Goal: Transaction & Acquisition: Purchase product/service

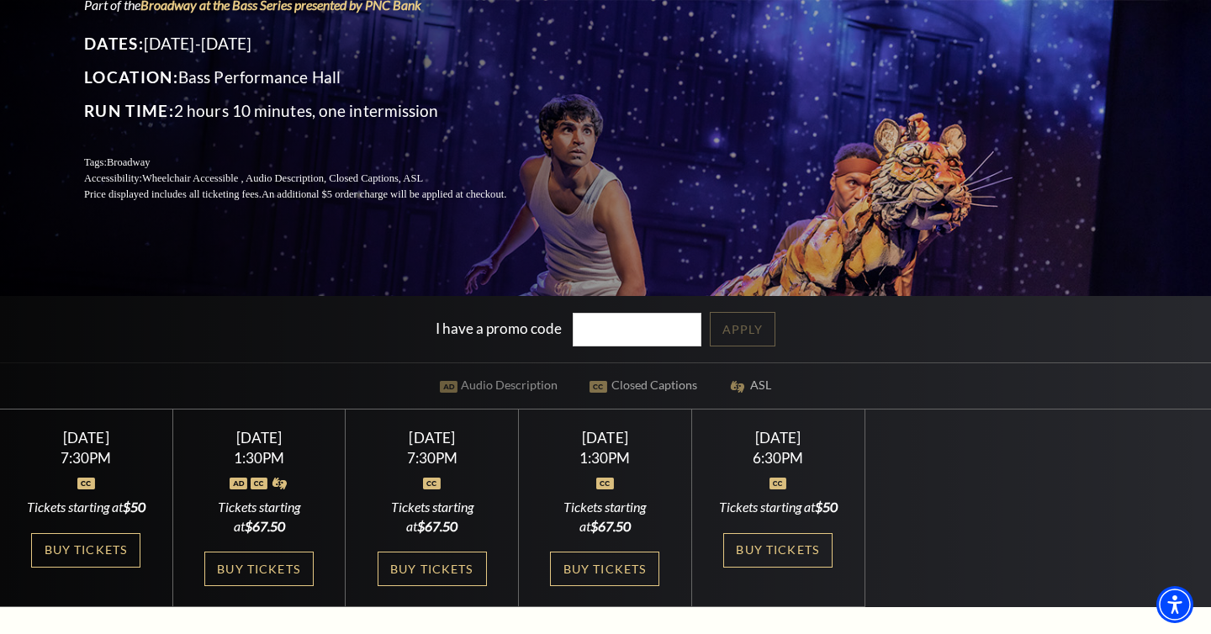
scroll to position [229, 0]
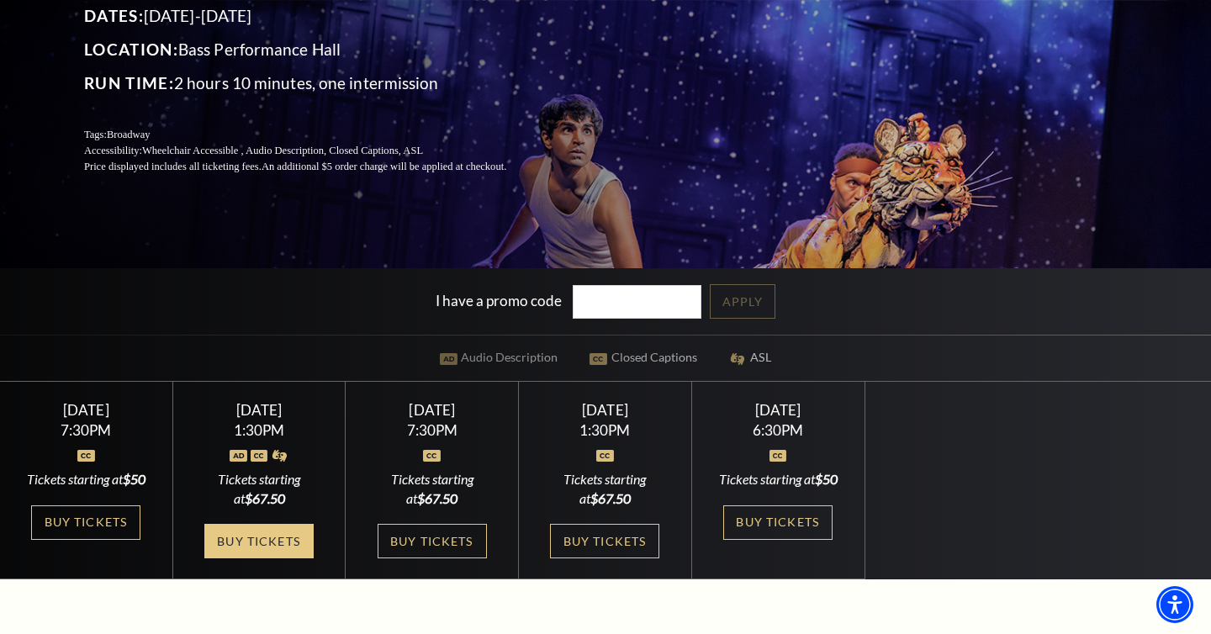
click at [290, 558] on link "Buy Tickets" at bounding box center [258, 541] width 109 height 34
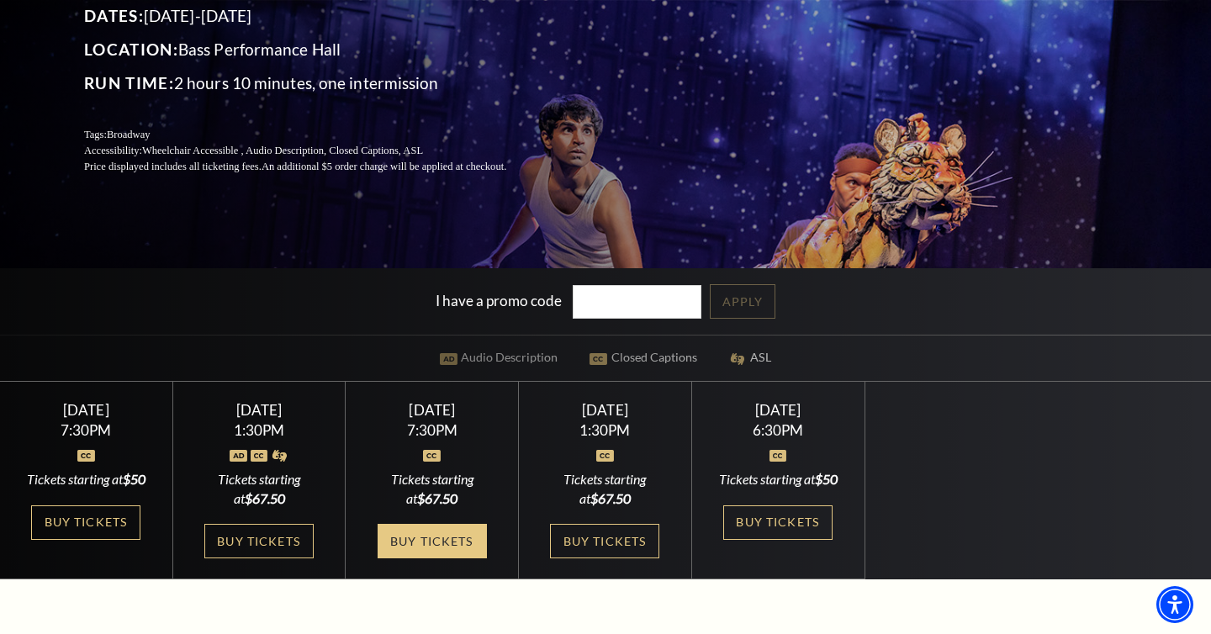
click at [424, 558] on link "Buy Tickets" at bounding box center [431, 541] width 109 height 34
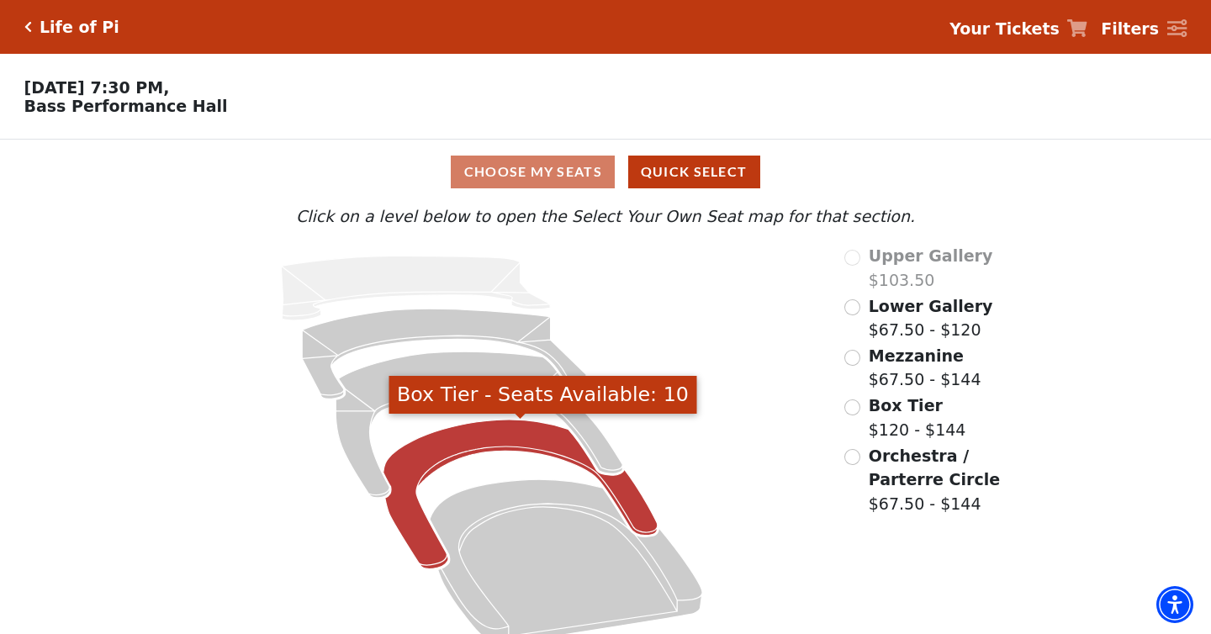
click at [430, 461] on icon "Box Tier - Seats Available: 10" at bounding box center [520, 495] width 274 height 150
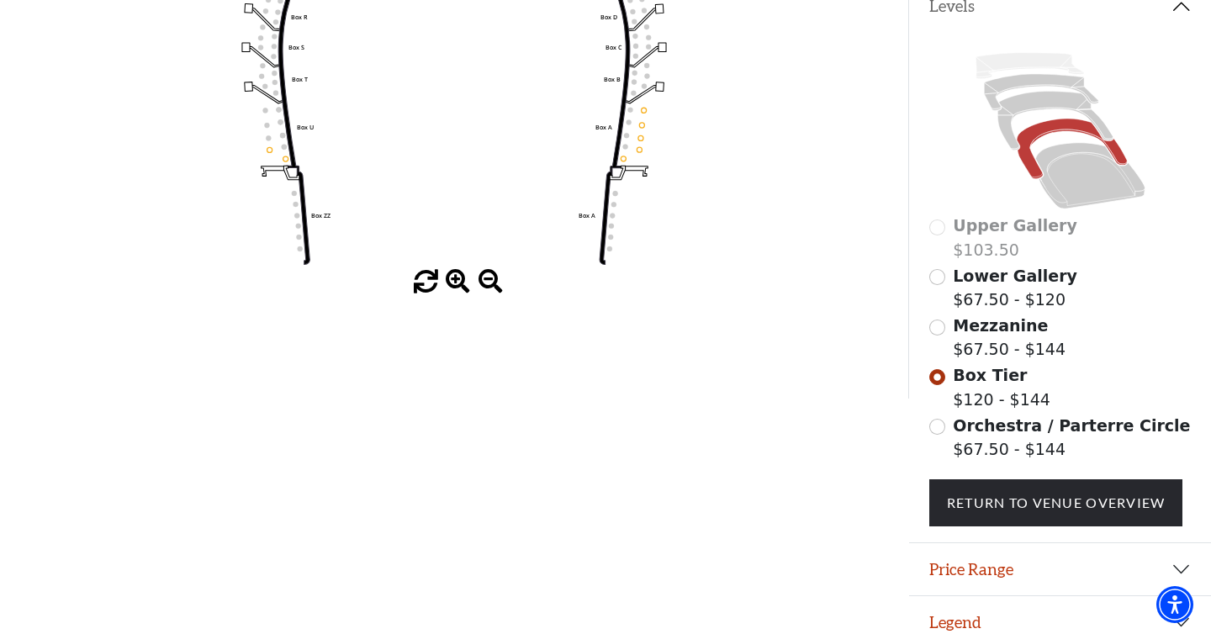
scroll to position [373, 0]
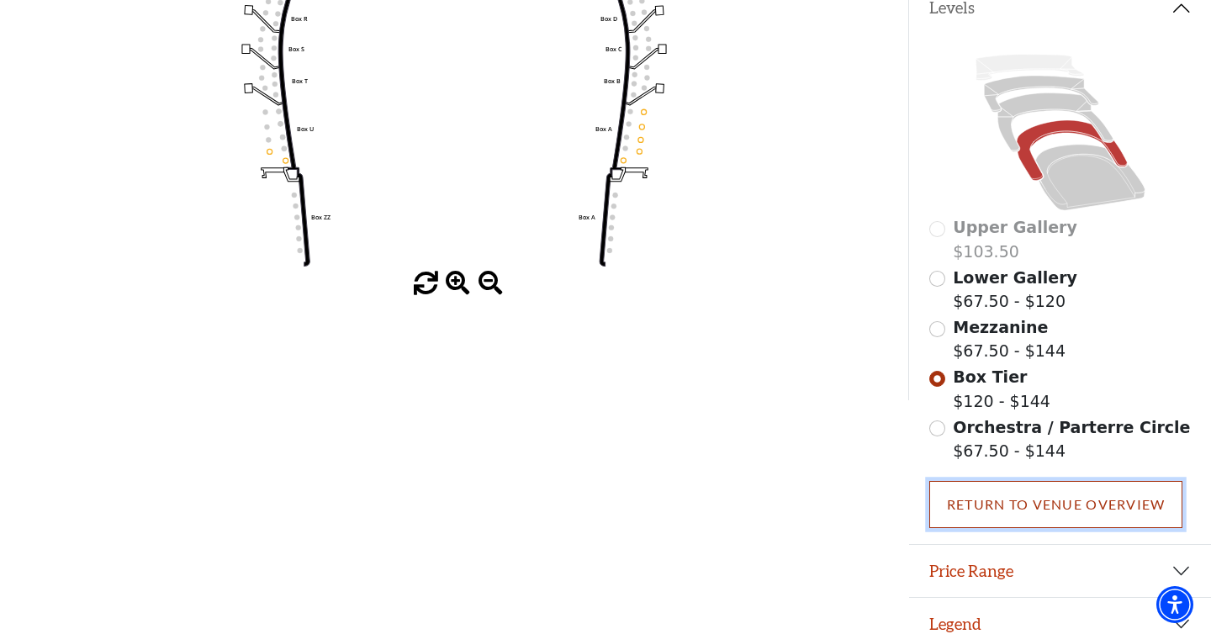
click at [1021, 503] on link "Return To Venue Overview" at bounding box center [1056, 504] width 254 height 47
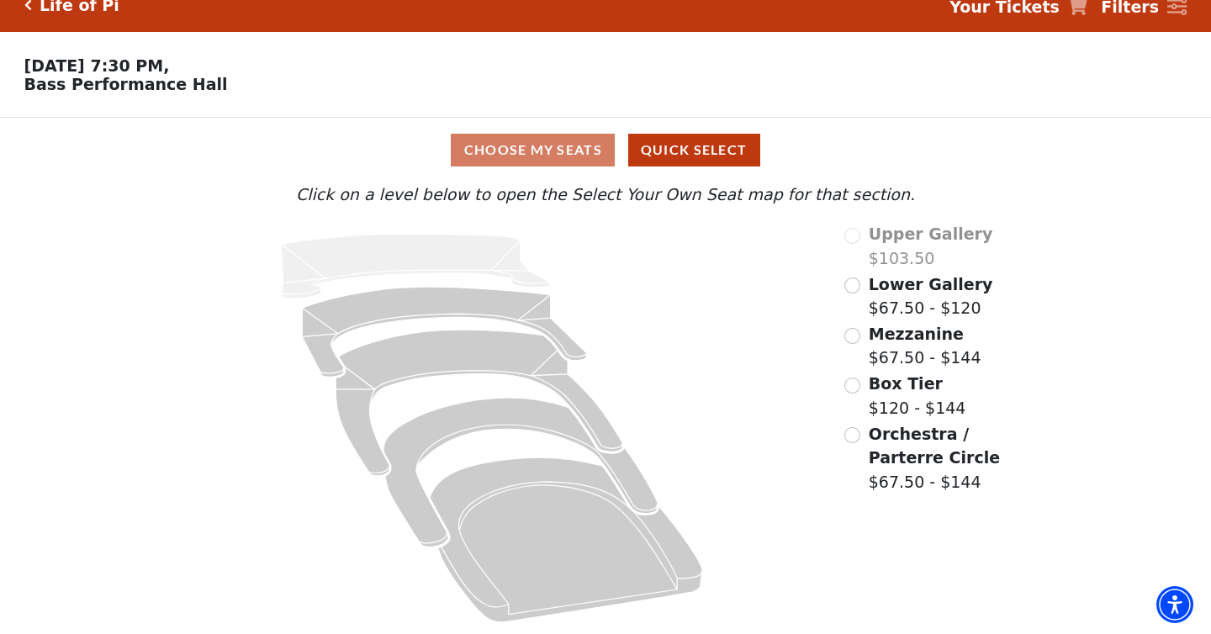
scroll to position [0, 0]
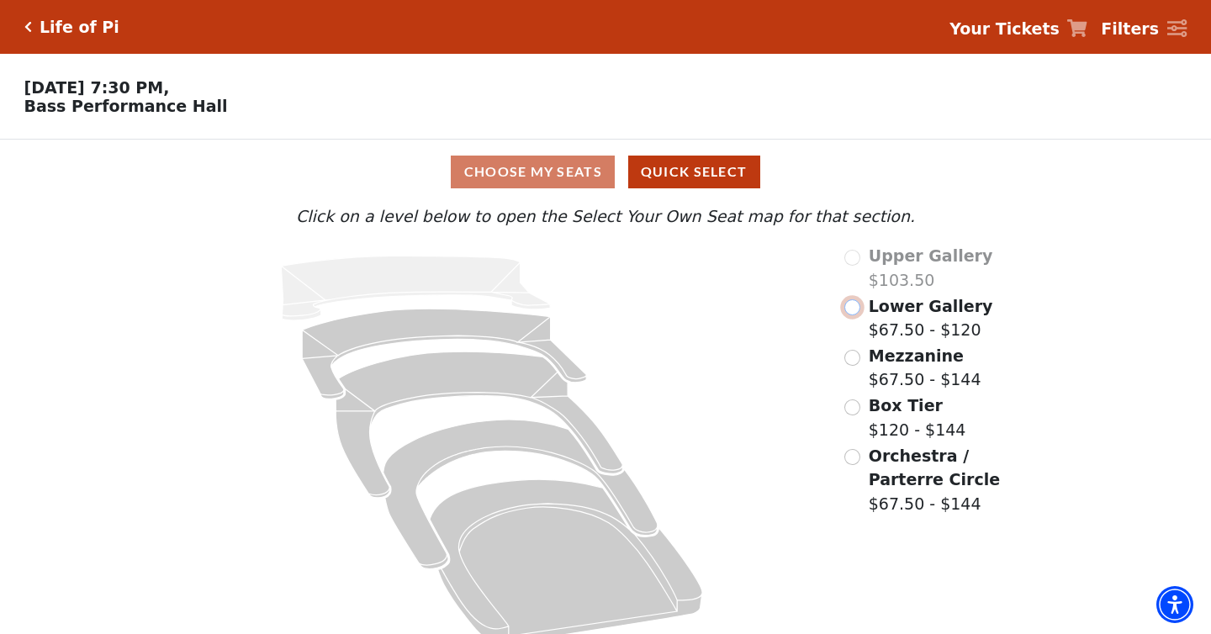
click at [849, 305] on input "Lower Gallery$67.50 - $120\a" at bounding box center [852, 307] width 16 height 16
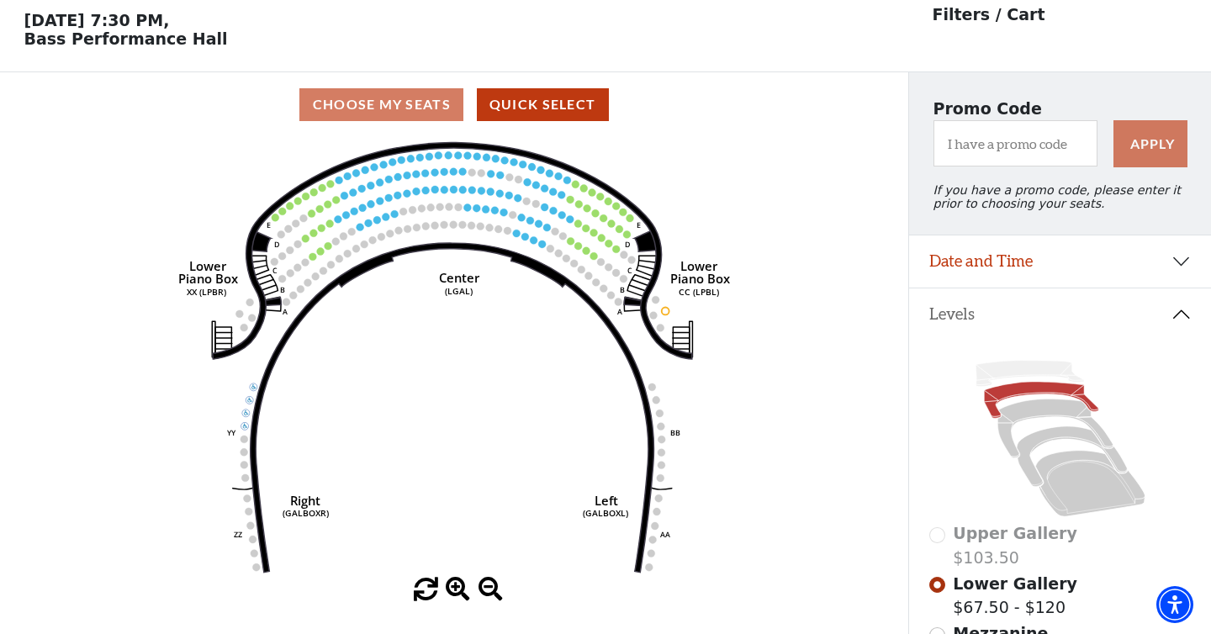
scroll to position [77, 0]
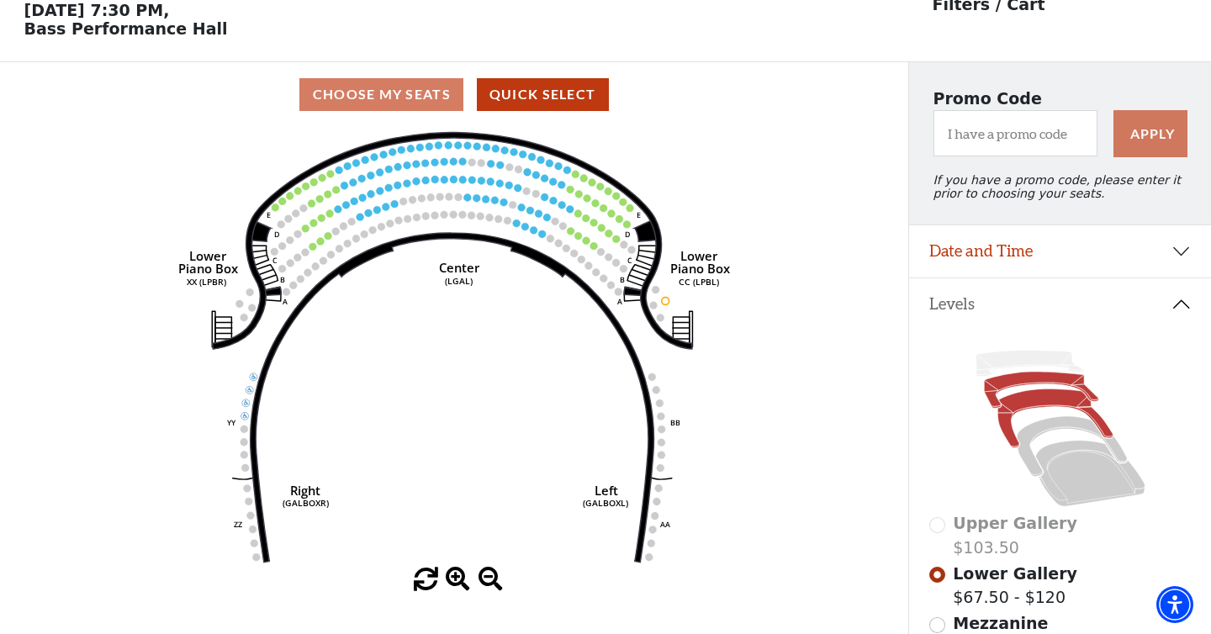
click at [1032, 404] on icon at bounding box center [1054, 418] width 115 height 59
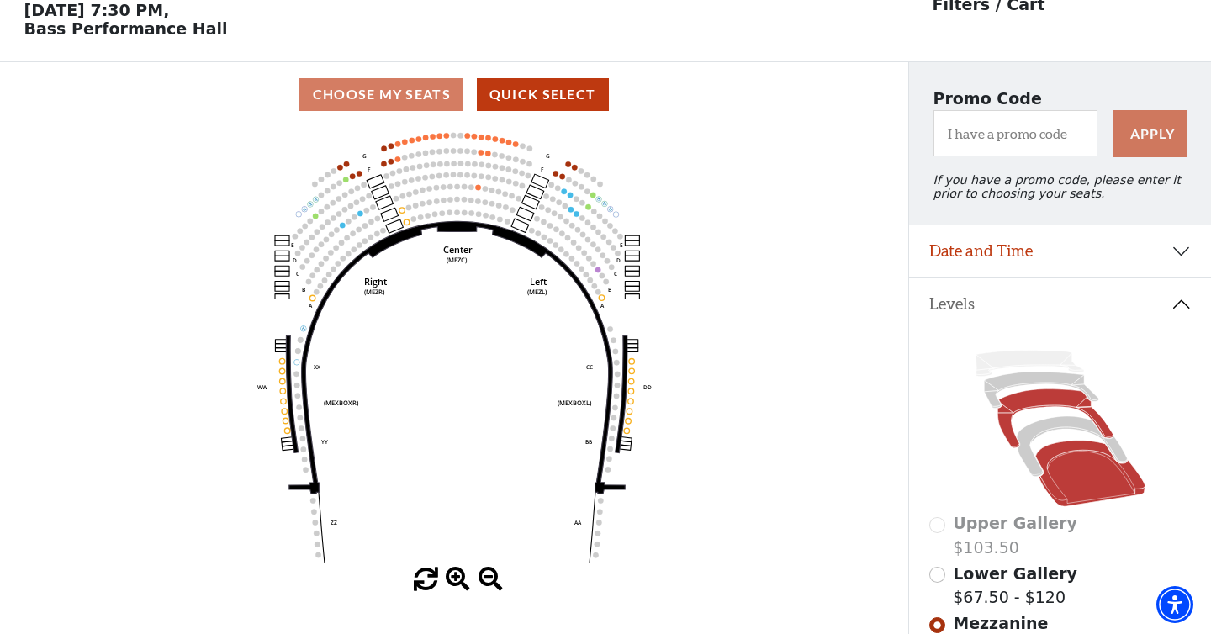
click at [1069, 451] on icon at bounding box center [1089, 474] width 109 height 66
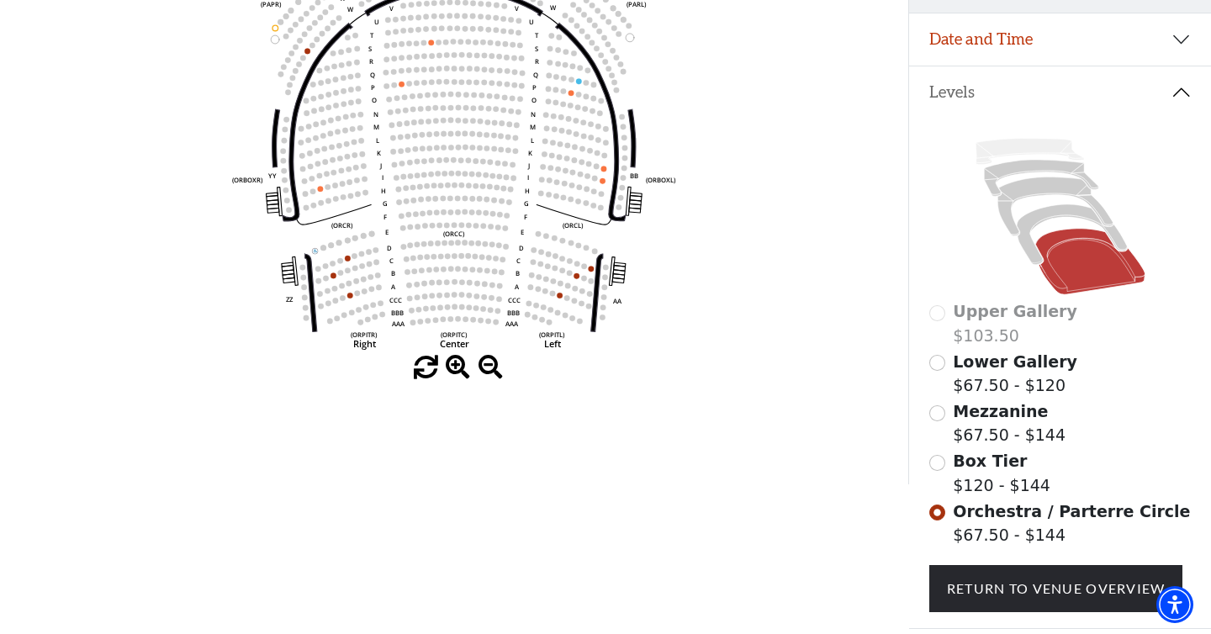
scroll to position [277, 0]
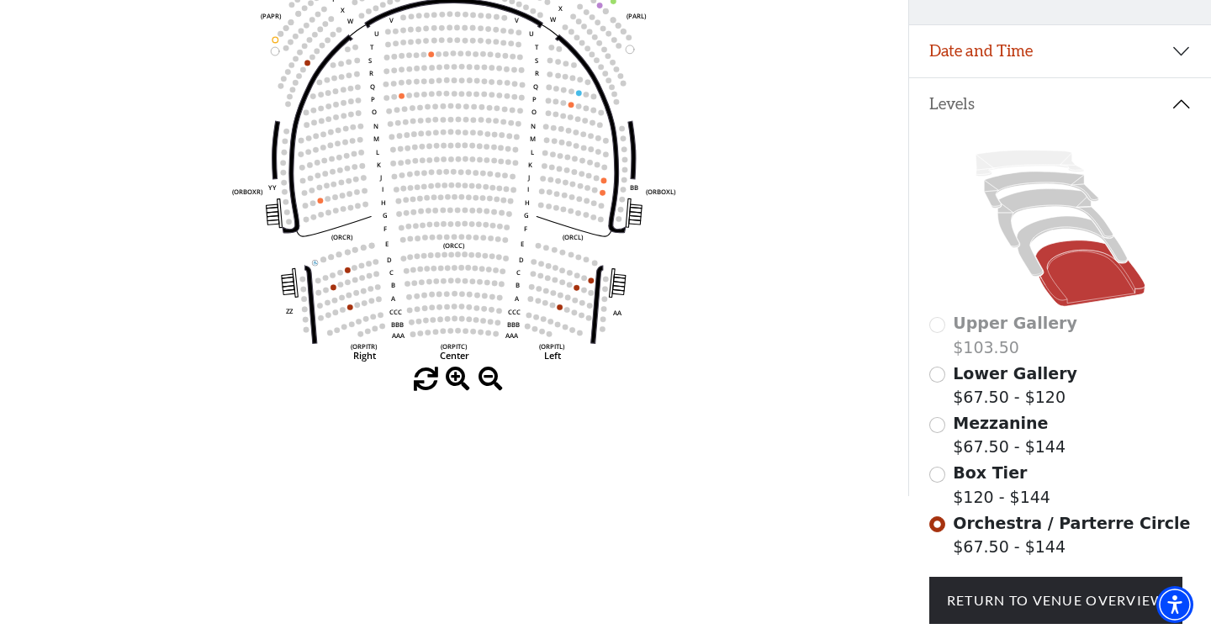
click at [965, 480] on span "Box Tier" at bounding box center [990, 472] width 74 height 18
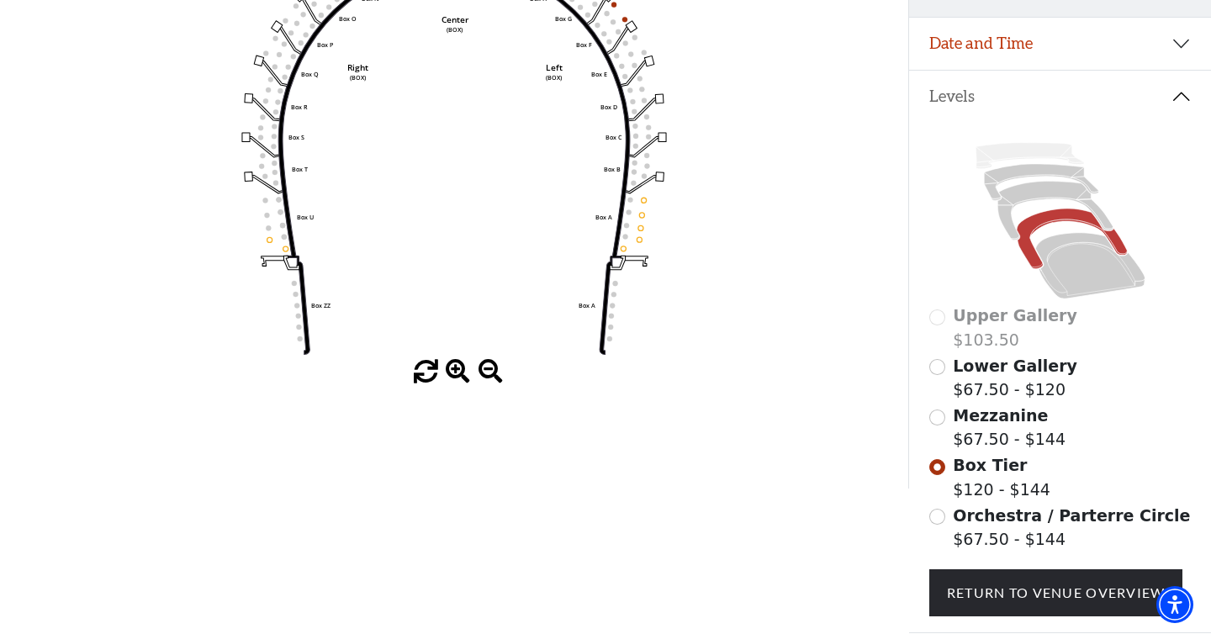
scroll to position [276, 0]
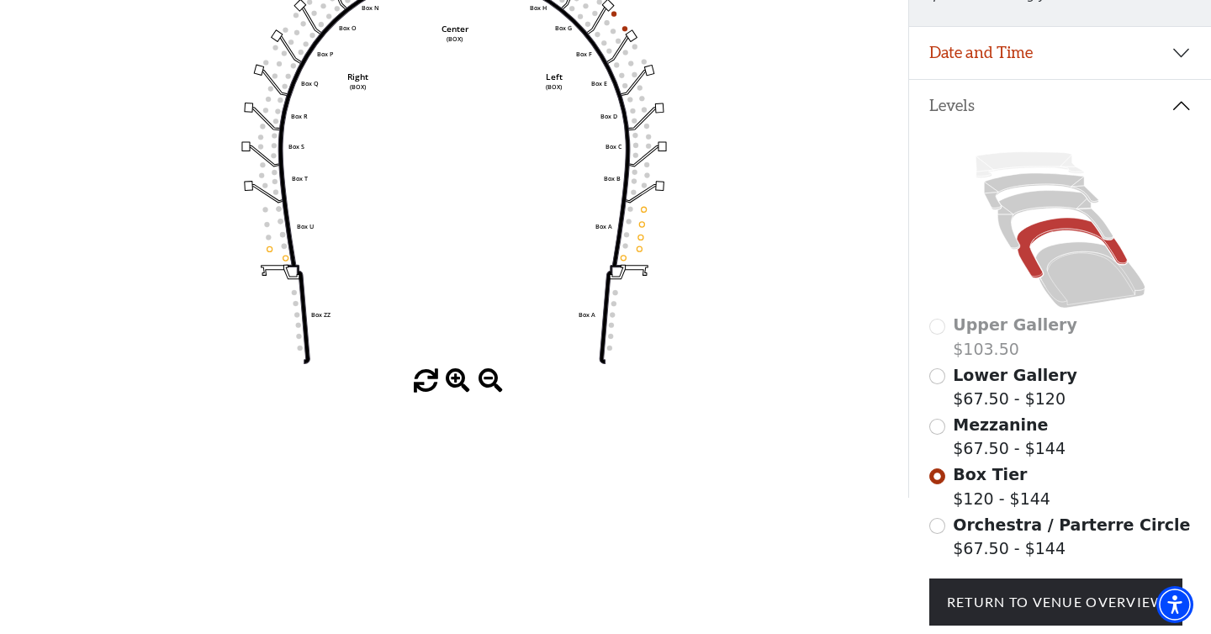
click at [1026, 189] on icon at bounding box center [1060, 230] width 262 height 166
click at [1023, 185] on icon at bounding box center [1041, 191] width 114 height 36
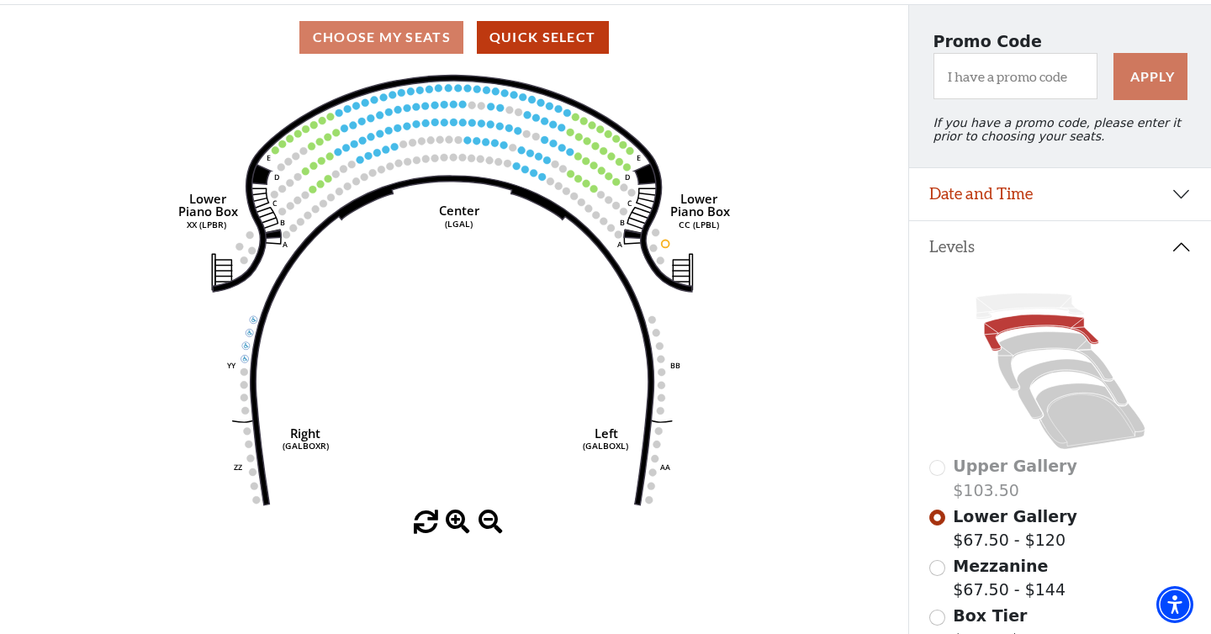
scroll to position [135, 0]
click at [1174, 258] on button "Levels" at bounding box center [1060, 246] width 302 height 52
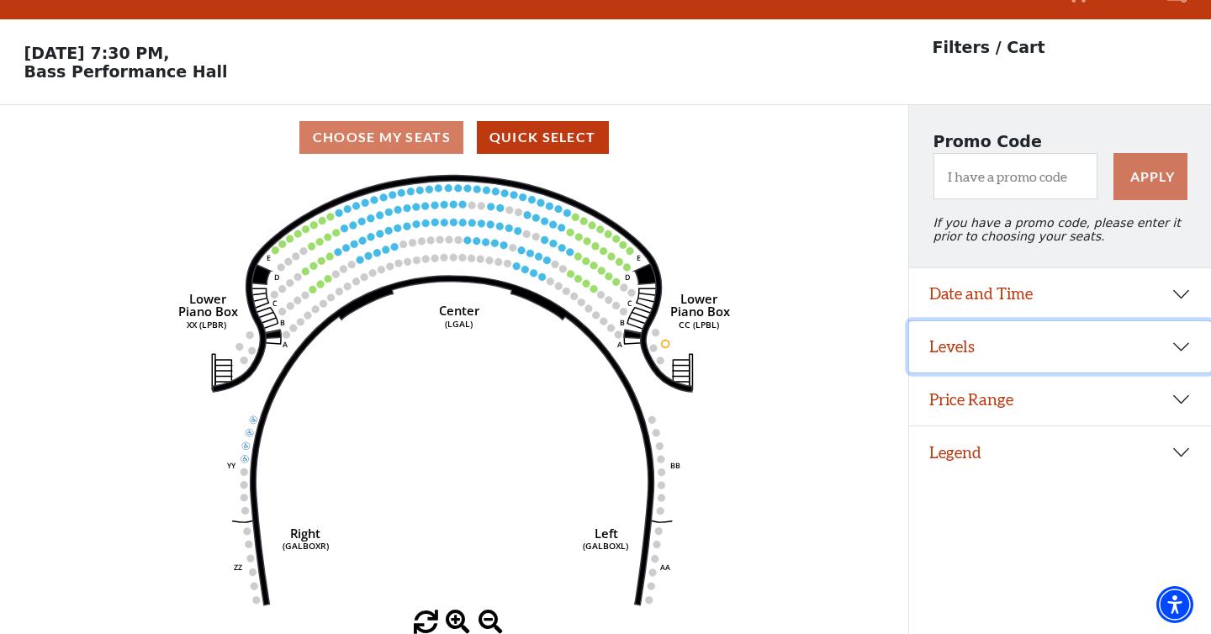
scroll to position [35, 0]
click at [1154, 332] on button "Levels" at bounding box center [1060, 347] width 302 height 52
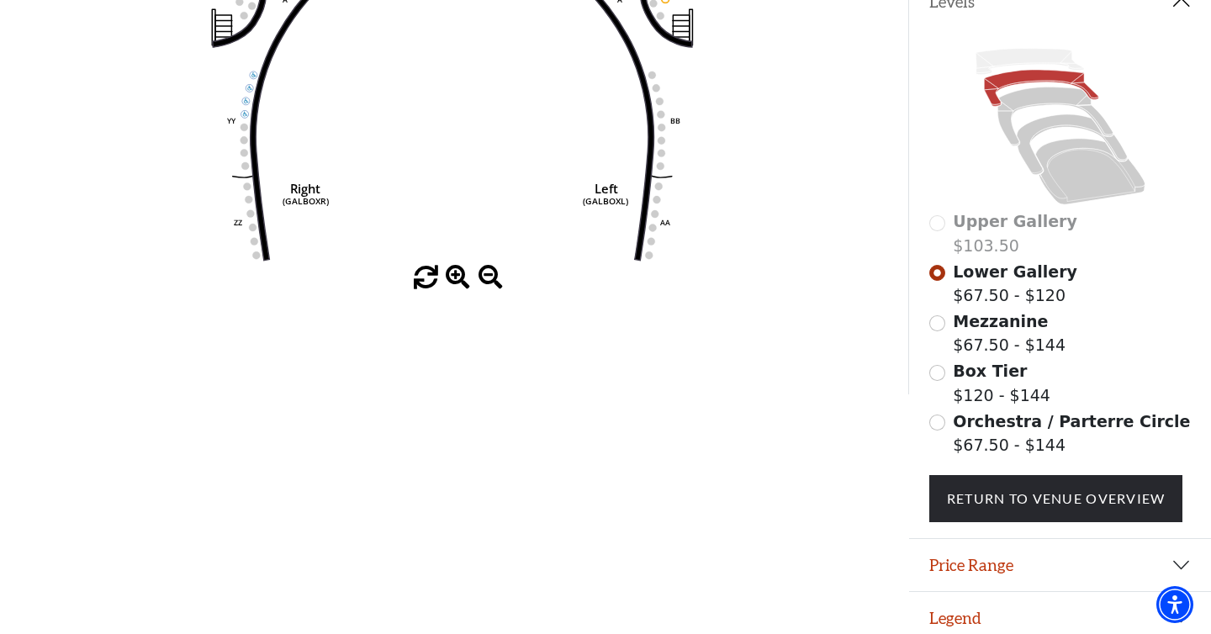
scroll to position [392, 0]
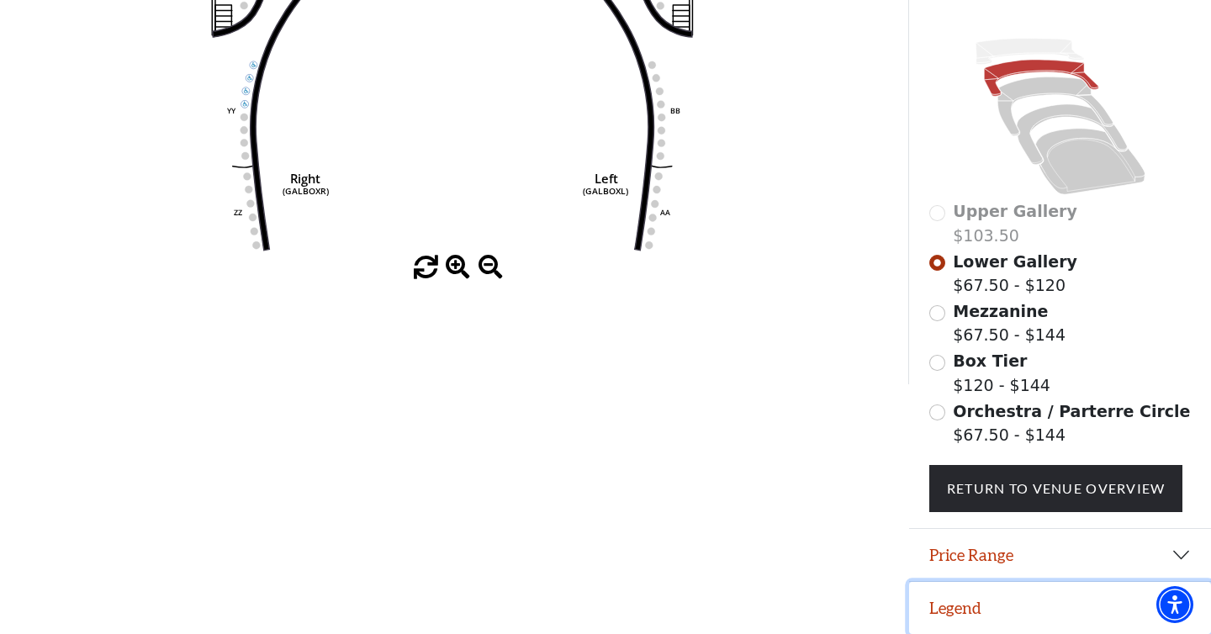
click at [1000, 604] on button "Legend" at bounding box center [1060, 608] width 302 height 52
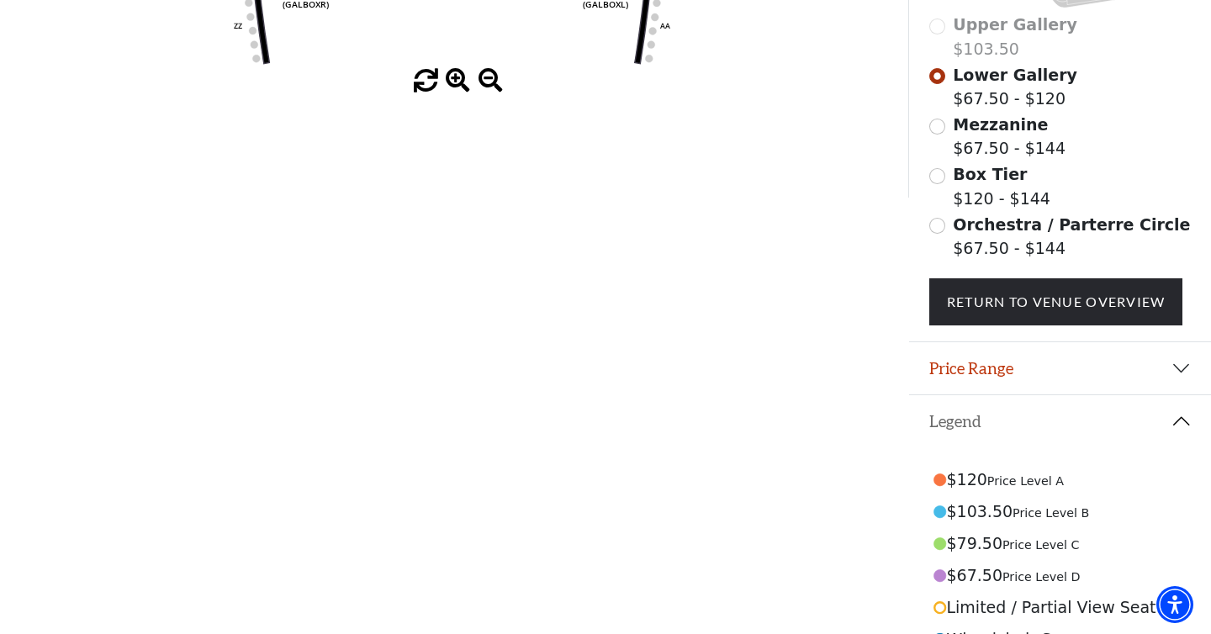
scroll to position [679, 0]
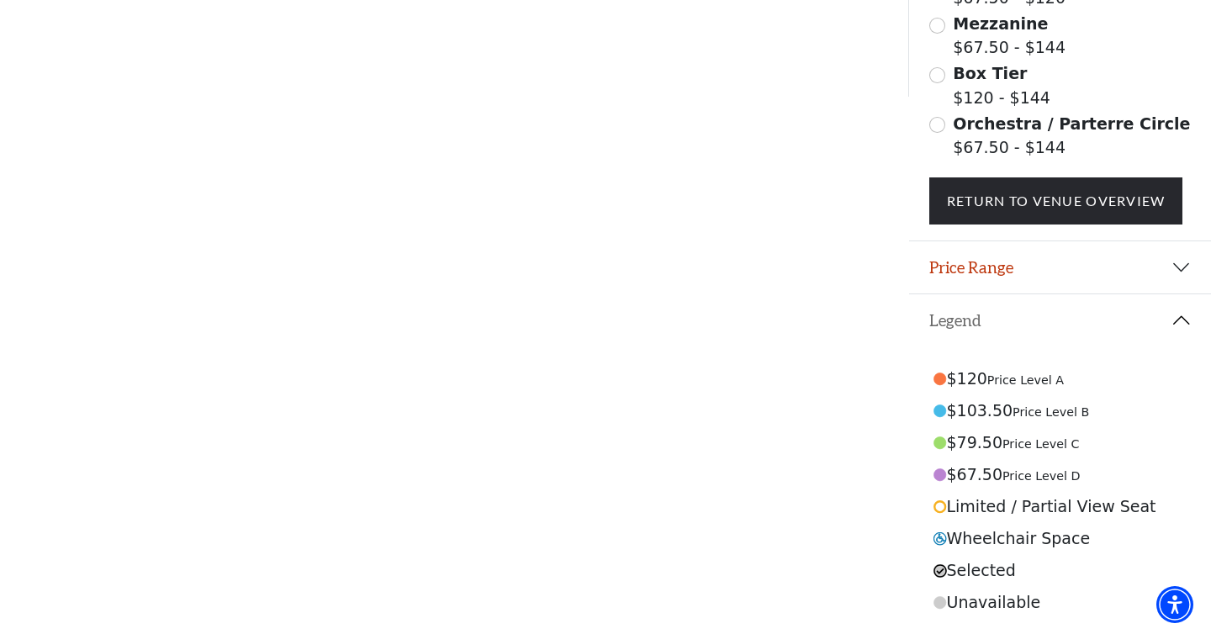
click at [1007, 380] on span "Price Level A" at bounding box center [1025, 379] width 77 height 13
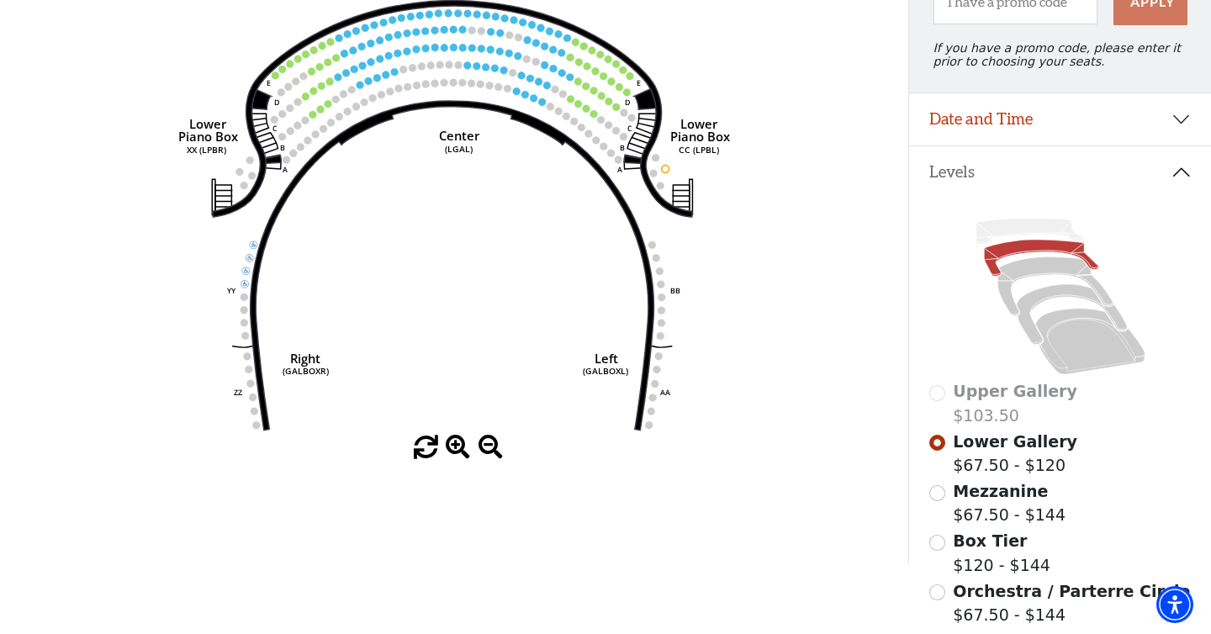
scroll to position [184, 0]
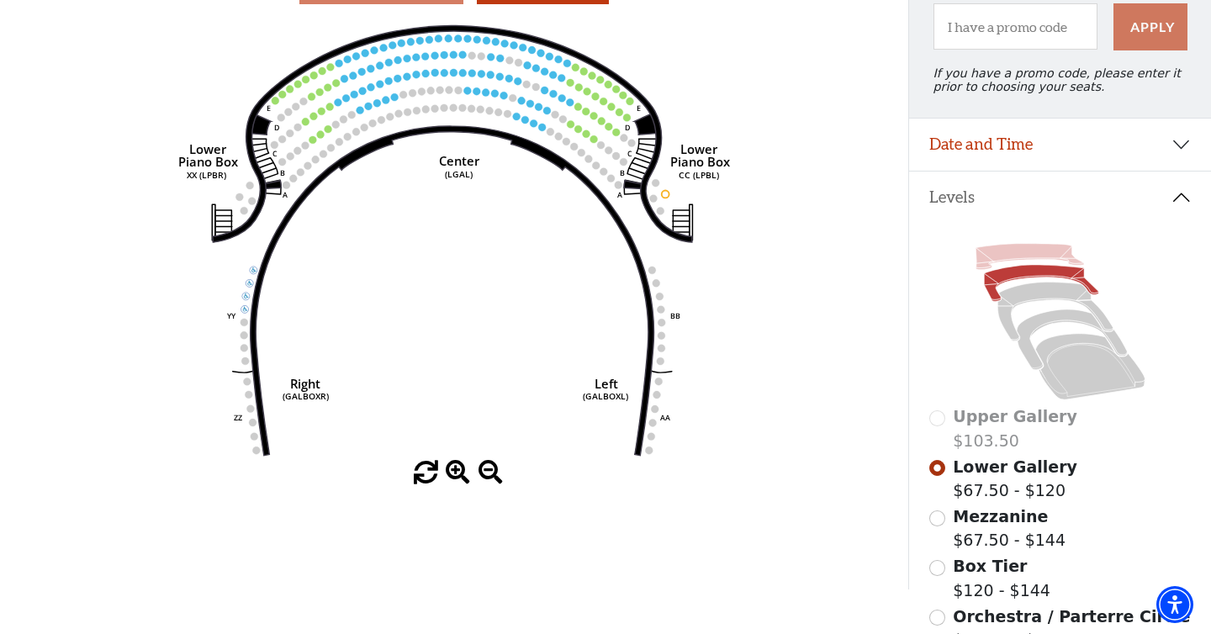
click at [1018, 256] on icon at bounding box center [1029, 257] width 108 height 26
click at [886, 445] on div "Current Level Lower Gallery Click on a level below to open the Select Your Own …" at bounding box center [454, 252] width 908 height 465
click at [1040, 292] on icon at bounding box center [1054, 311] width 115 height 59
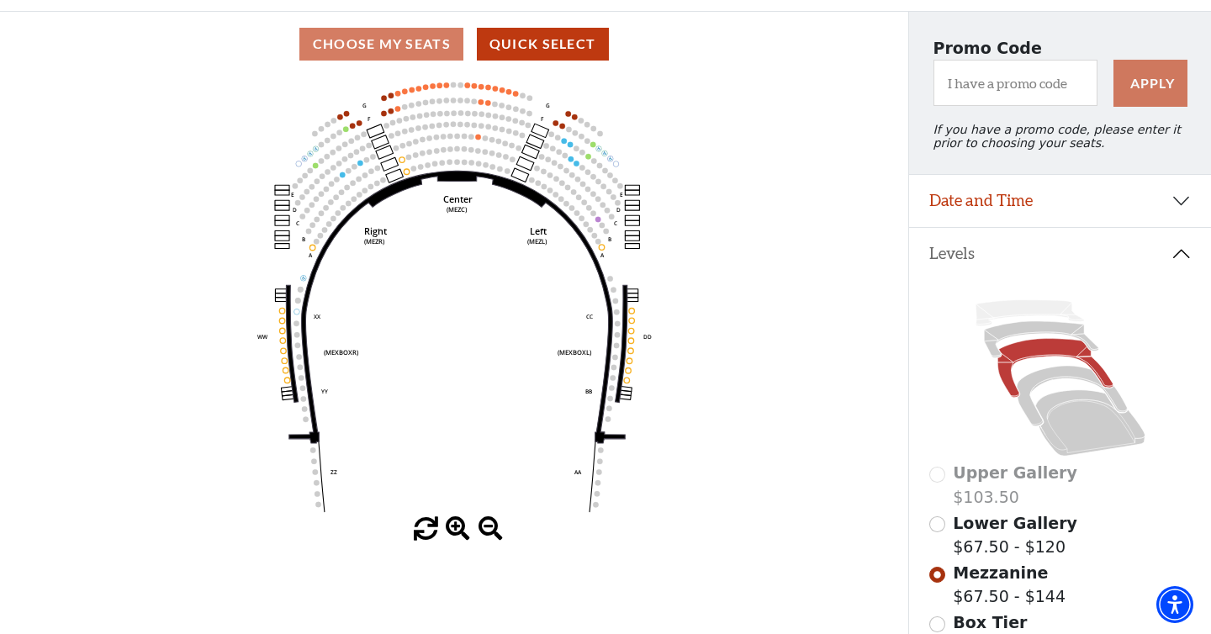
scroll to position [147, 0]
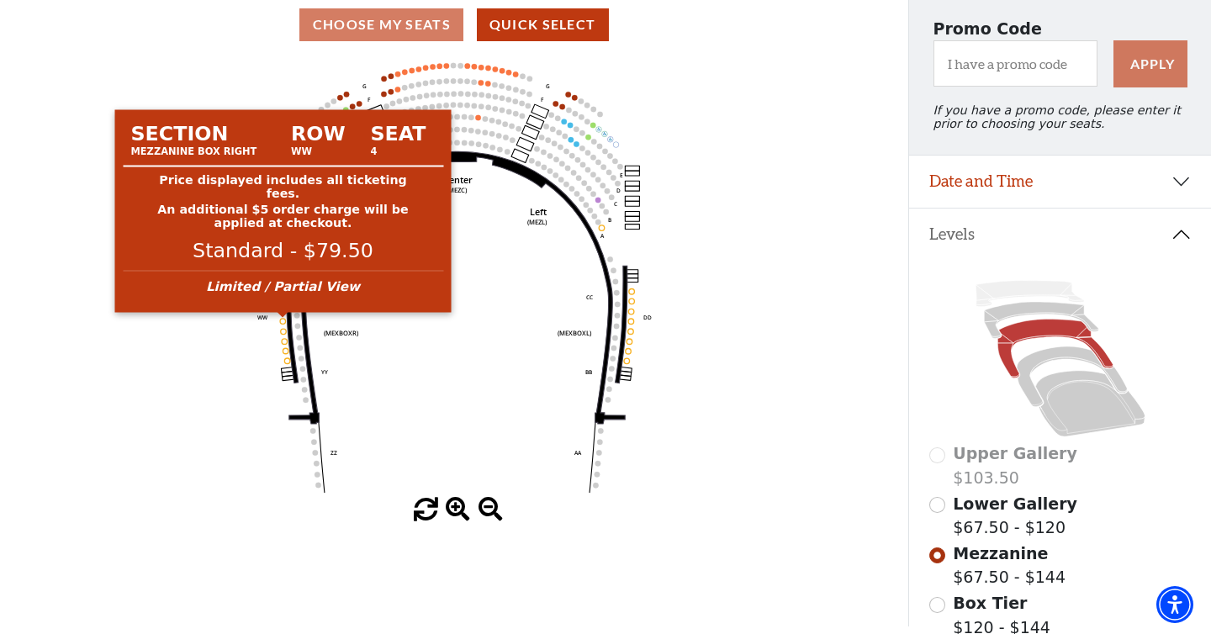
click at [282, 322] on circle at bounding box center [283, 321] width 6 height 6
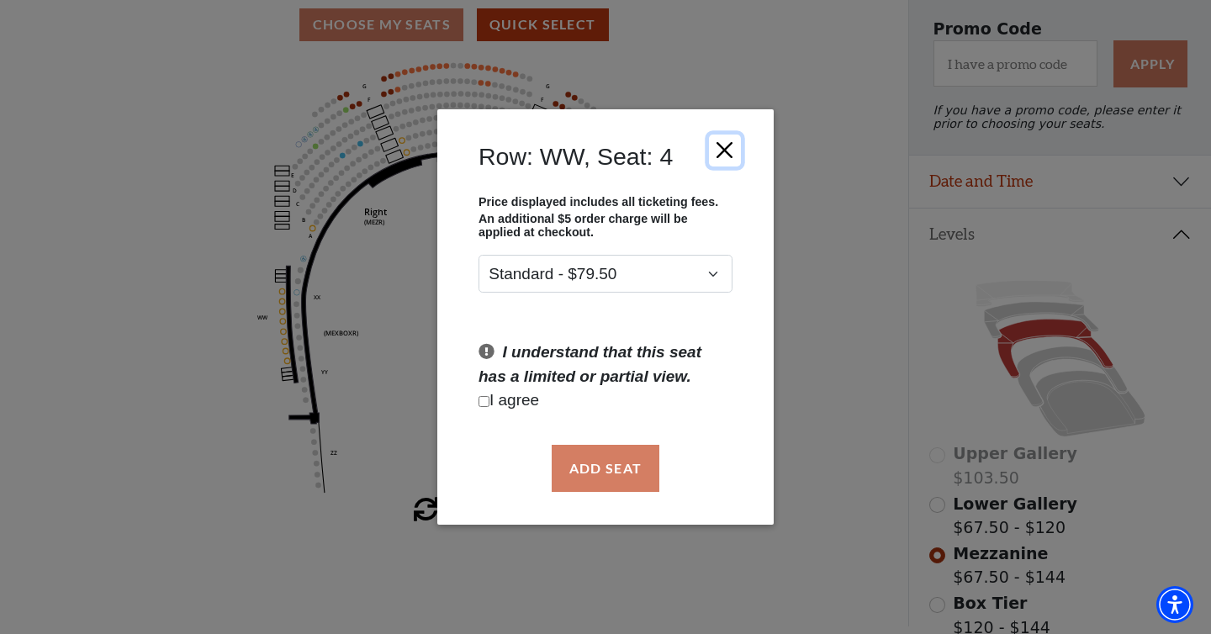
click at [722, 145] on button "Close" at bounding box center [725, 150] width 32 height 32
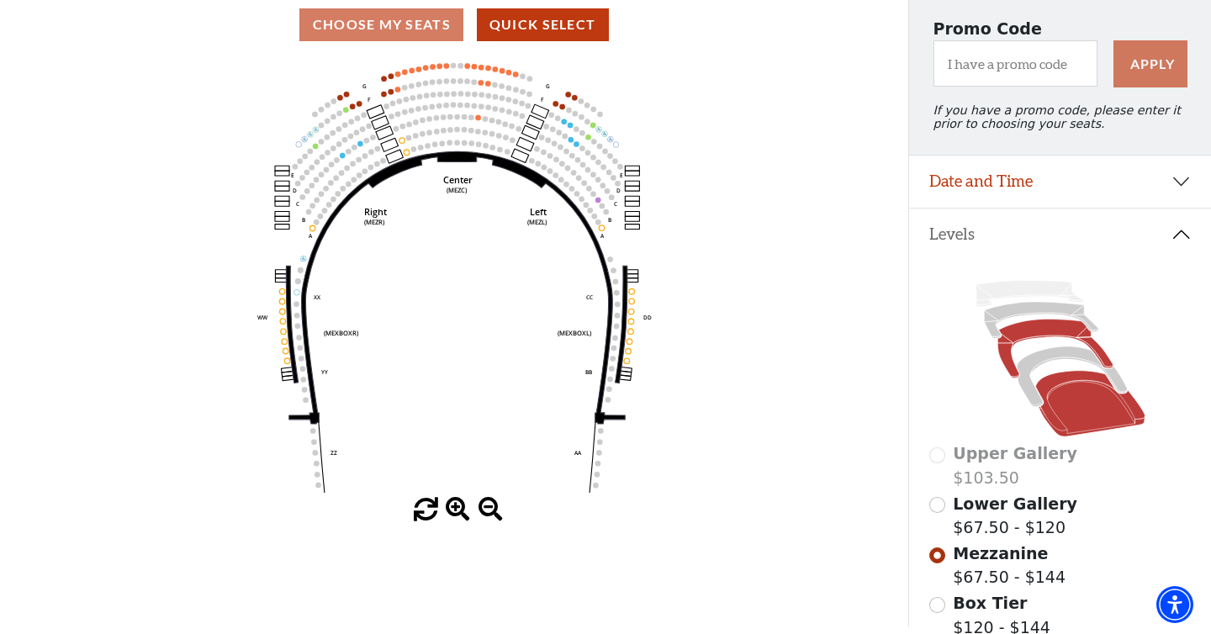
click at [1073, 414] on icon at bounding box center [1089, 404] width 109 height 66
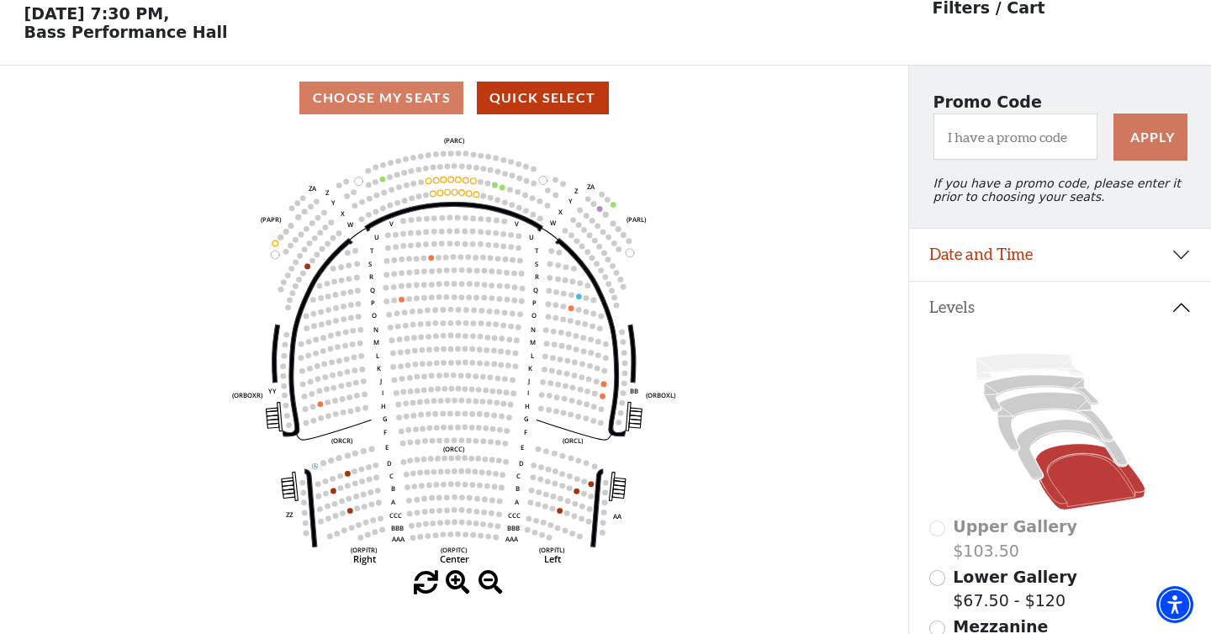
scroll to position [77, 0]
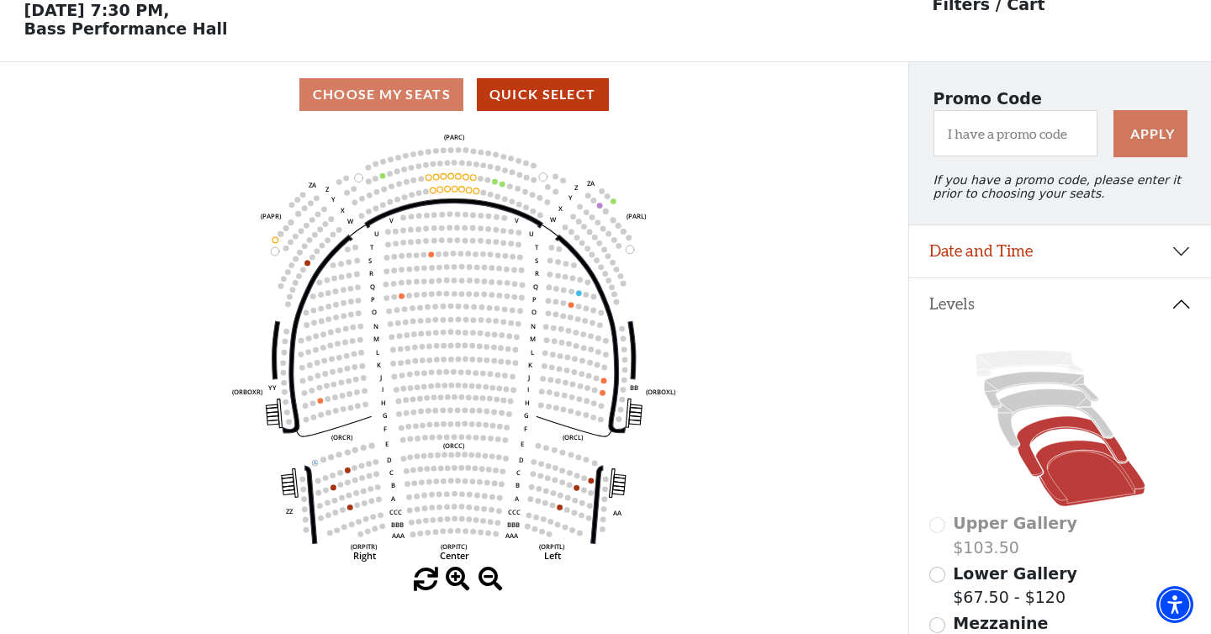
click at [1039, 435] on icon at bounding box center [1071, 446] width 110 height 60
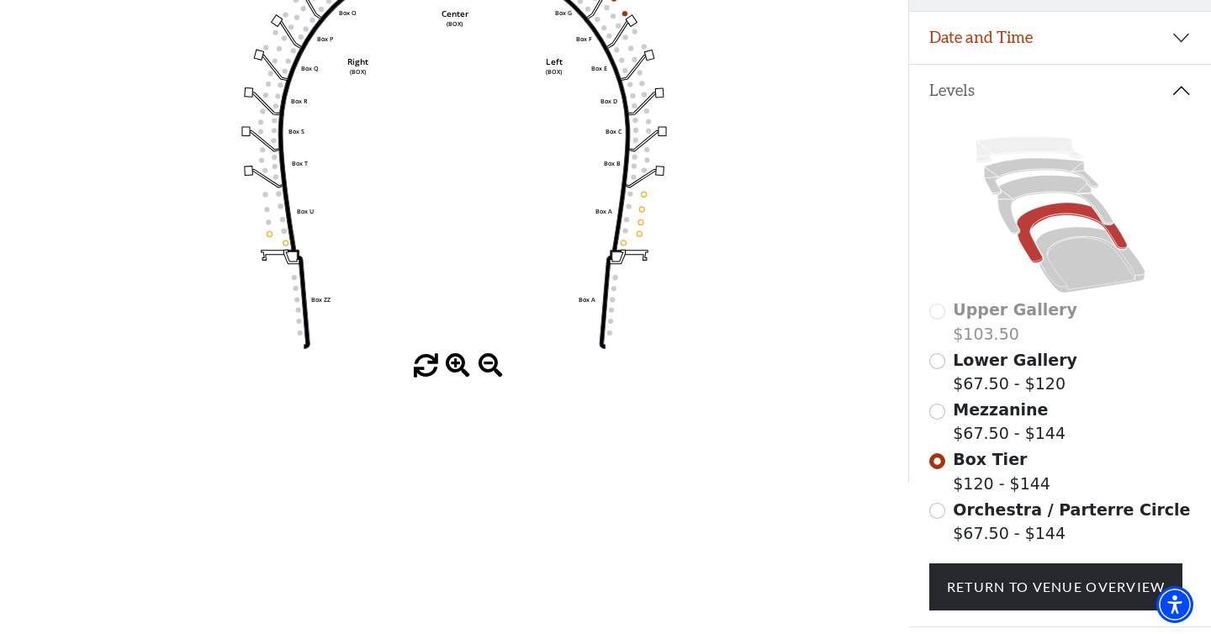
scroll to position [392, 0]
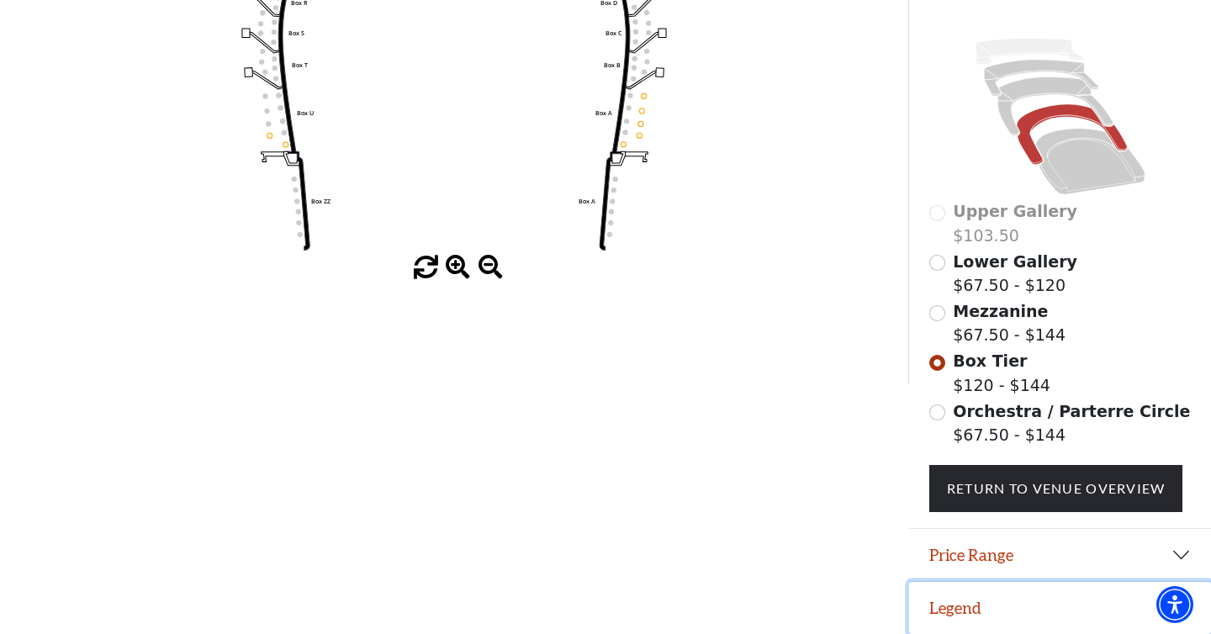
click at [984, 605] on button "Legend" at bounding box center [1060, 608] width 302 height 52
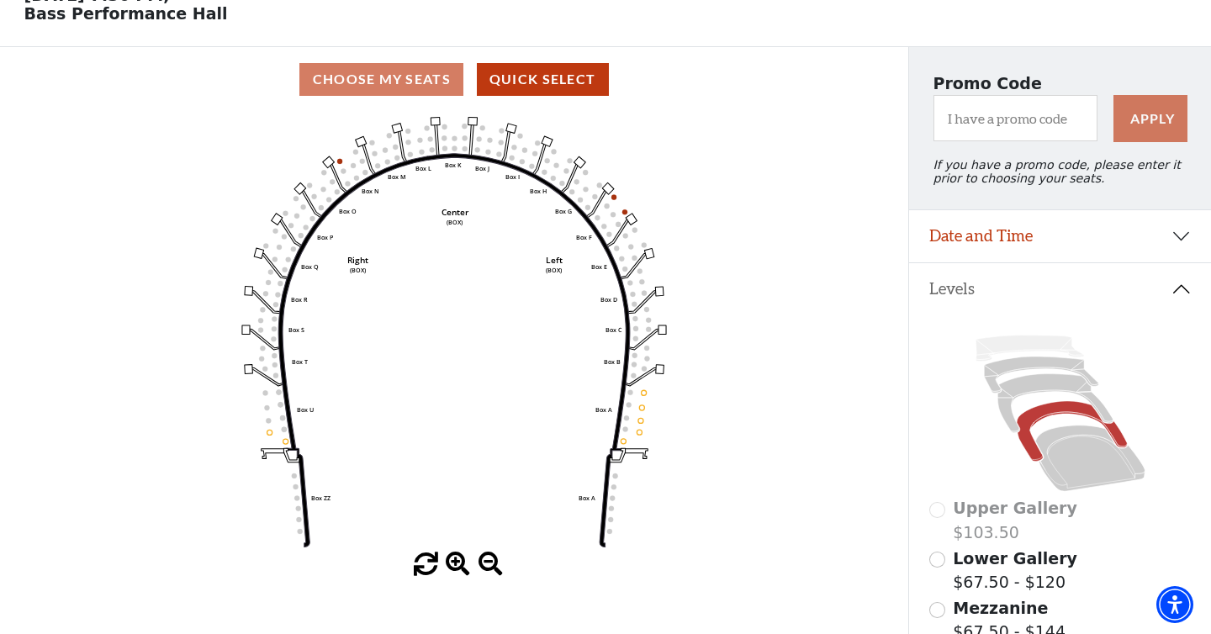
scroll to position [86, 0]
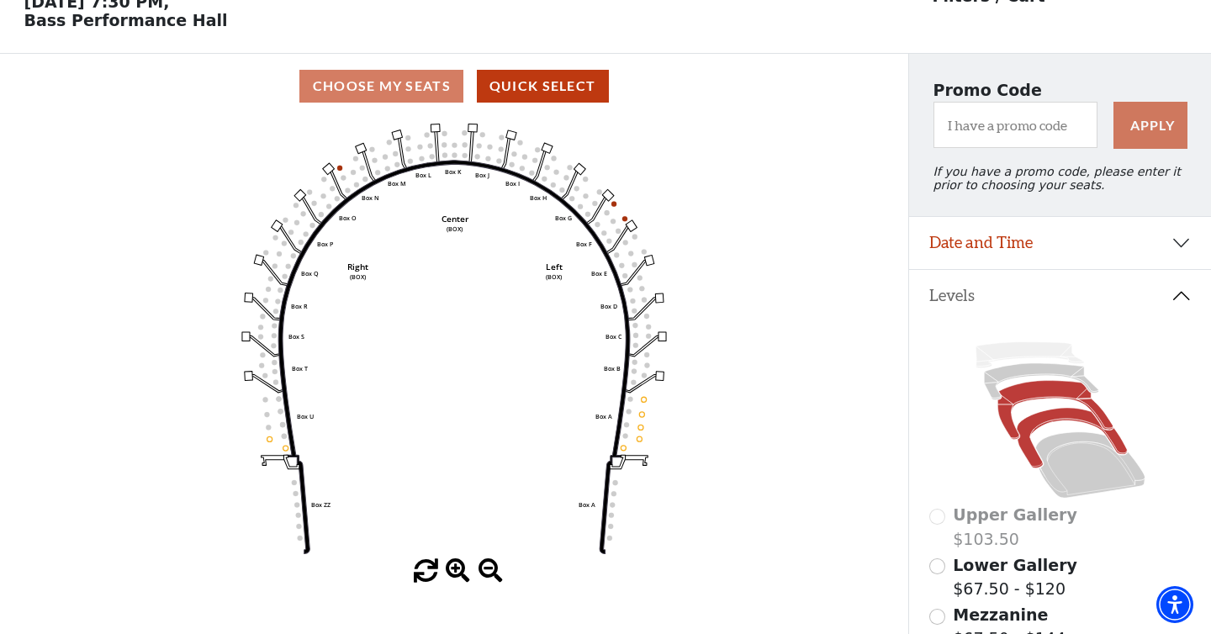
click at [1029, 393] on icon at bounding box center [1054, 410] width 115 height 59
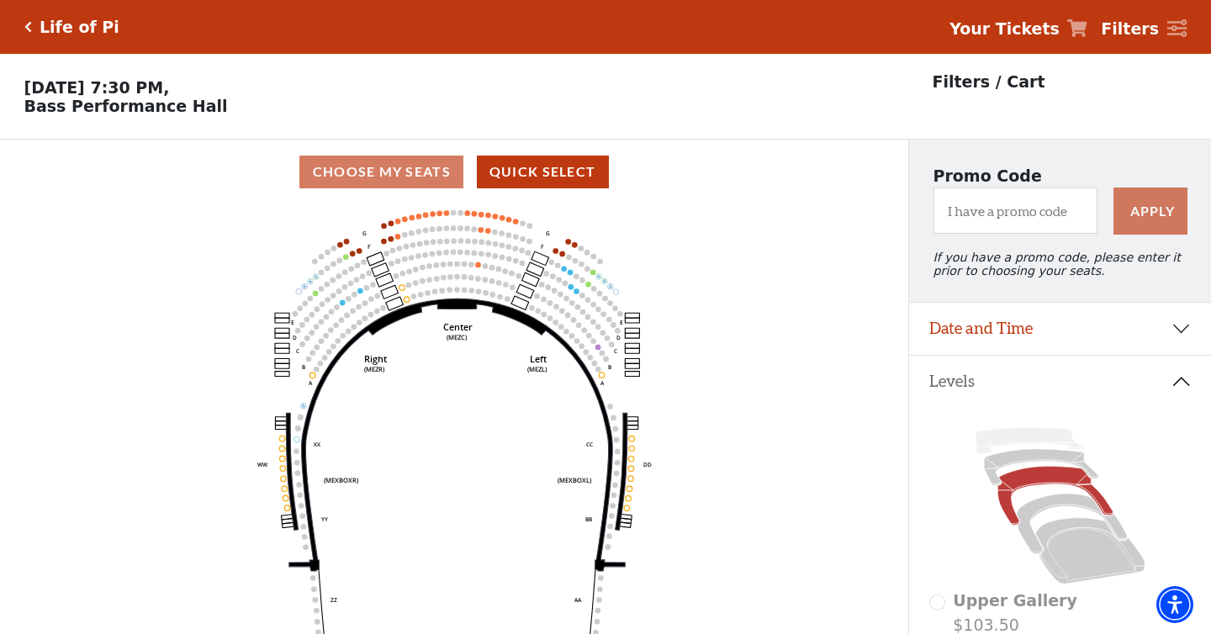
scroll to position [77, 0]
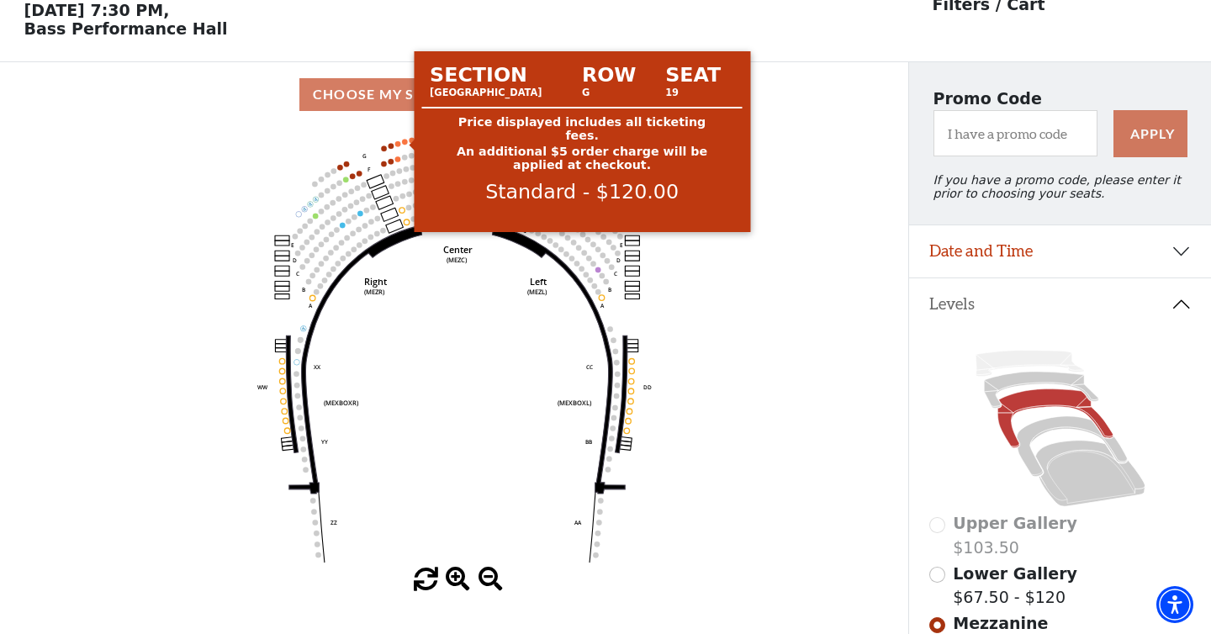
click at [402, 143] on circle at bounding box center [405, 142] width 6 height 6
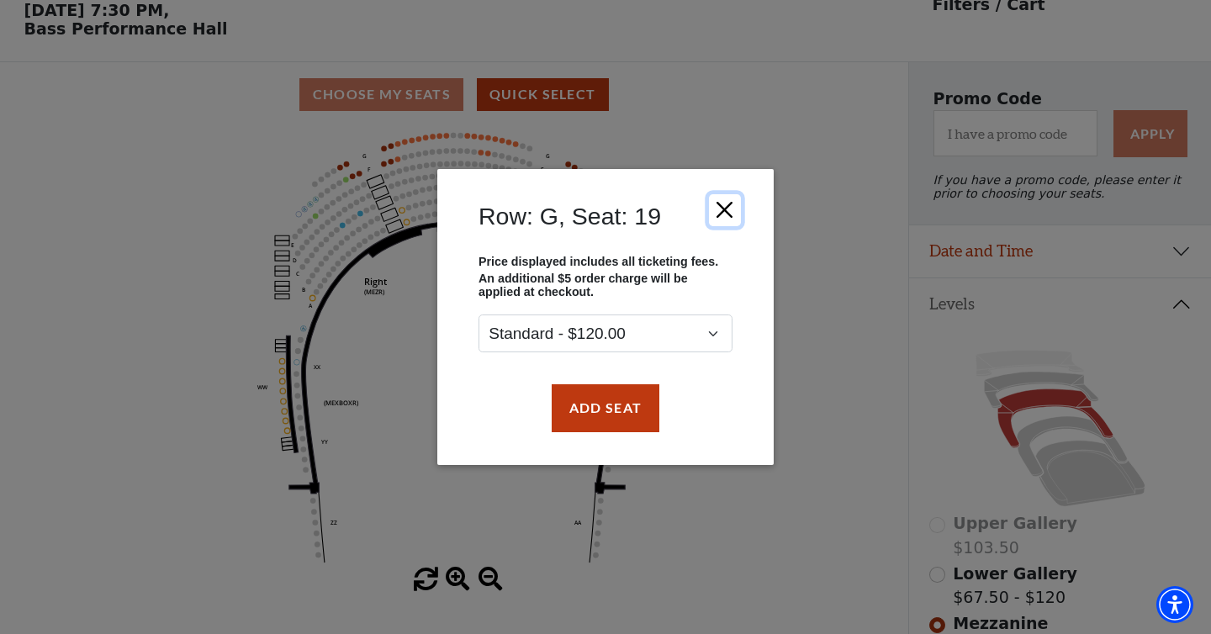
click at [722, 207] on button "Close" at bounding box center [725, 210] width 32 height 32
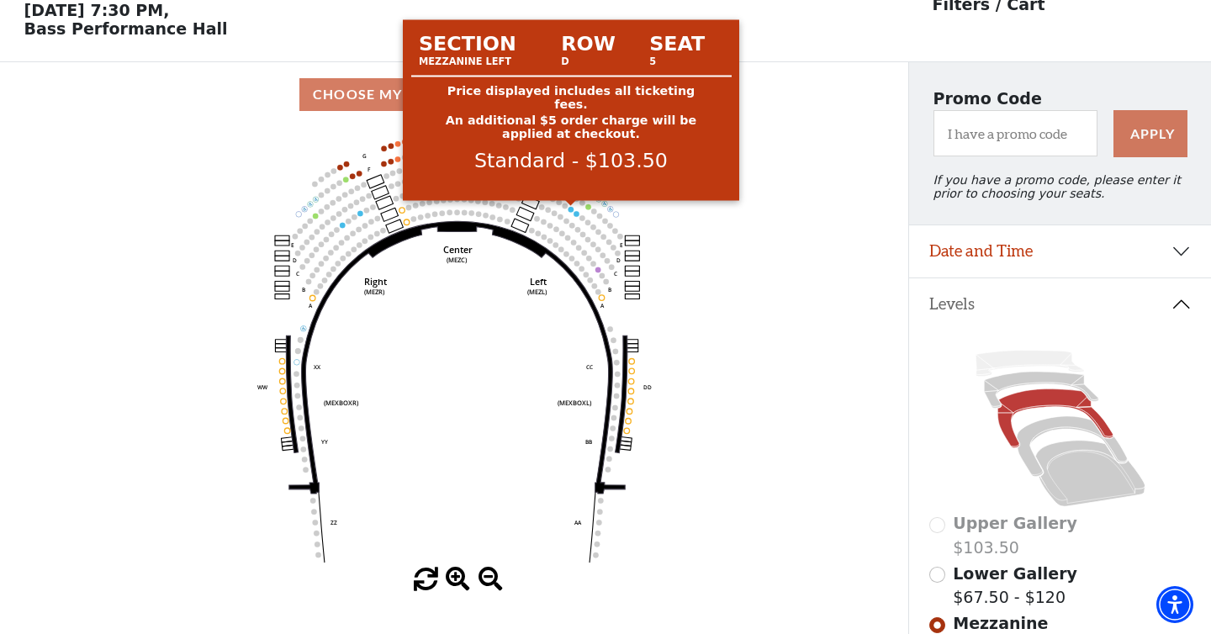
click at [570, 211] on circle at bounding box center [571, 210] width 6 height 6
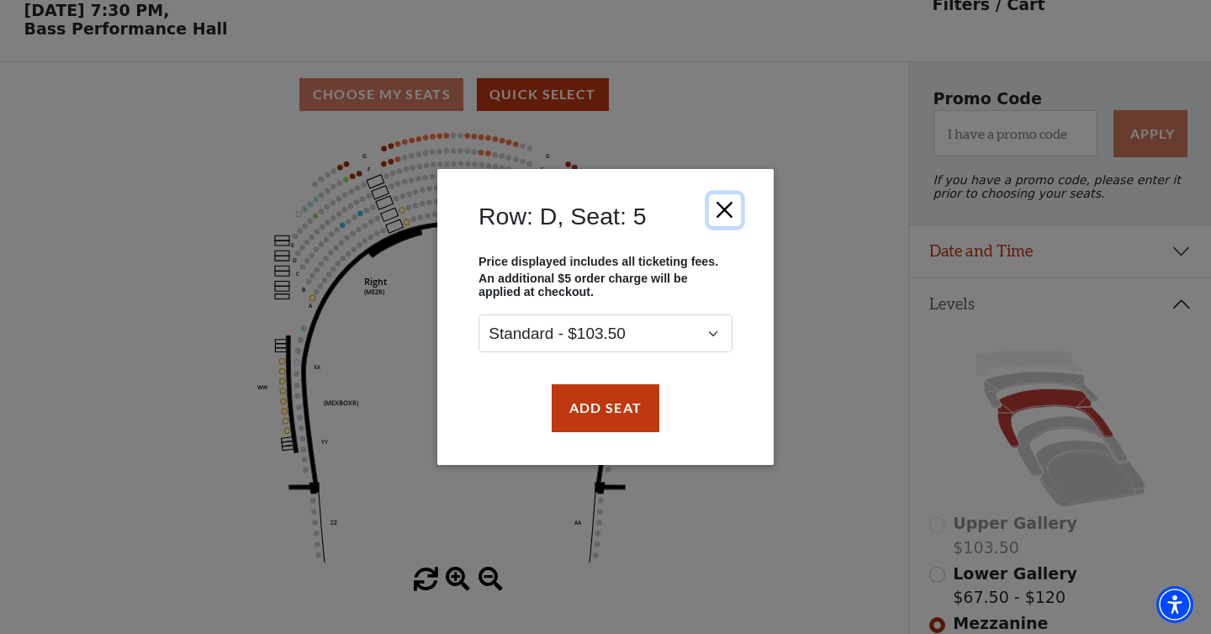
click at [729, 208] on button "Close" at bounding box center [725, 210] width 32 height 32
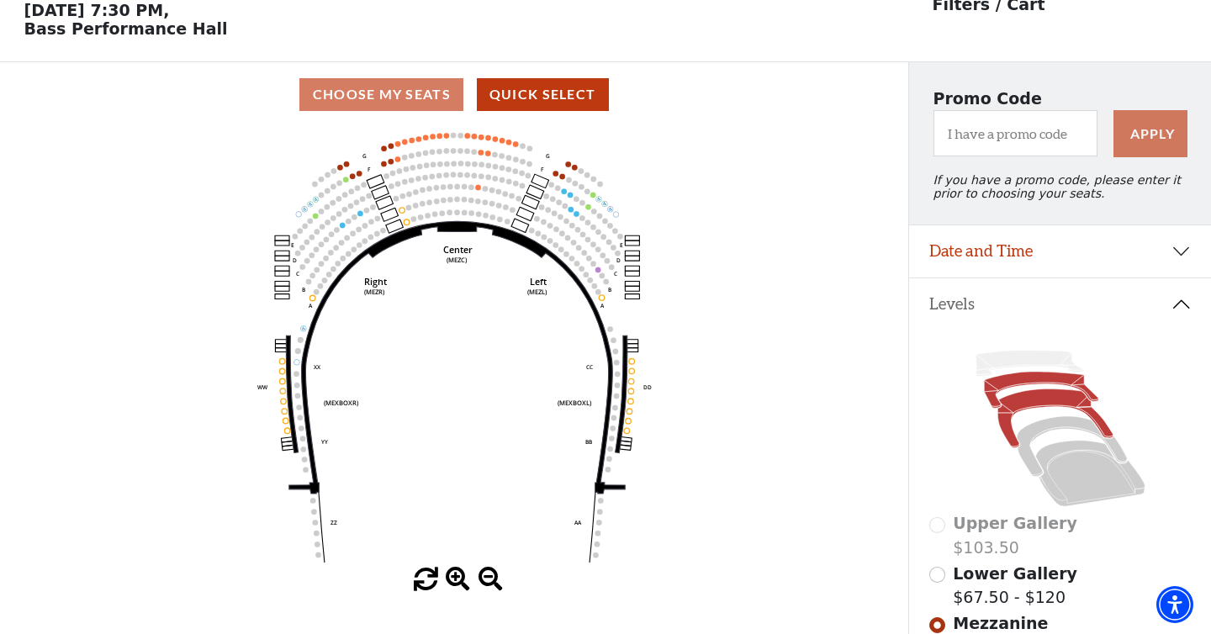
click at [1042, 380] on icon at bounding box center [1041, 390] width 114 height 36
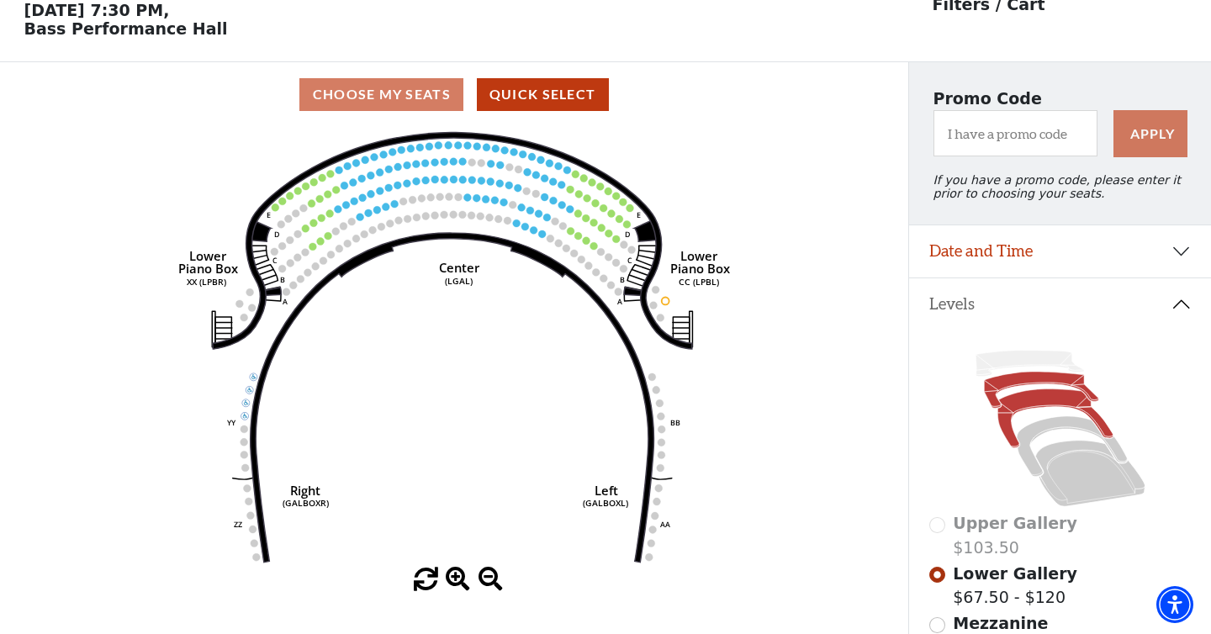
click at [1027, 405] on icon at bounding box center [1054, 418] width 115 height 59
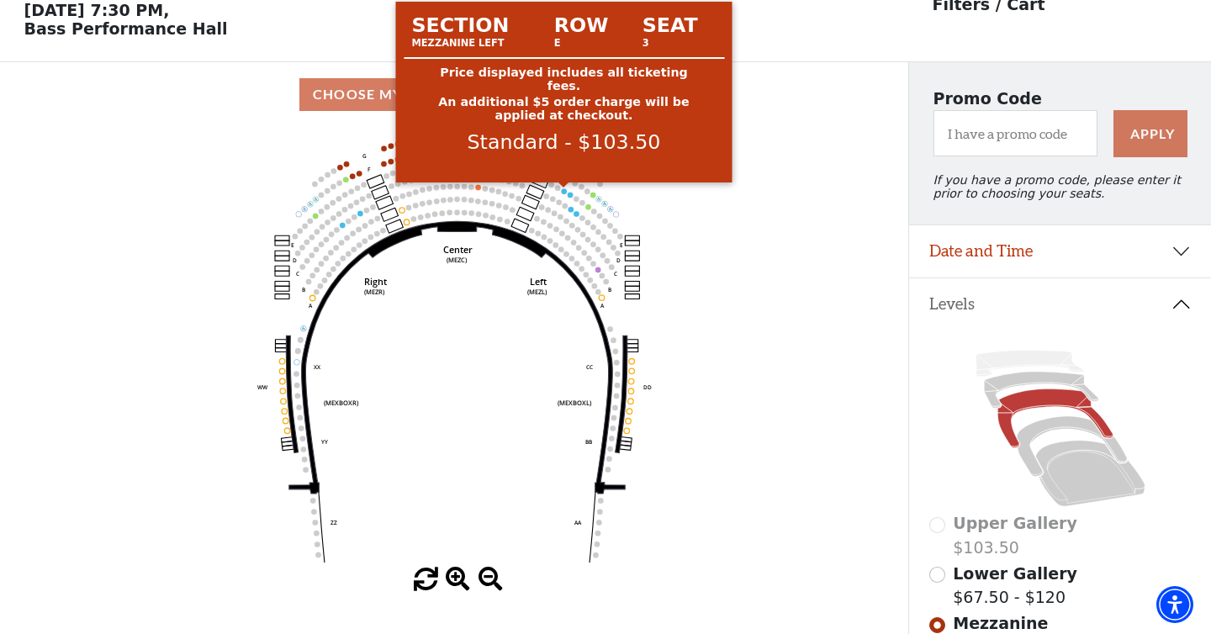
click at [563, 192] on circle at bounding box center [564, 191] width 6 height 6
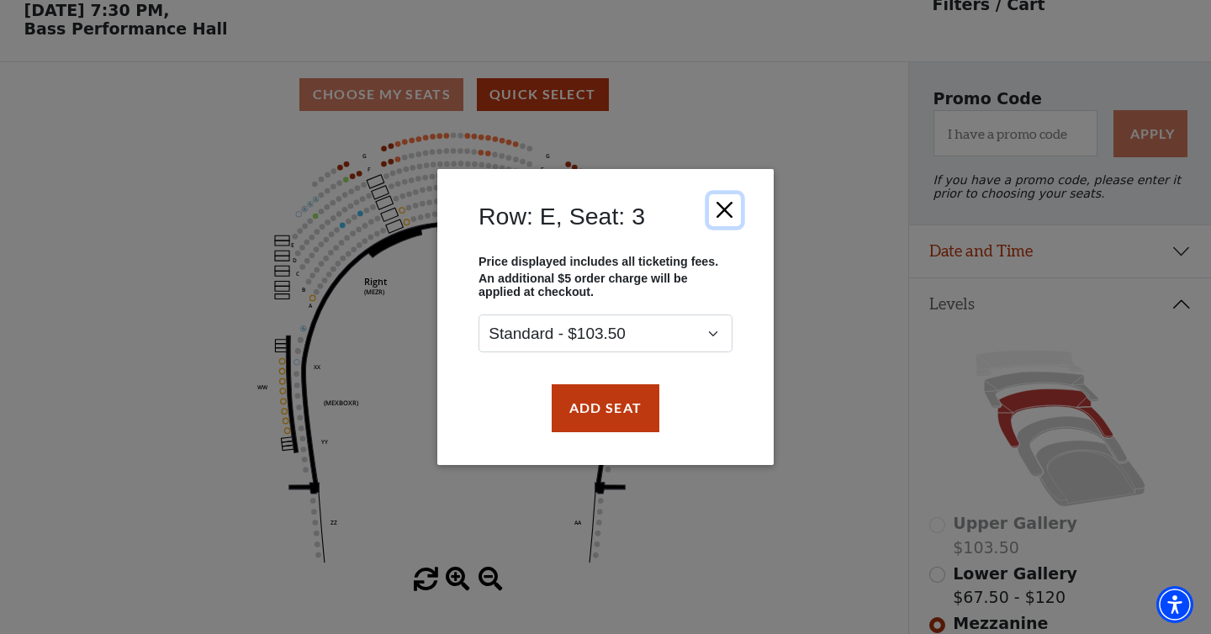
click at [718, 211] on button "Close" at bounding box center [725, 210] width 32 height 32
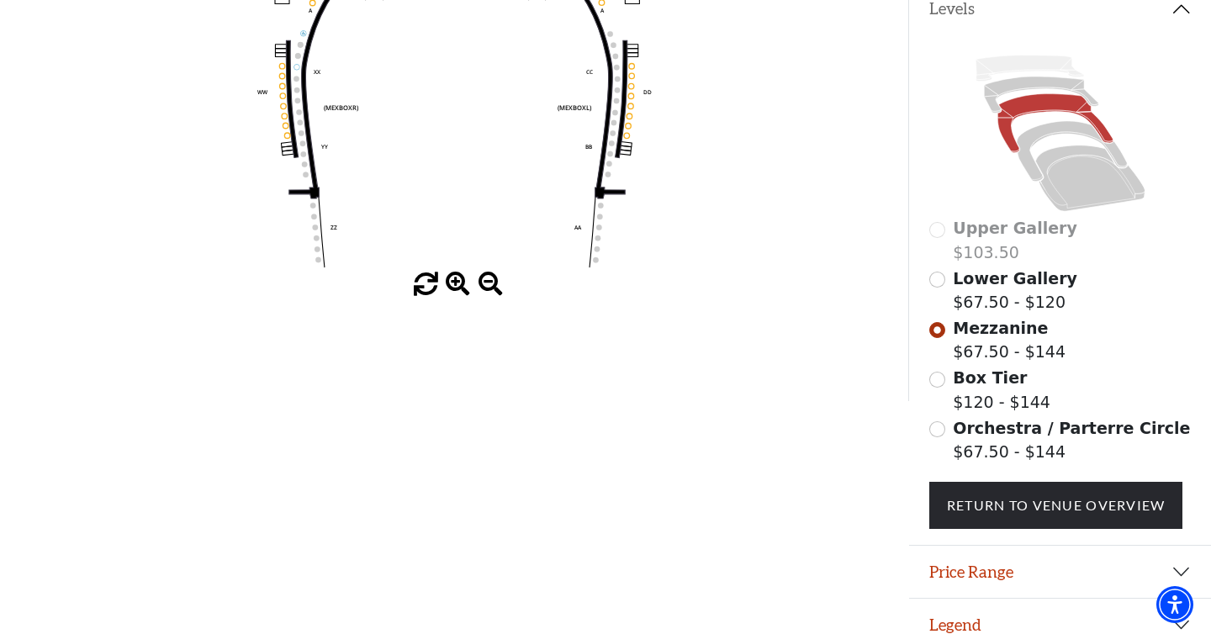
scroll to position [392, 0]
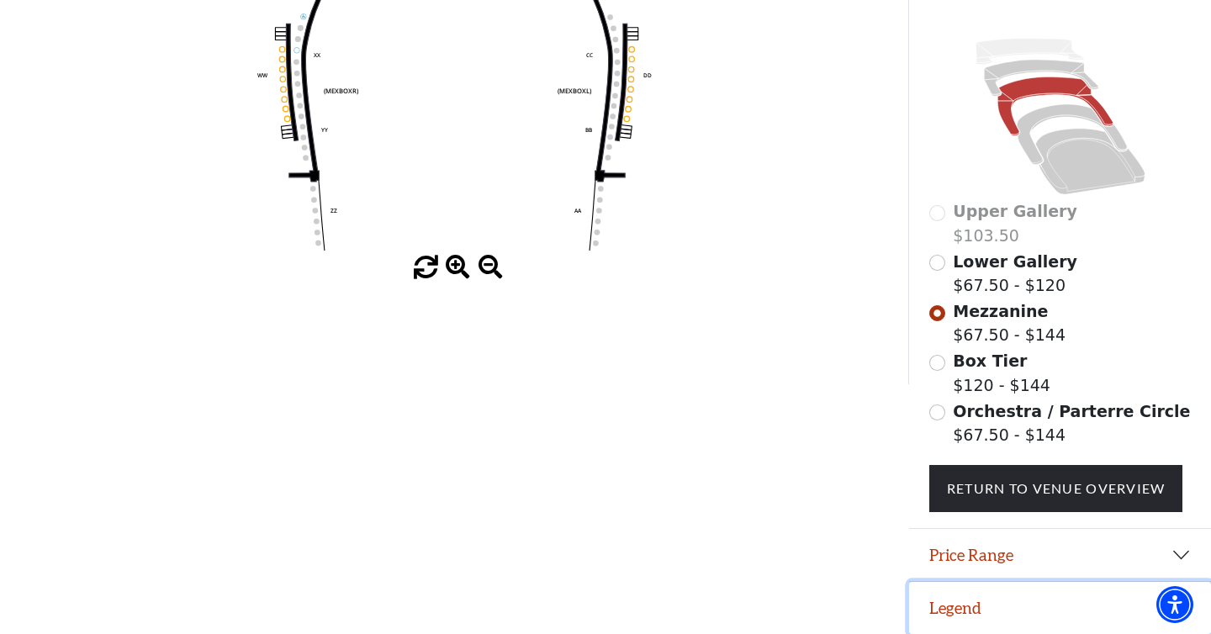
click at [967, 614] on button "Legend" at bounding box center [1060, 608] width 302 height 52
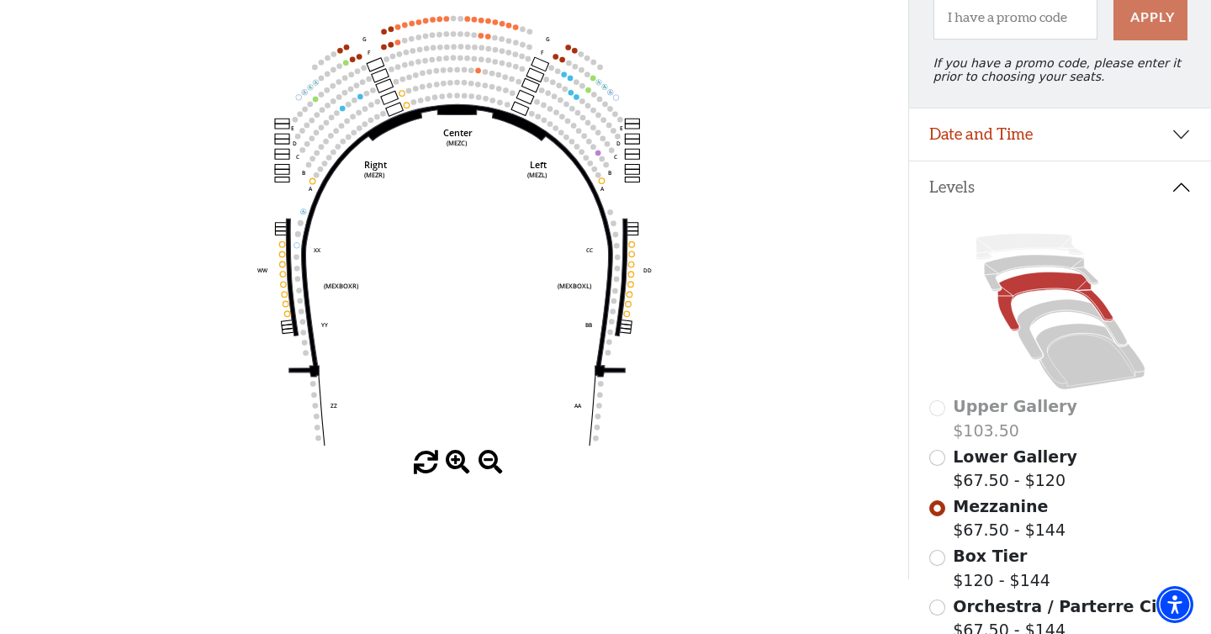
scroll to position [188, 0]
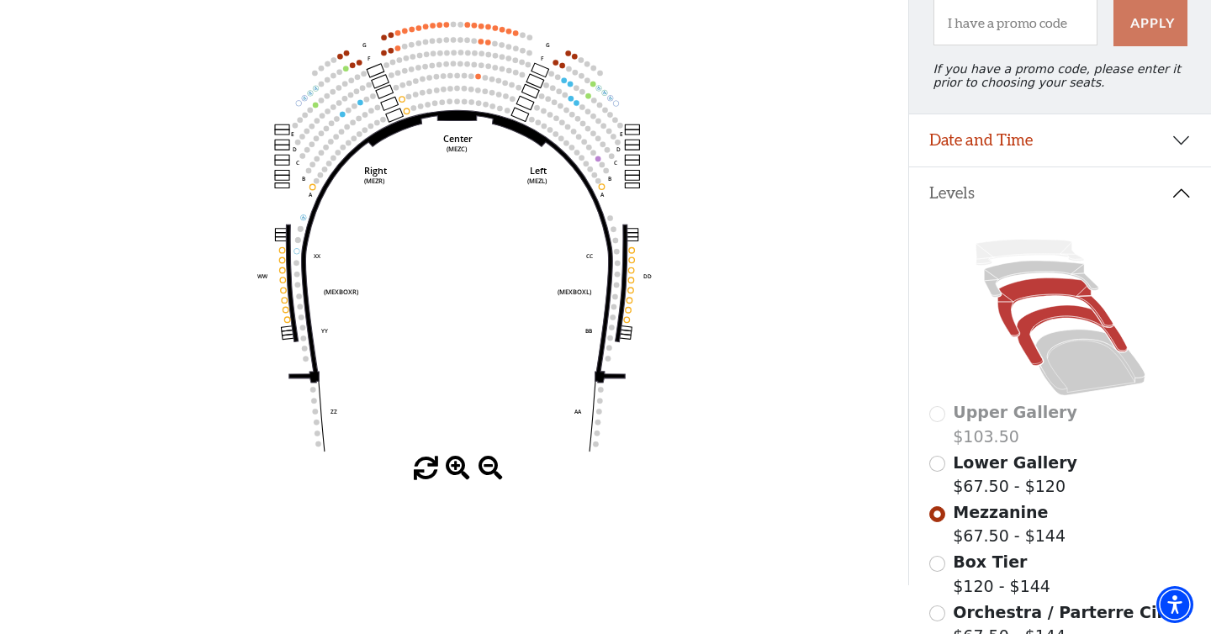
click at [1052, 320] on icon at bounding box center [1071, 335] width 110 height 60
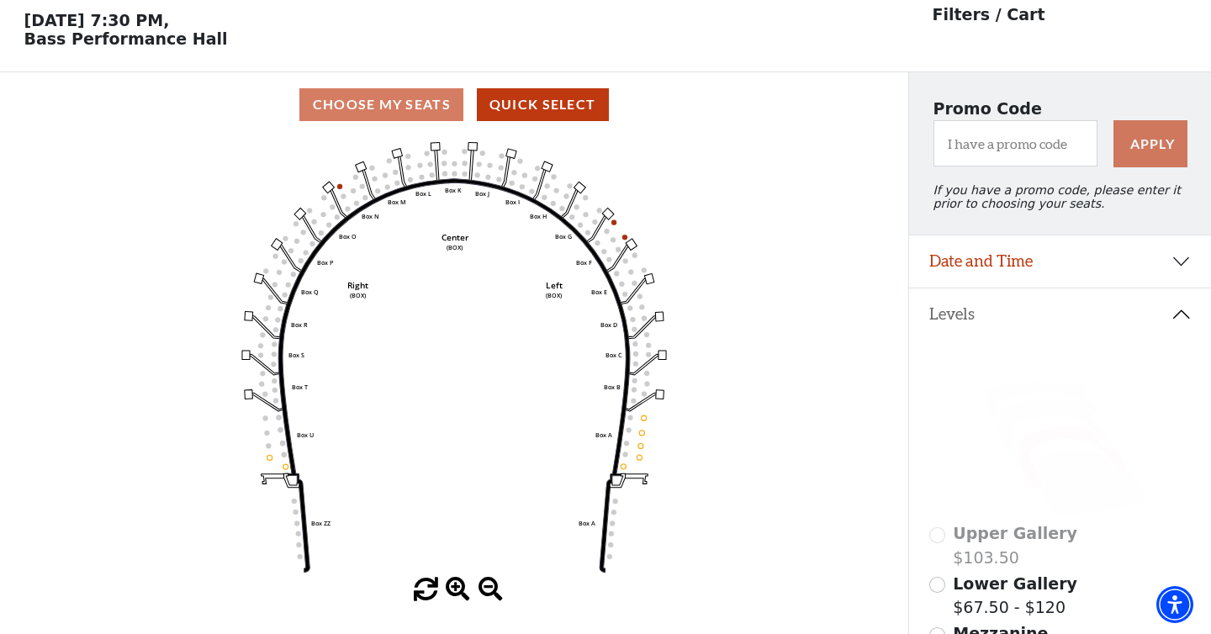
scroll to position [77, 0]
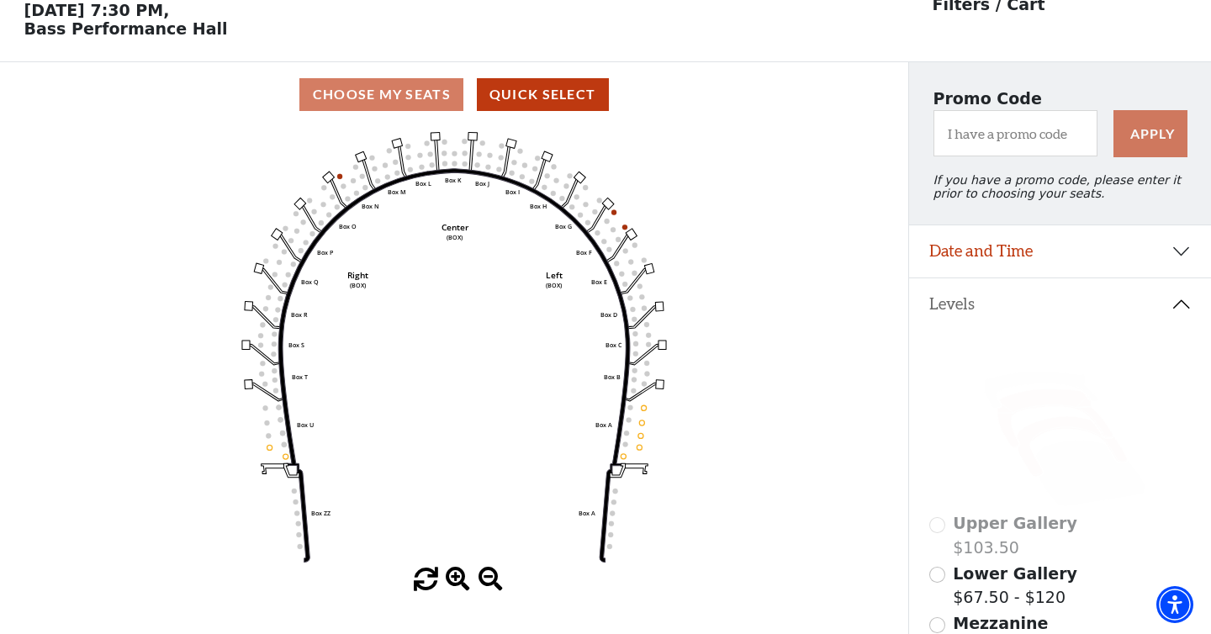
click at [1041, 395] on icon at bounding box center [1054, 418] width 115 height 59
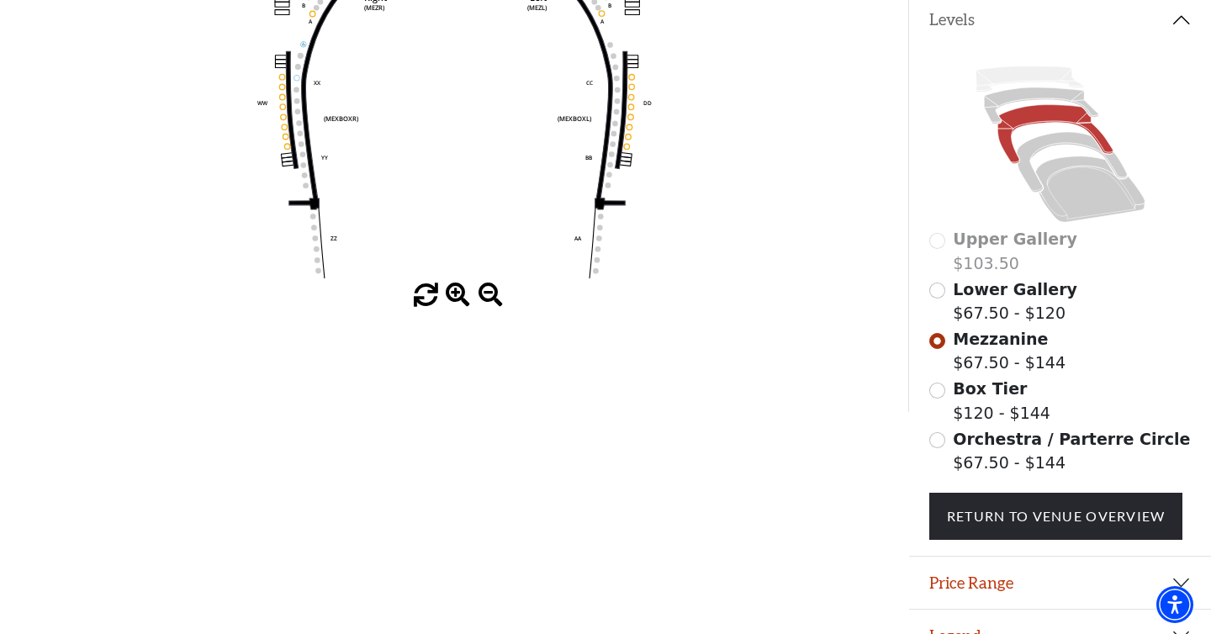
scroll to position [392, 0]
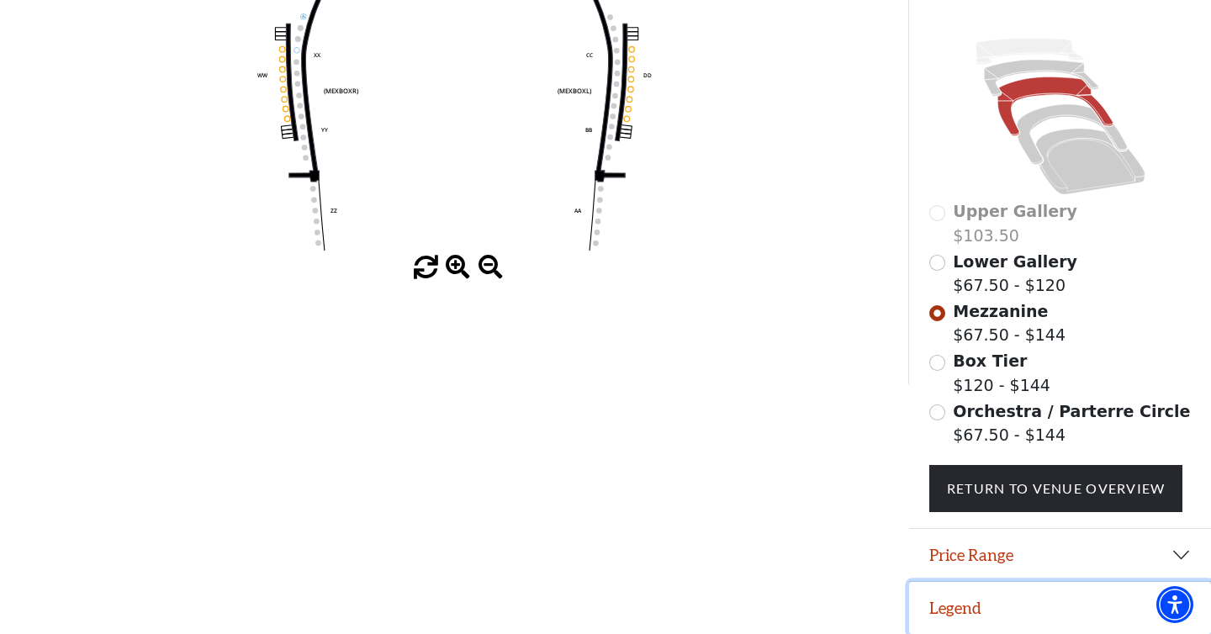
click at [955, 603] on button "Legend" at bounding box center [1060, 608] width 302 height 52
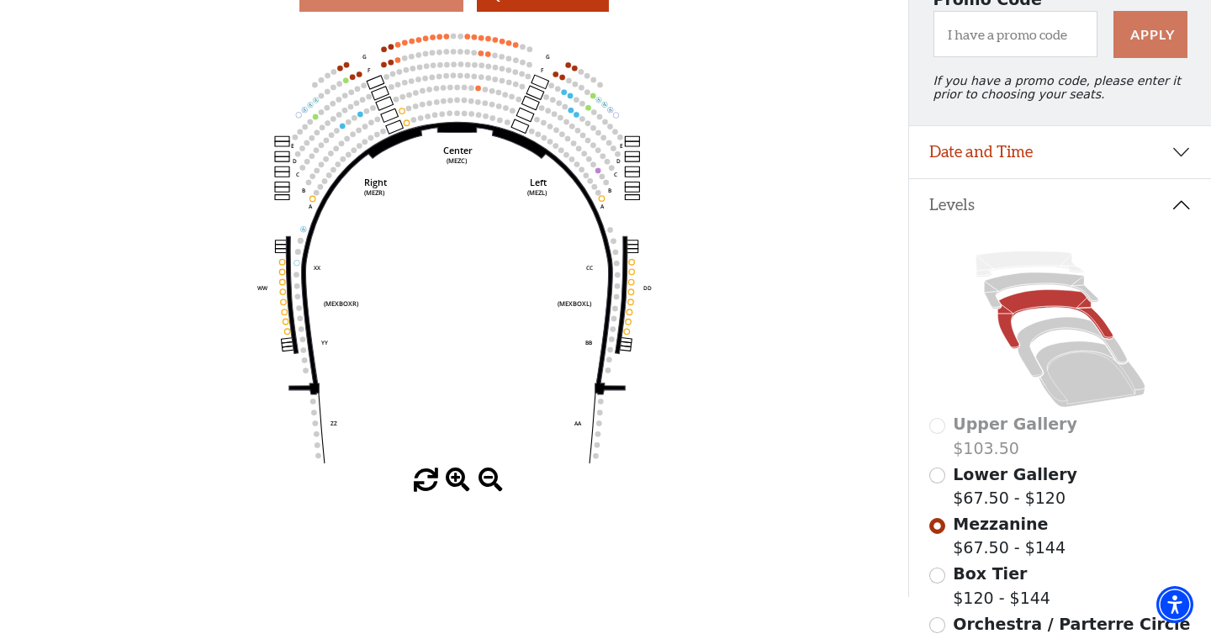
scroll to position [174, 0]
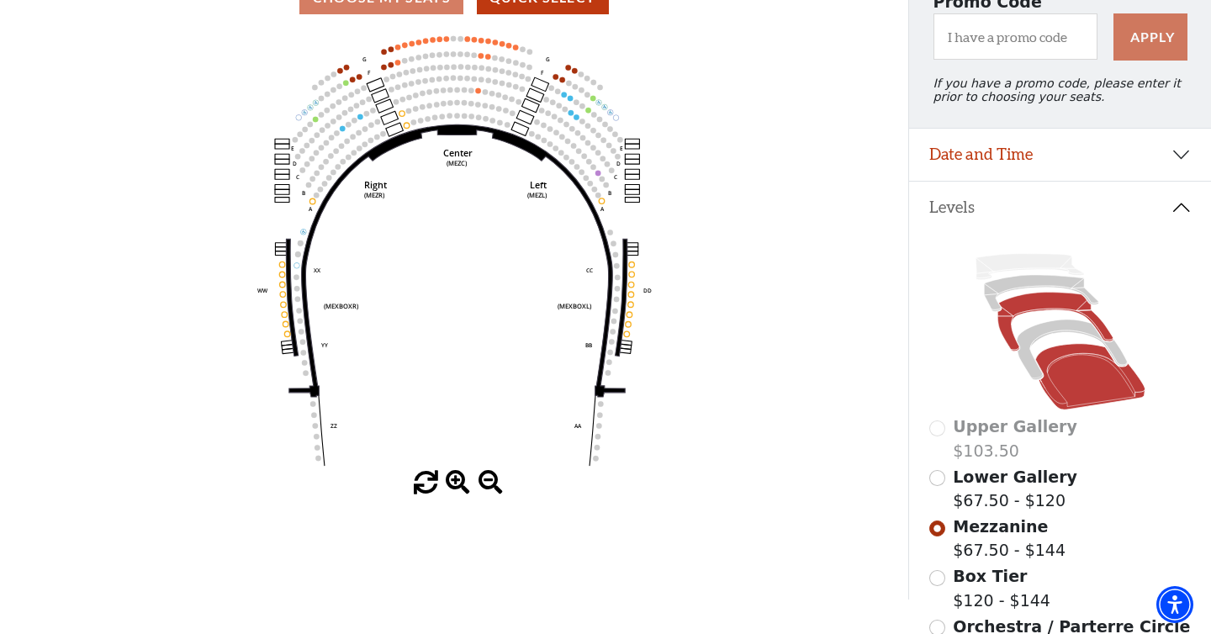
click at [1076, 388] on icon at bounding box center [1089, 377] width 109 height 66
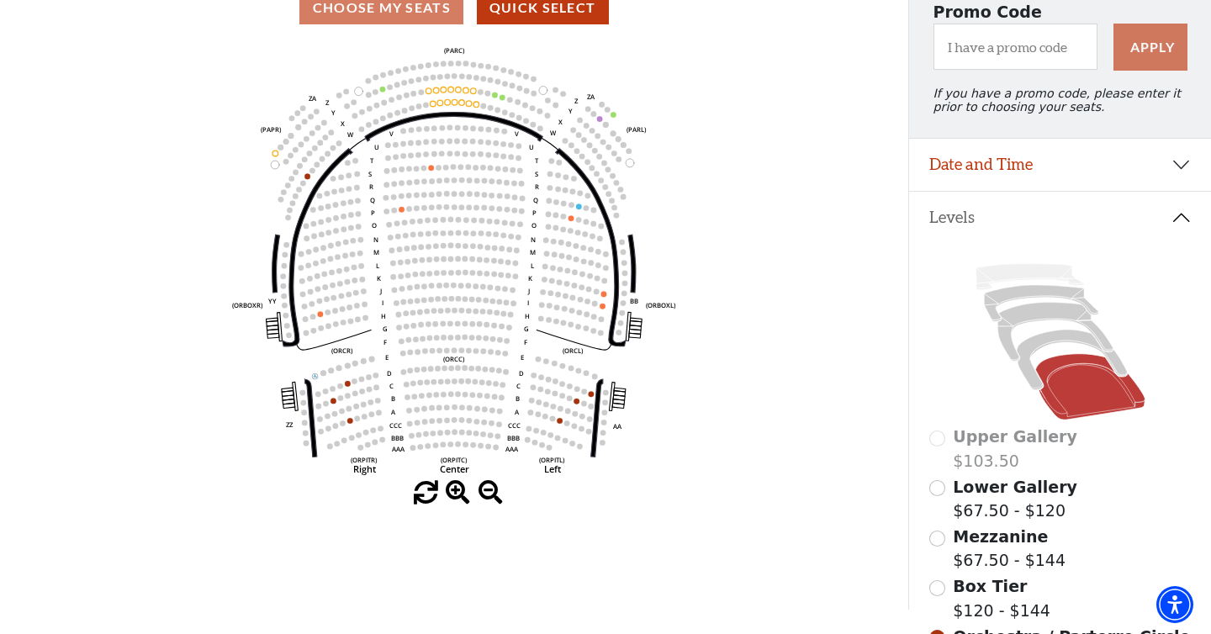
scroll to position [169, 0]
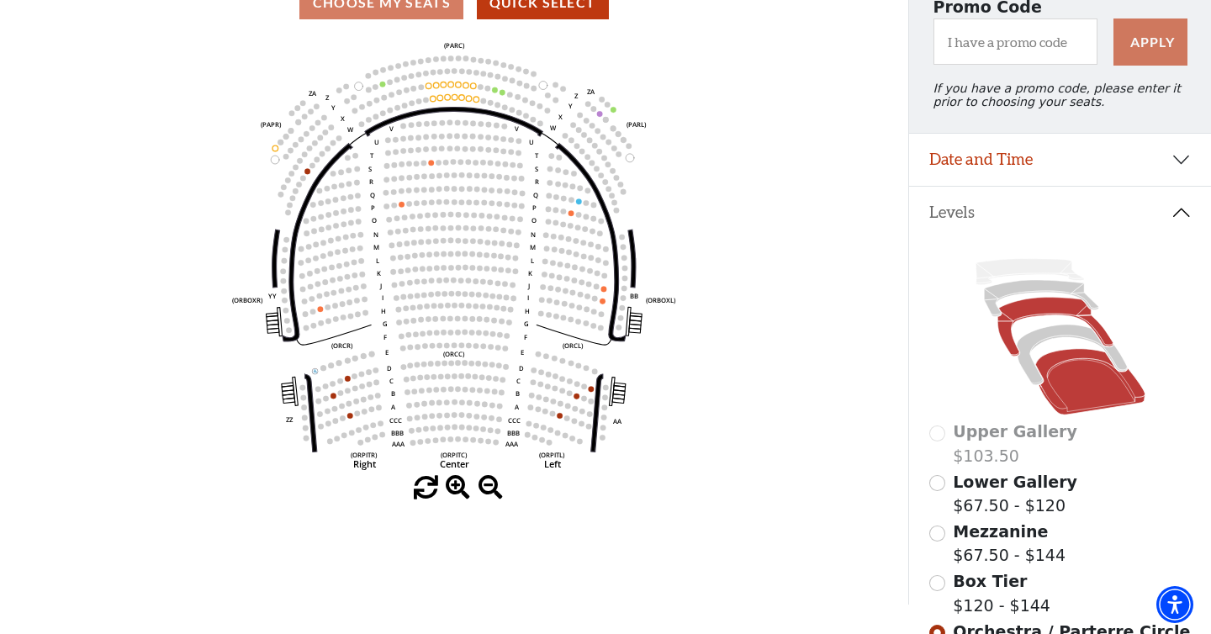
click at [1032, 306] on icon at bounding box center [1054, 327] width 115 height 59
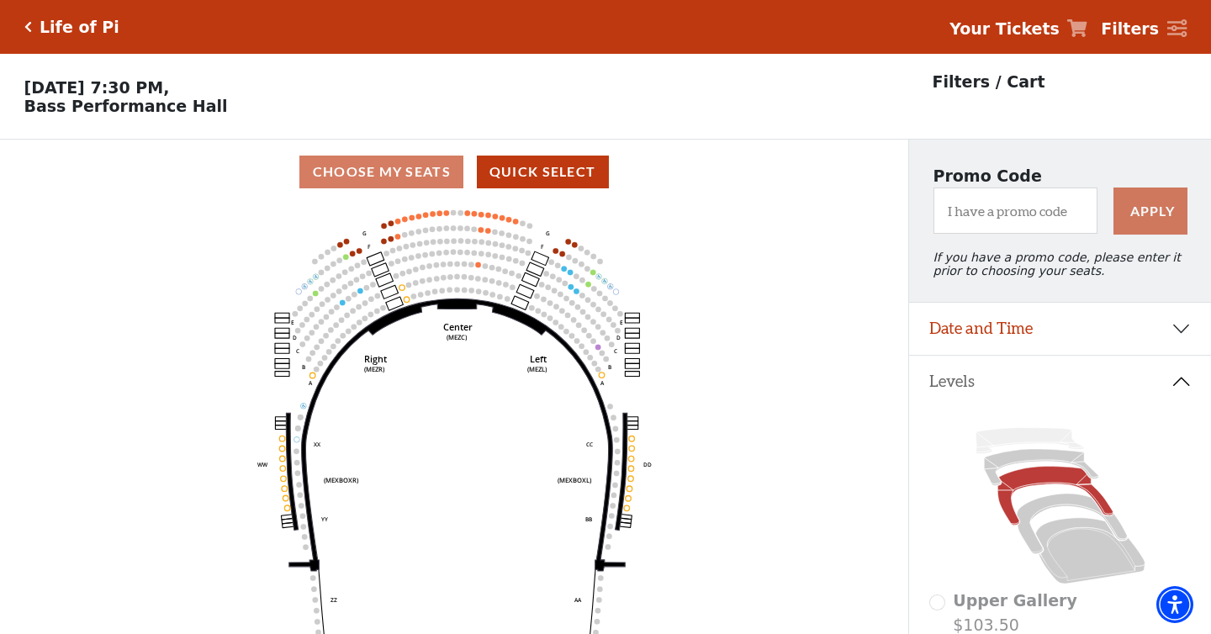
scroll to position [77, 0]
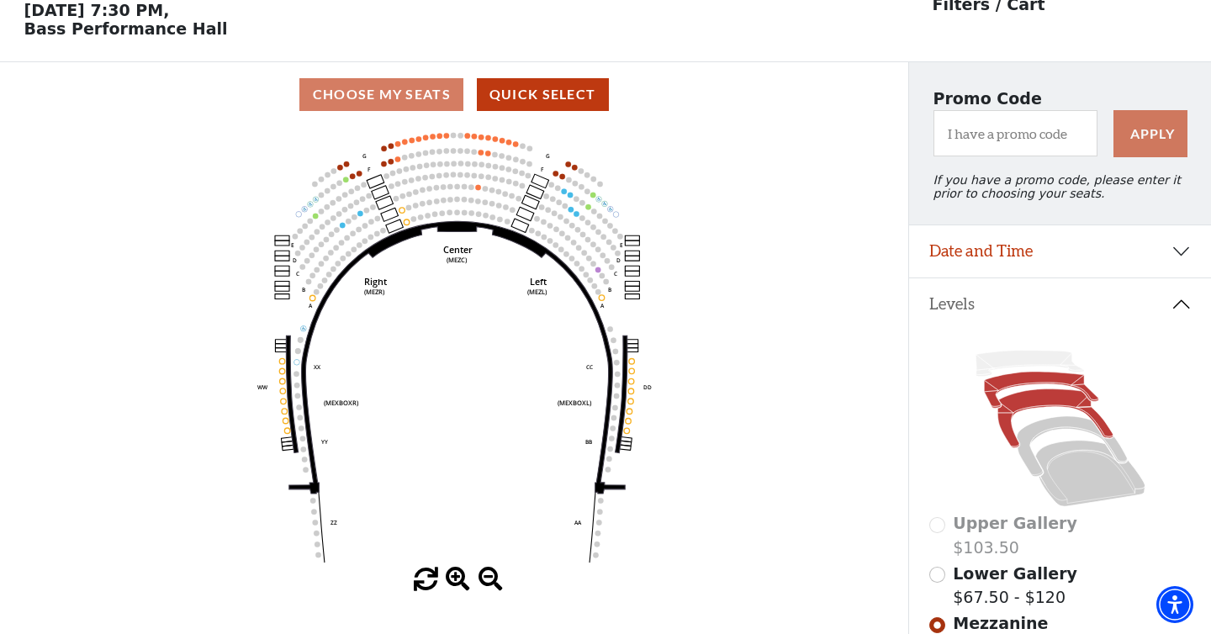
click at [1038, 383] on icon at bounding box center [1041, 390] width 114 height 36
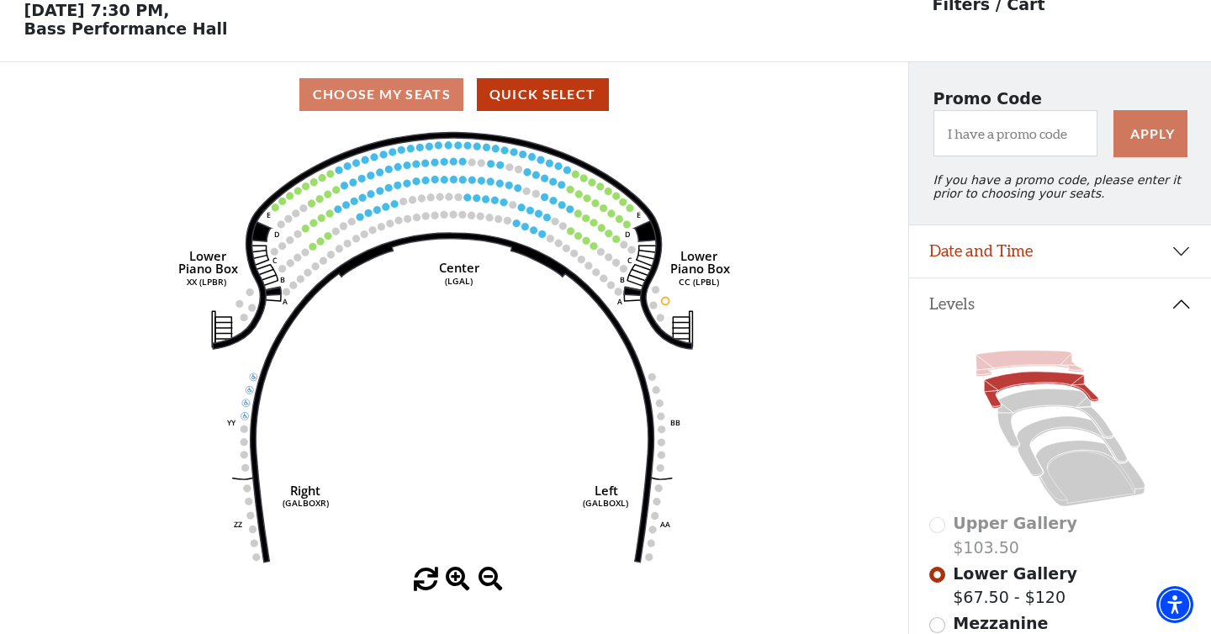
click at [1017, 353] on icon at bounding box center [1029, 364] width 108 height 26
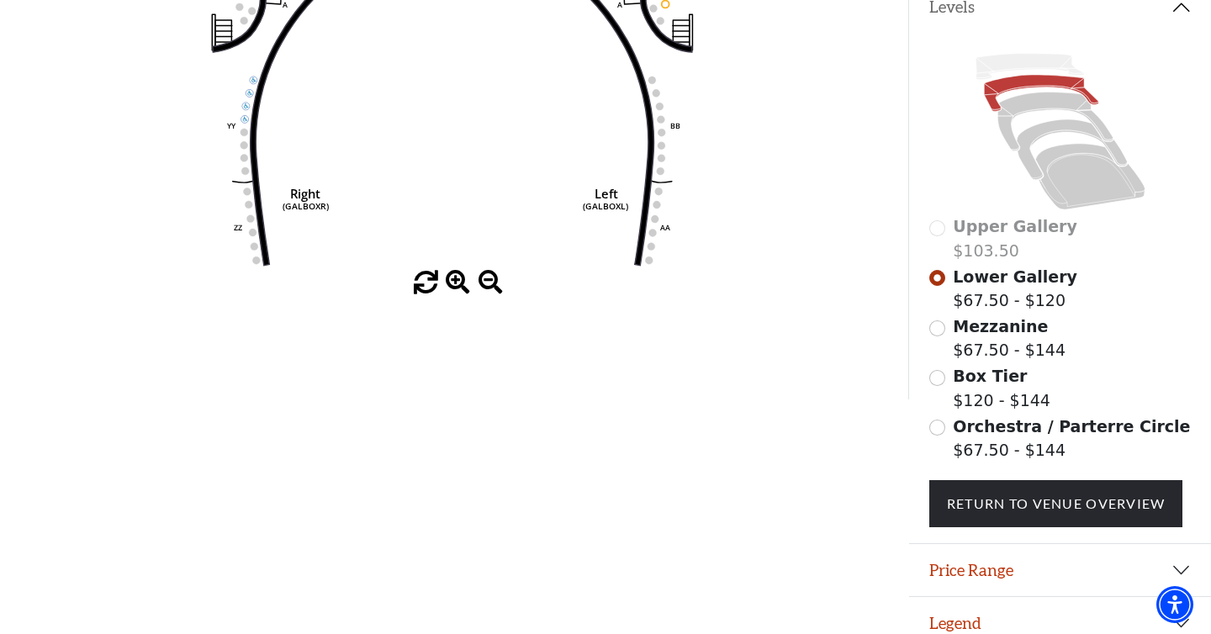
scroll to position [392, 0]
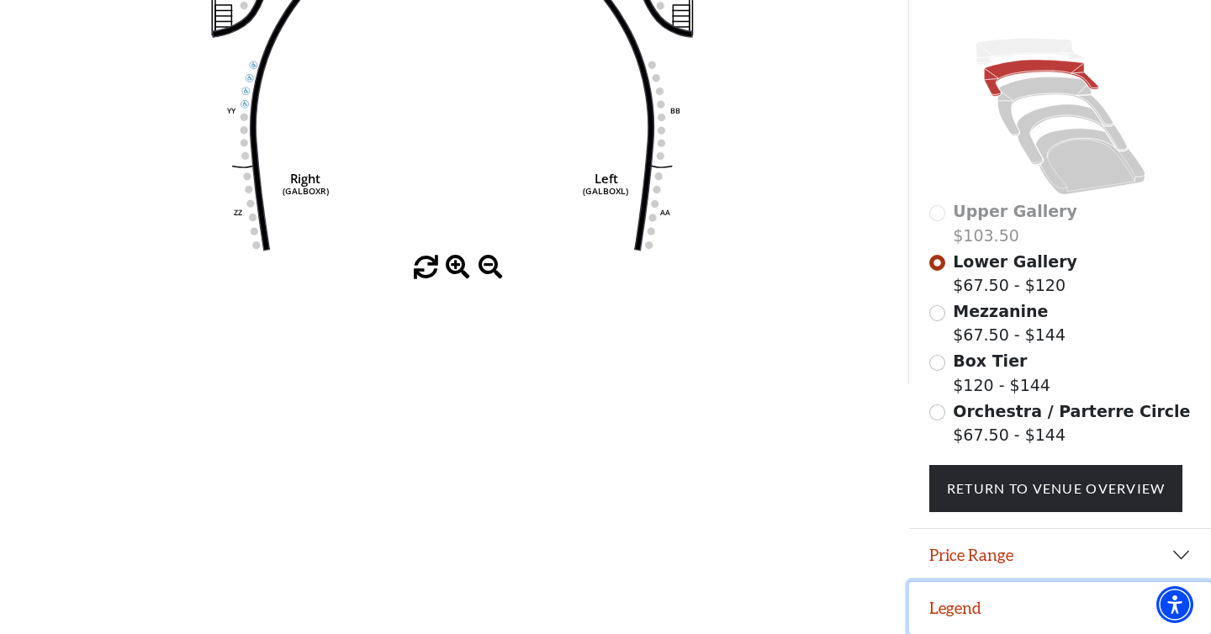
click at [992, 610] on button "Legend" at bounding box center [1060, 608] width 302 height 52
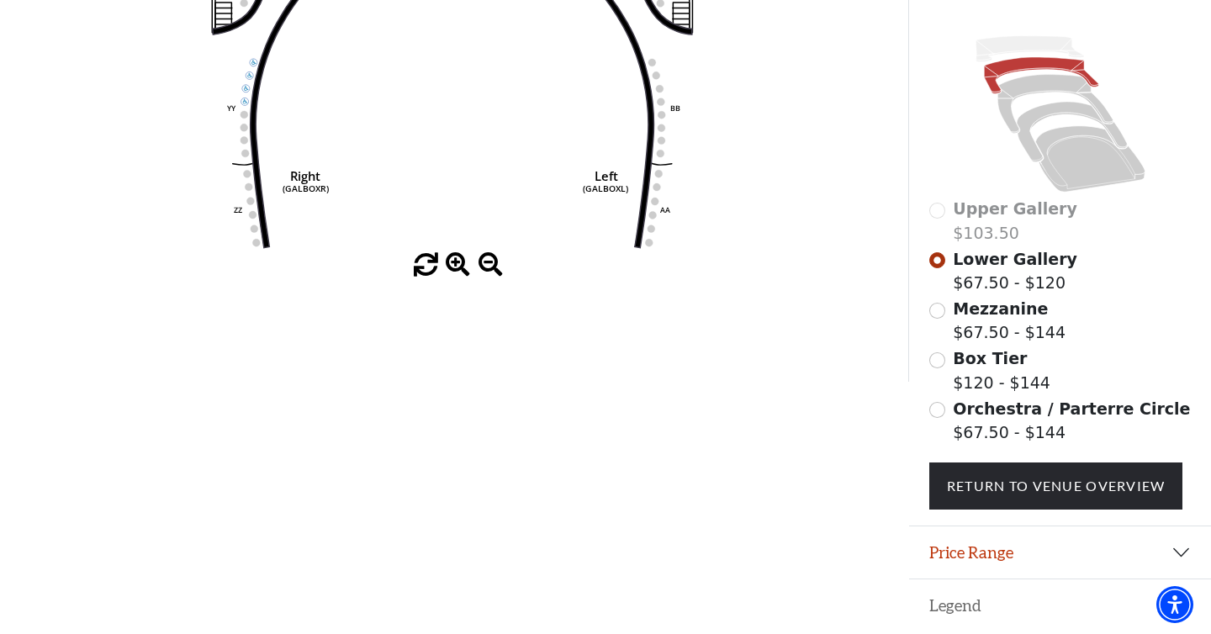
click at [1010, 608] on button "Legend" at bounding box center [1060, 605] width 302 height 52
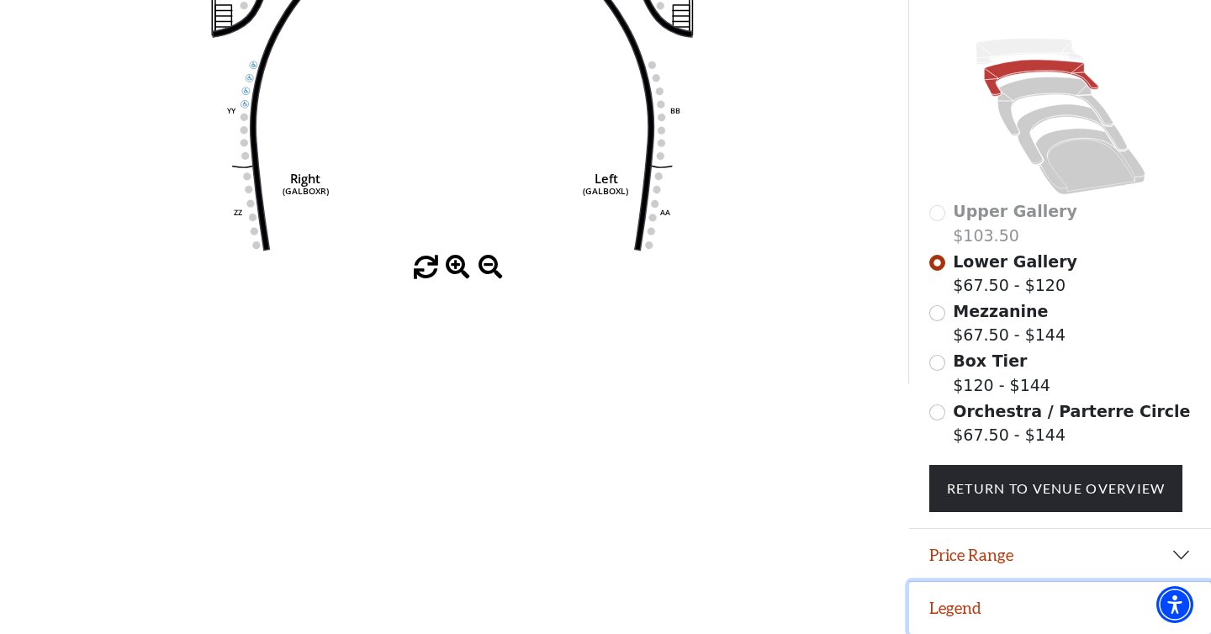
click at [978, 610] on button "Legend" at bounding box center [1060, 608] width 302 height 52
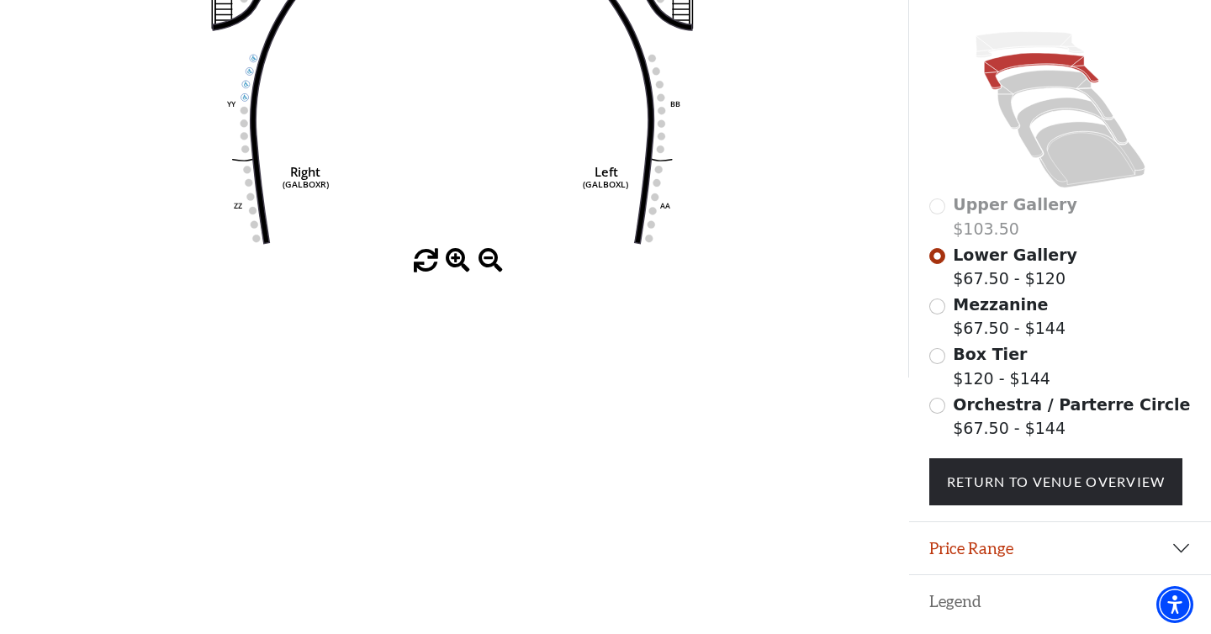
click at [977, 611] on button "Legend" at bounding box center [1060, 601] width 302 height 52
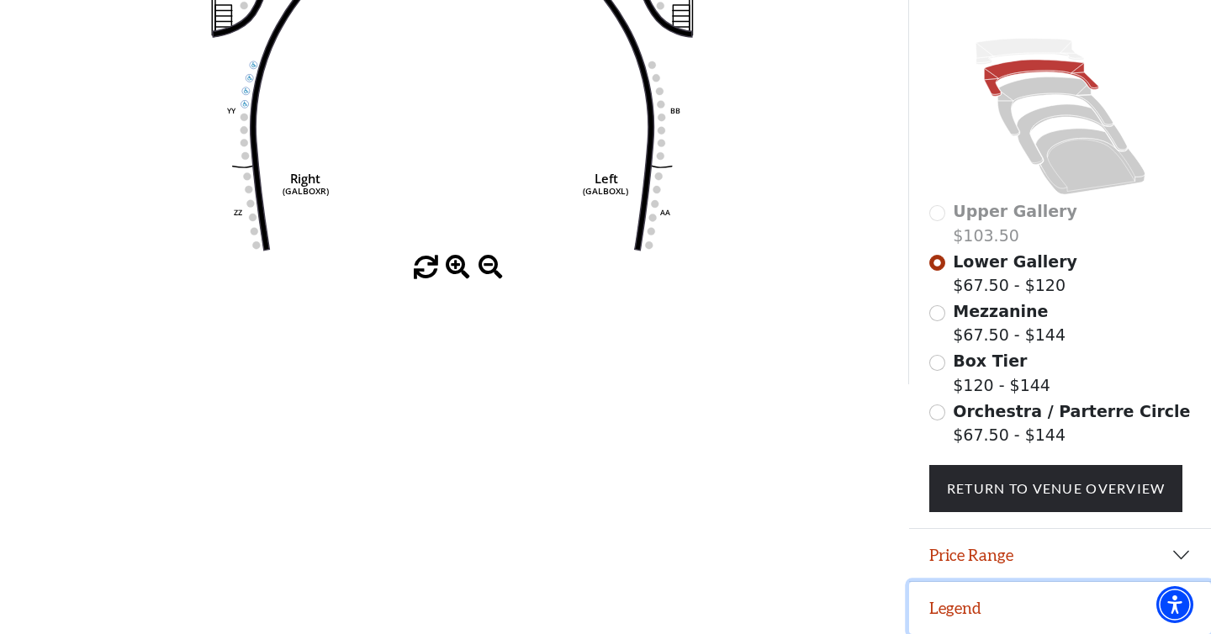
scroll to position [392, 0]
click at [975, 600] on button "Legend" at bounding box center [1060, 608] width 302 height 52
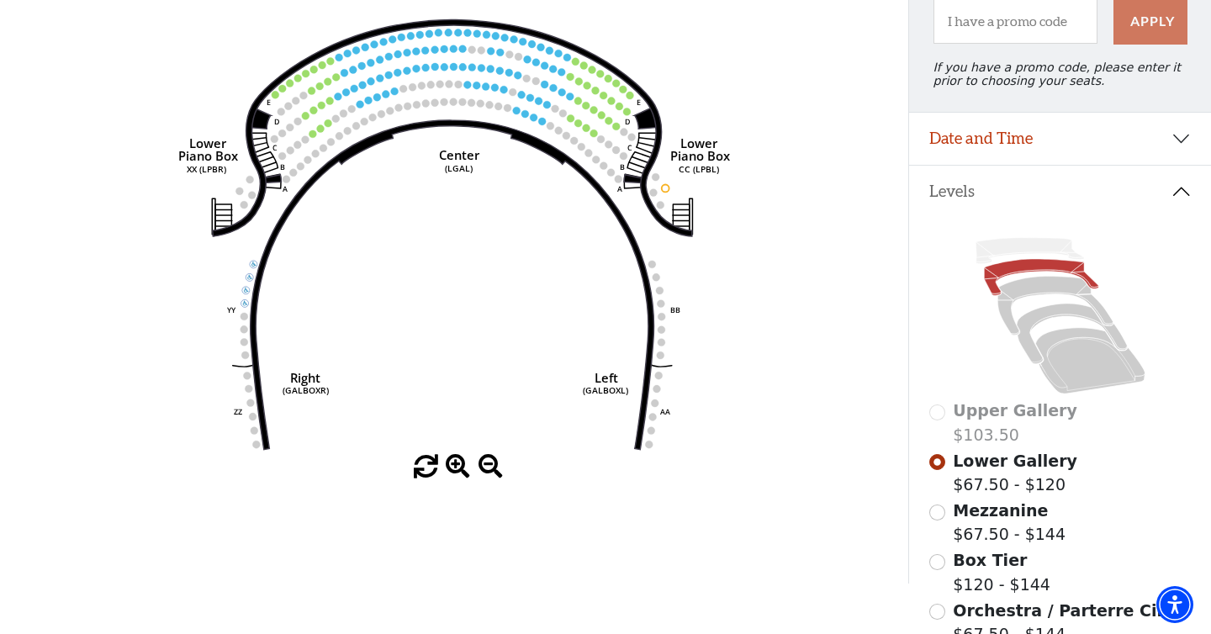
scroll to position [0, 0]
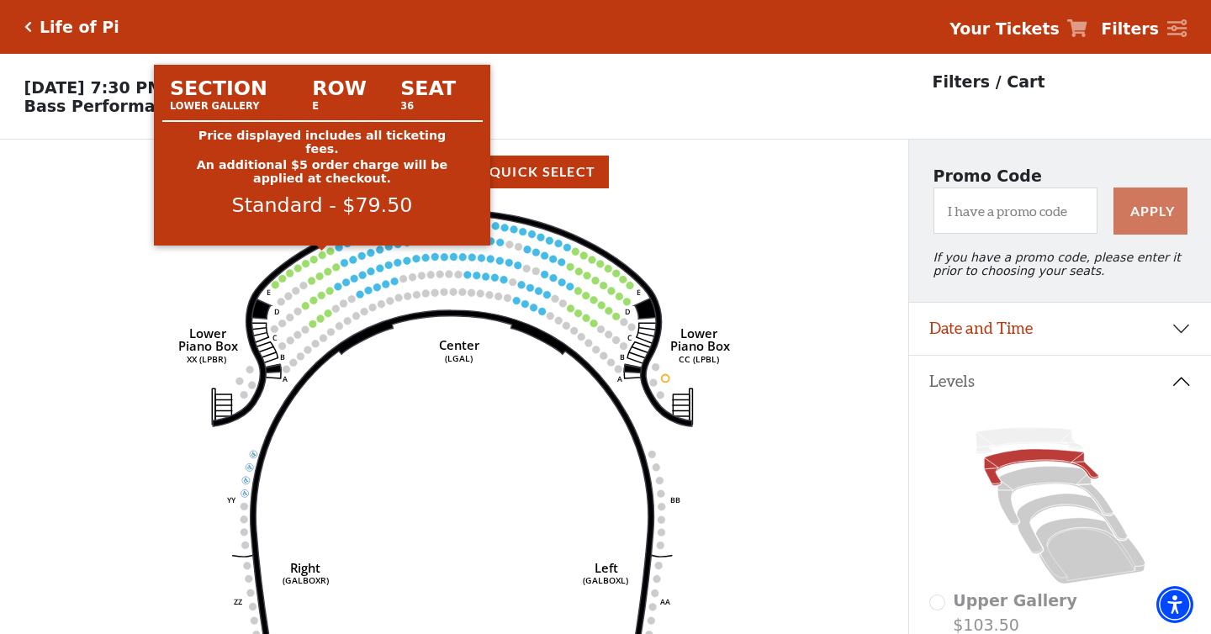
click at [325, 257] on circle at bounding box center [323, 255] width 8 height 8
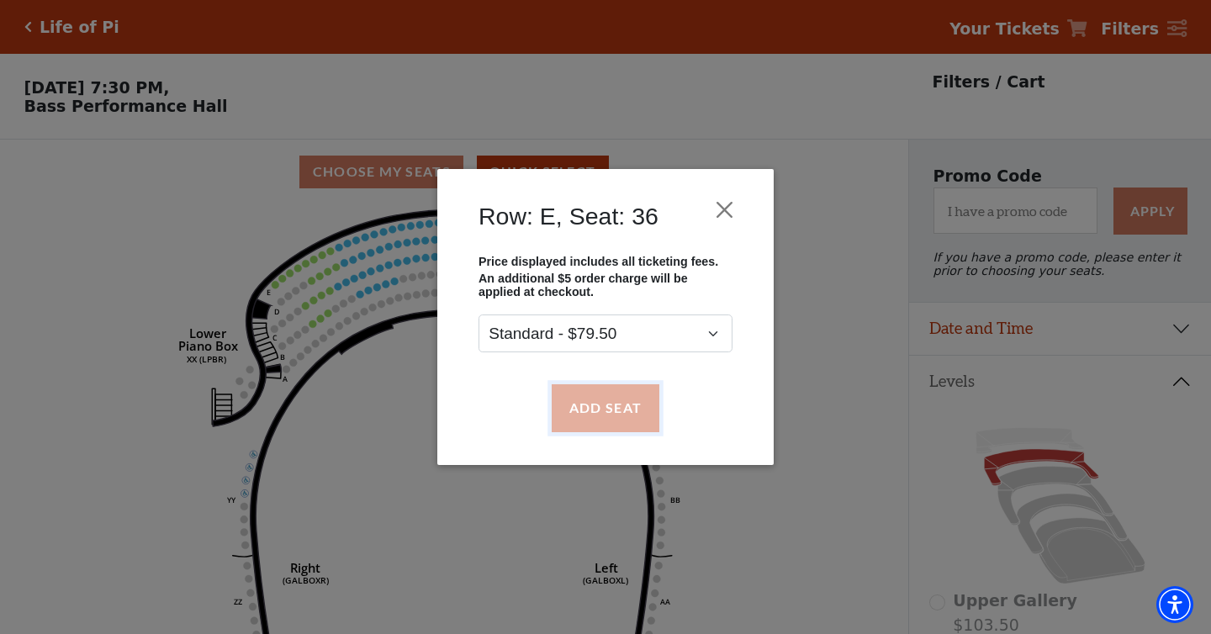
click at [612, 398] on button "Add Seat" at bounding box center [606, 407] width 108 height 47
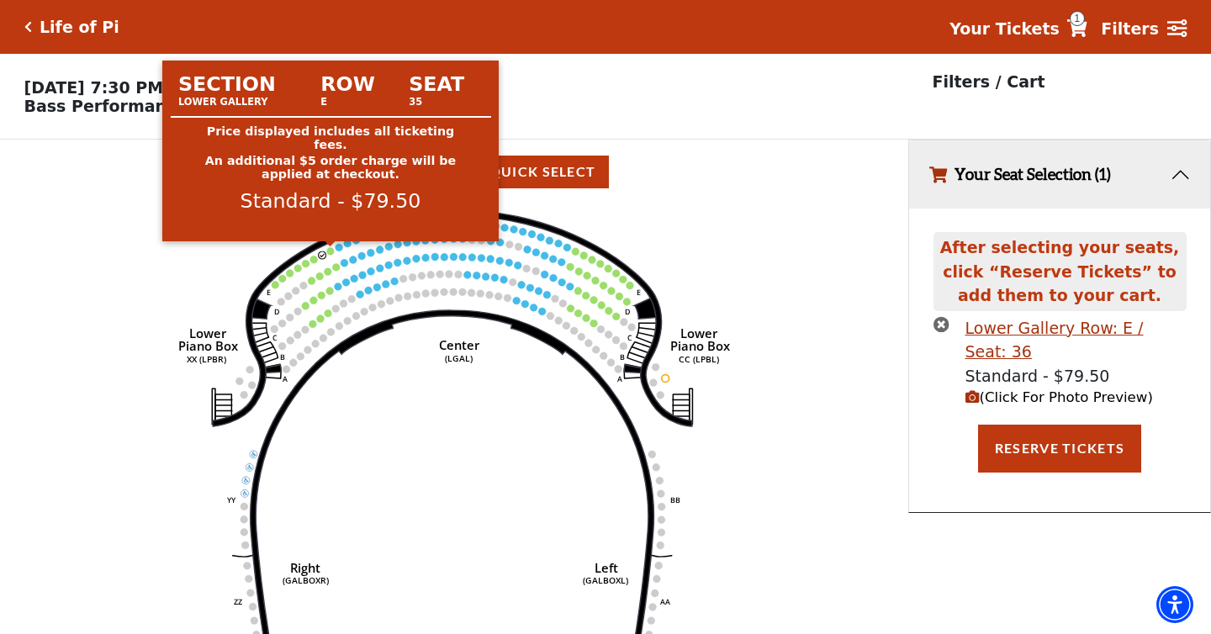
click at [330, 252] on circle at bounding box center [330, 251] width 8 height 8
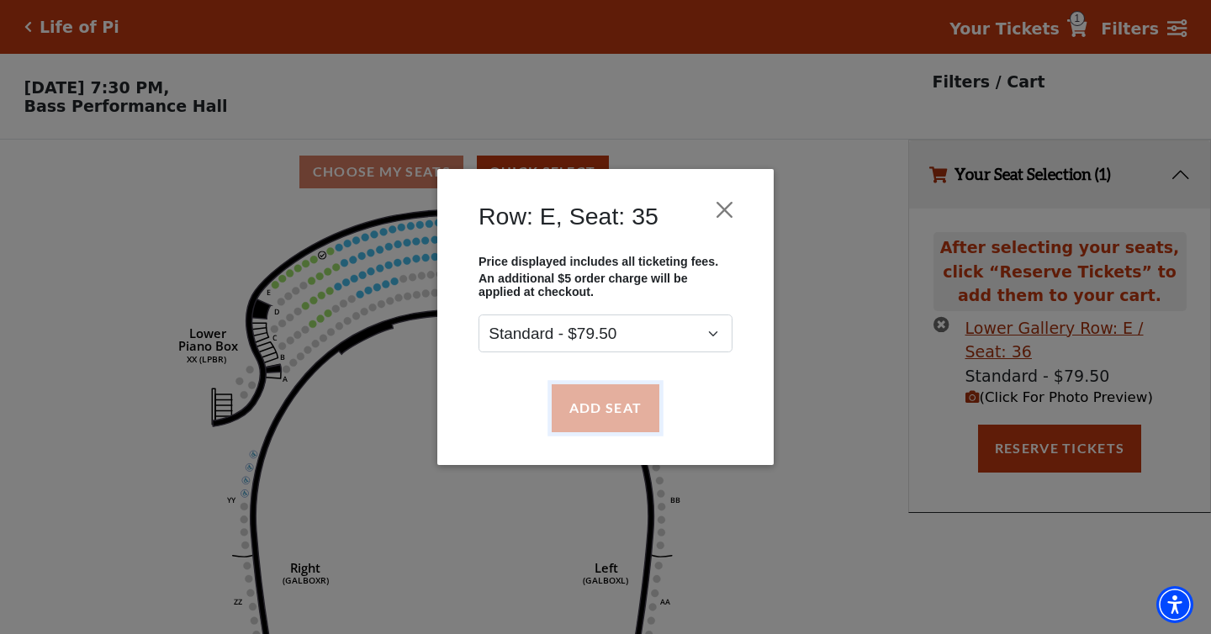
click at [611, 416] on button "Add Seat" at bounding box center [606, 407] width 108 height 47
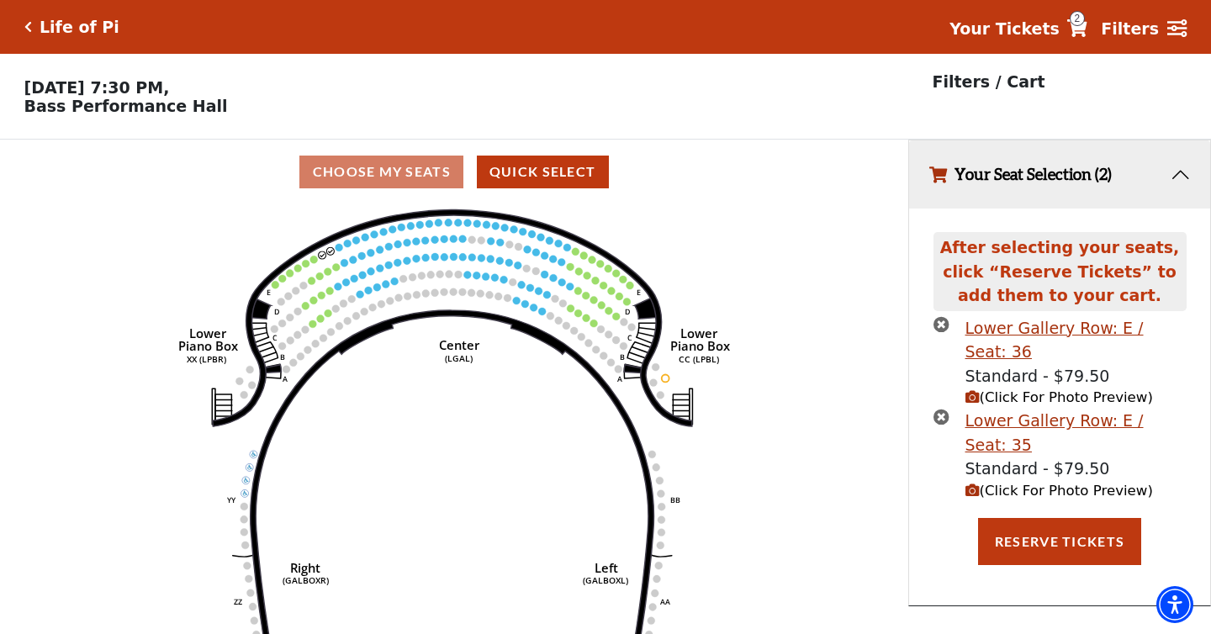
click at [1067, 483] on span "(Click For Photo Preview)" at bounding box center [1058, 491] width 187 height 16
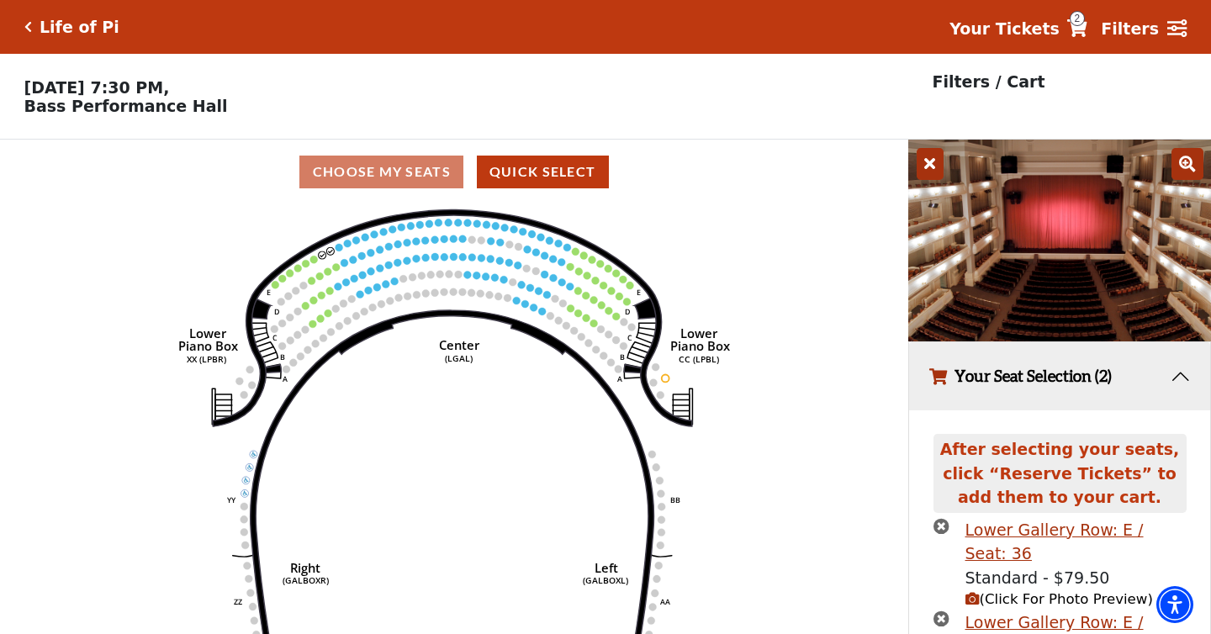
click at [1076, 239] on img at bounding box center [1059, 241] width 303 height 202
click at [1184, 165] on icon at bounding box center [1187, 164] width 32 height 32
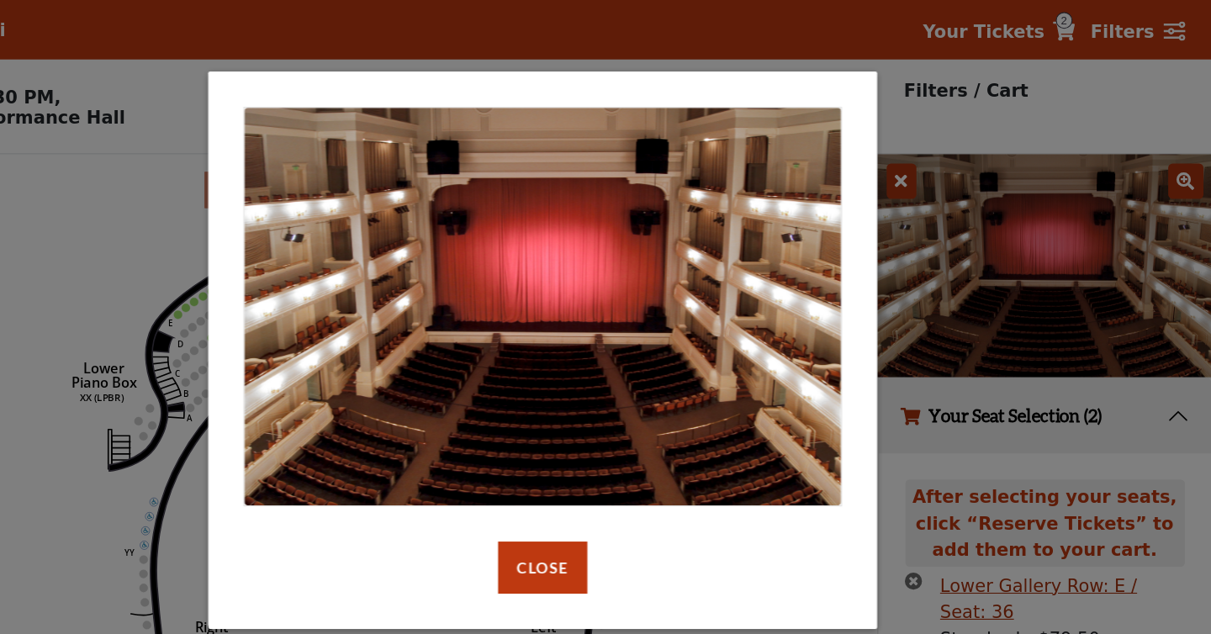
click at [249, 254] on div "default header Close" at bounding box center [605, 317] width 1211 height 634
click at [612, 518] on button "Close" at bounding box center [605, 513] width 80 height 47
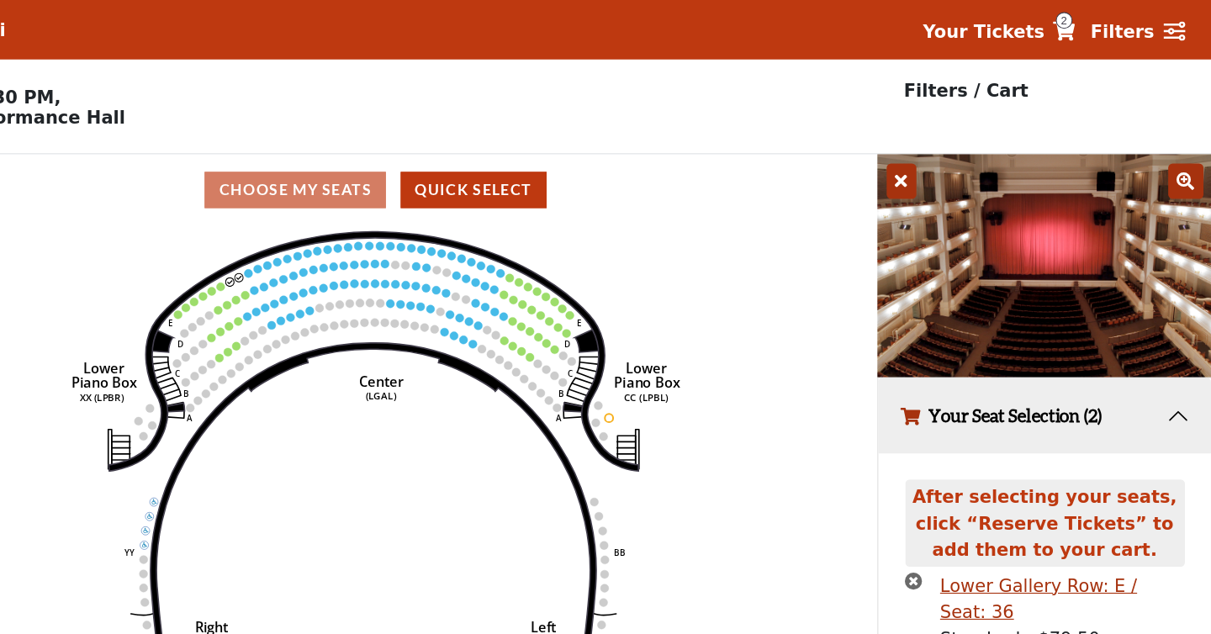
click at [928, 164] on icon at bounding box center [929, 164] width 27 height 32
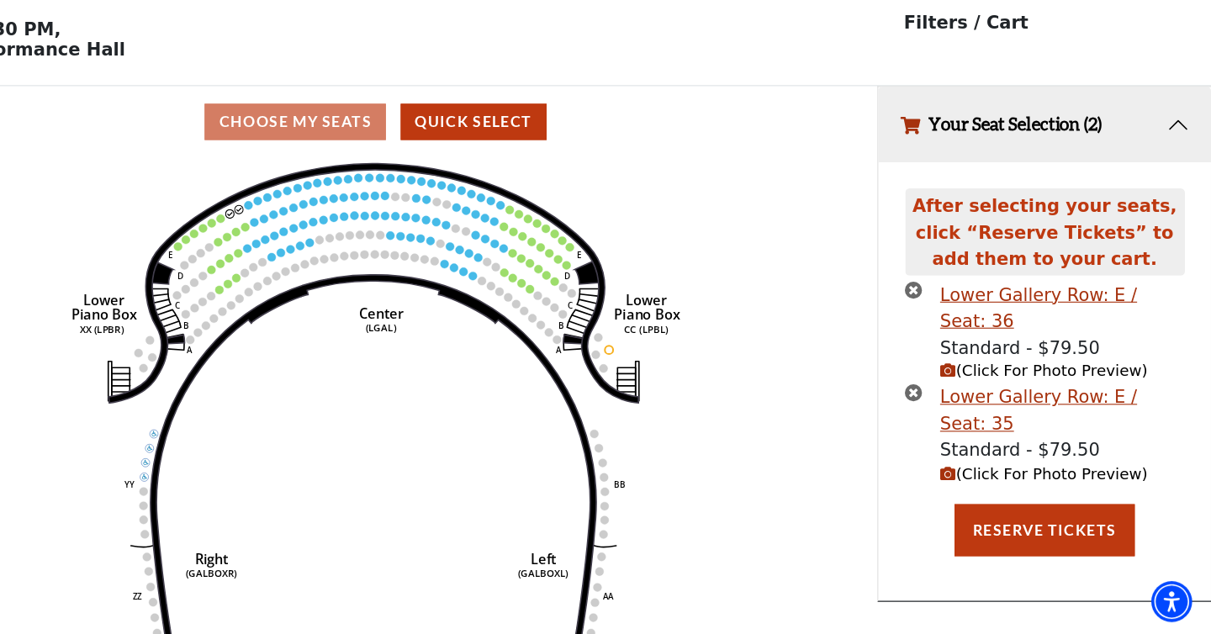
scroll to position [35, 0]
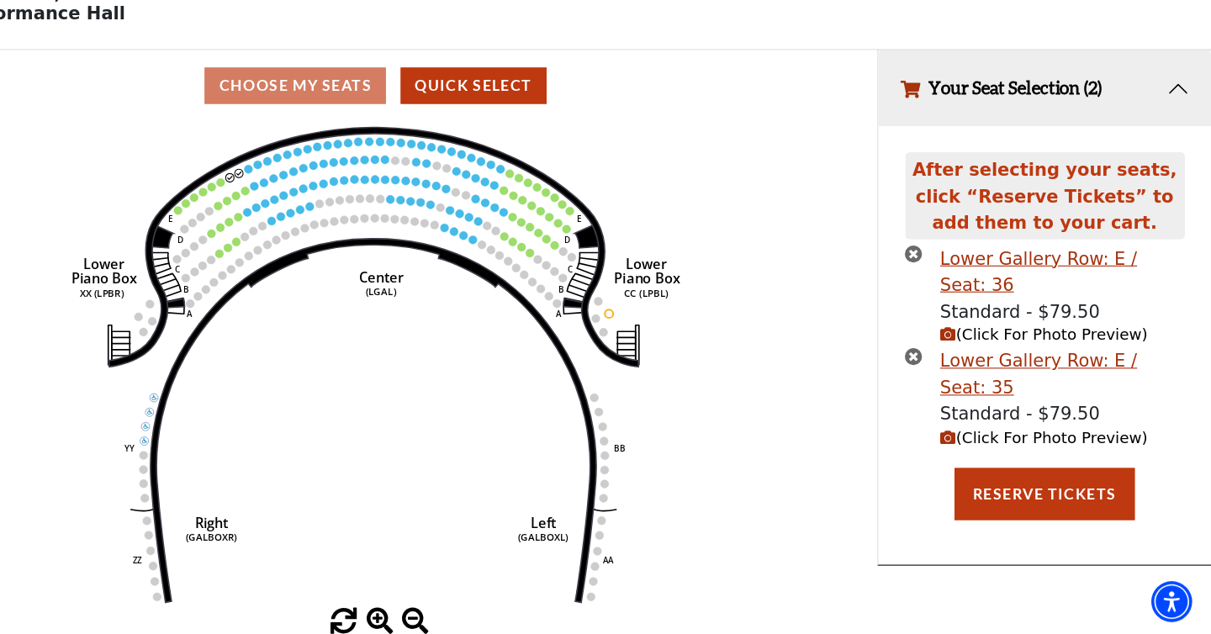
click at [1174, 135] on button "Your Seat Selection (2)" at bounding box center [1059, 140] width 301 height 68
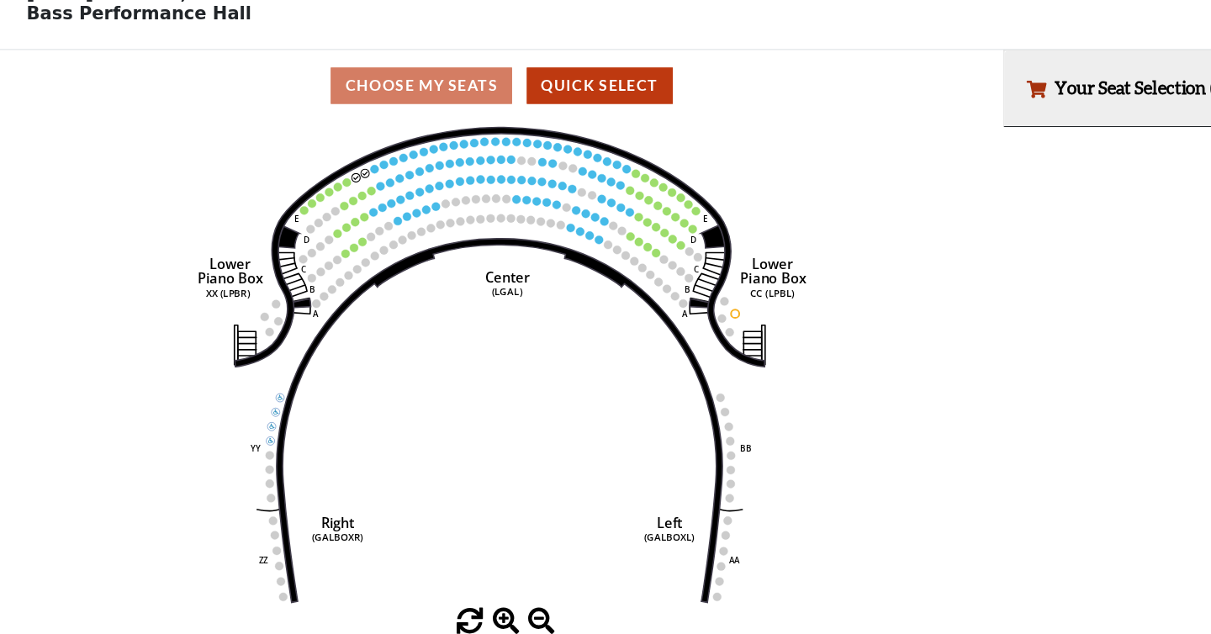
click at [371, 139] on div "Choose My Seats Quick Select" at bounding box center [454, 137] width 908 height 33
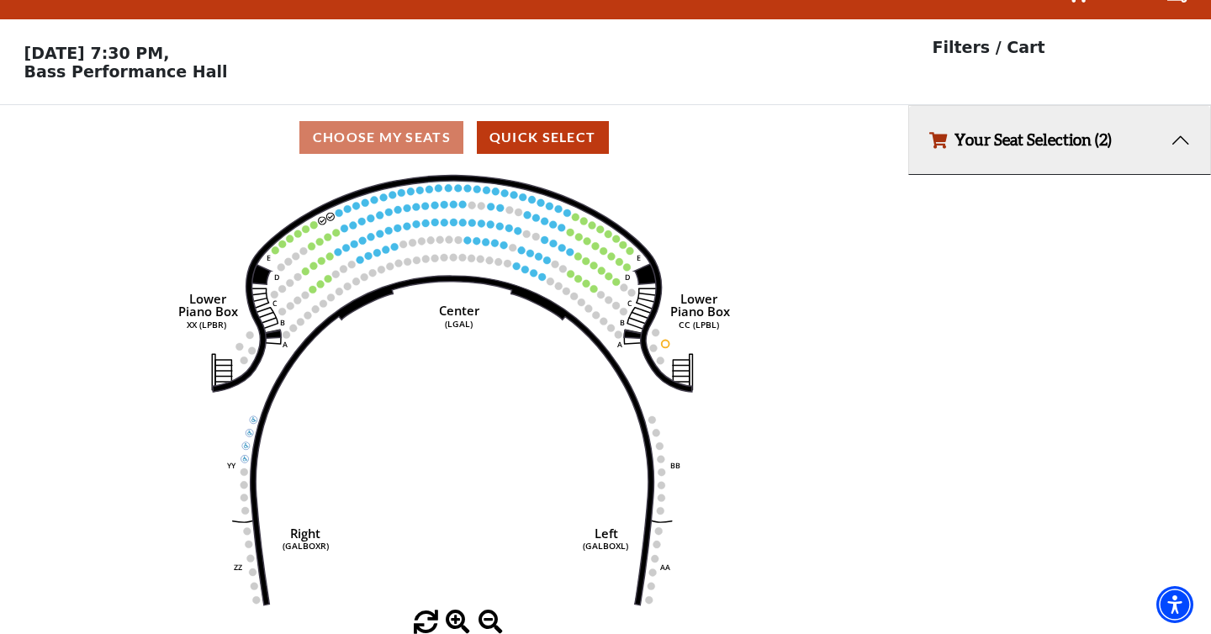
click at [328, 252] on use "Seat Selected" at bounding box center [329, 256] width 8 height 8
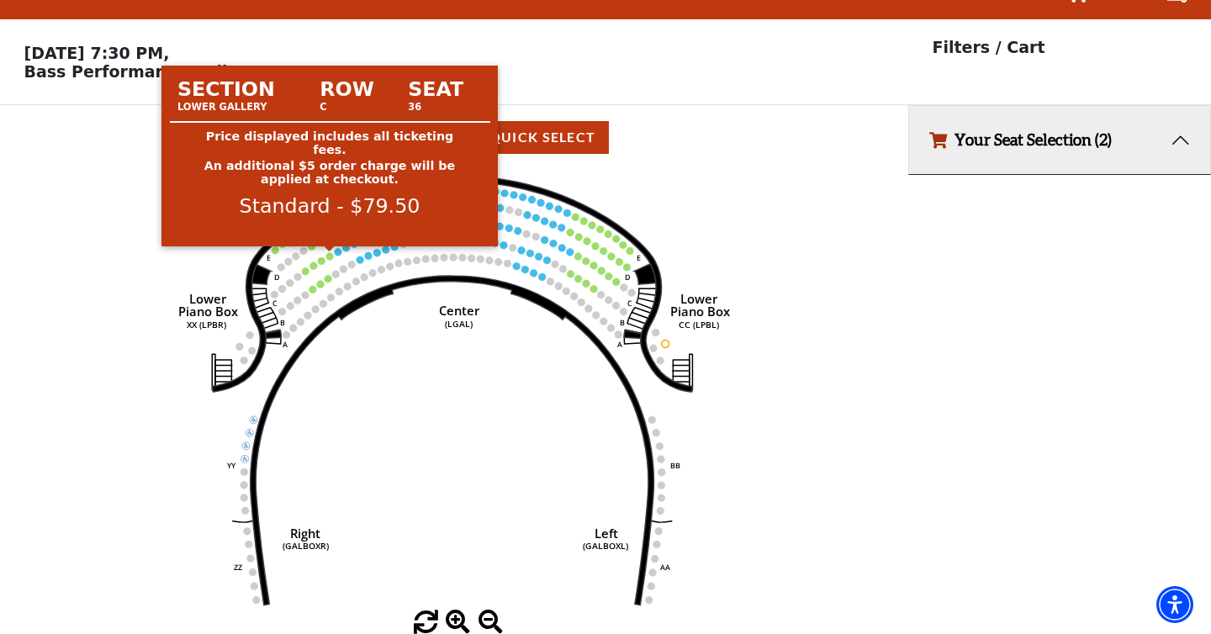
click at [328, 254] on circle at bounding box center [330, 256] width 8 height 8
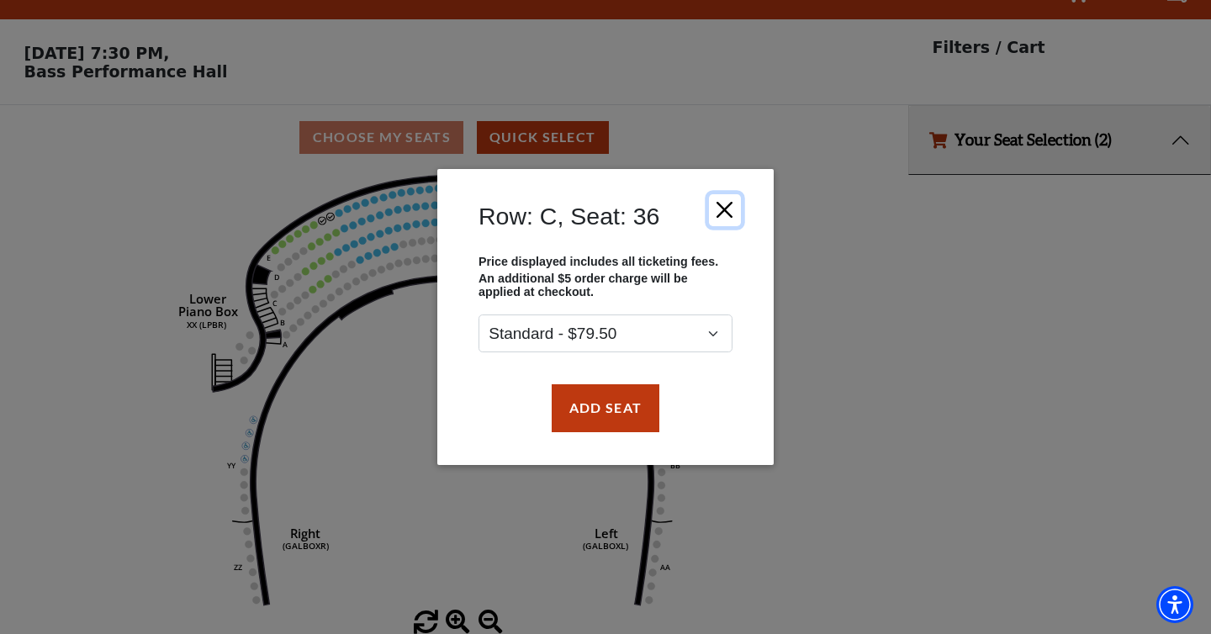
click at [728, 214] on button "Close" at bounding box center [725, 210] width 32 height 32
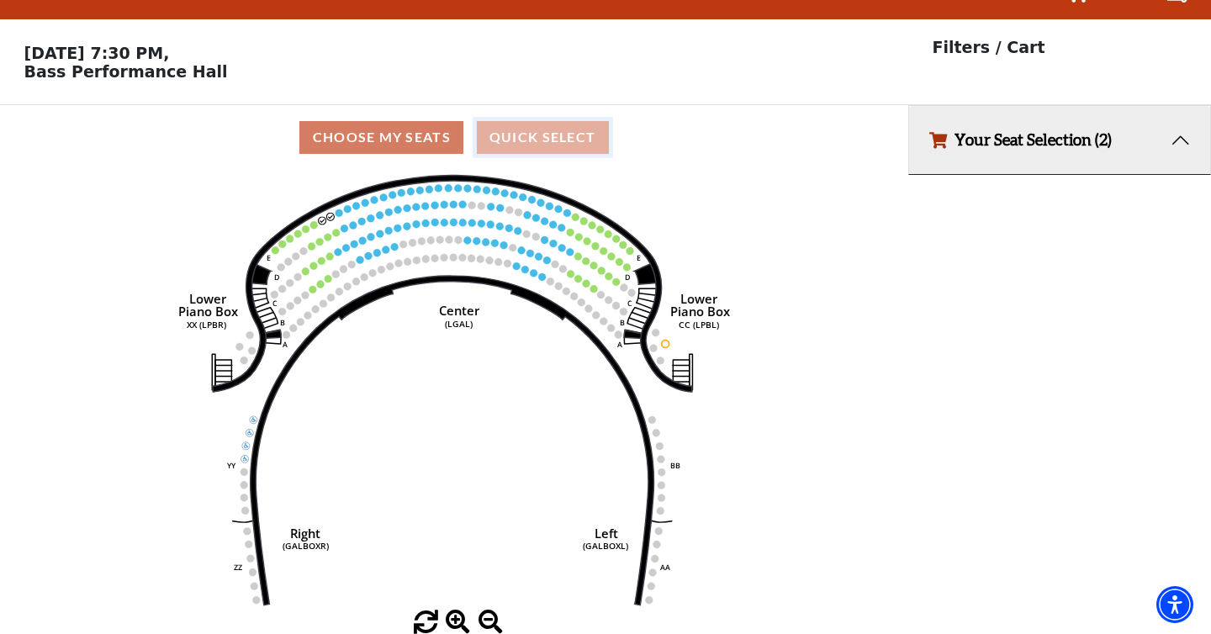
click at [558, 134] on button "Quick Select" at bounding box center [543, 137] width 132 height 33
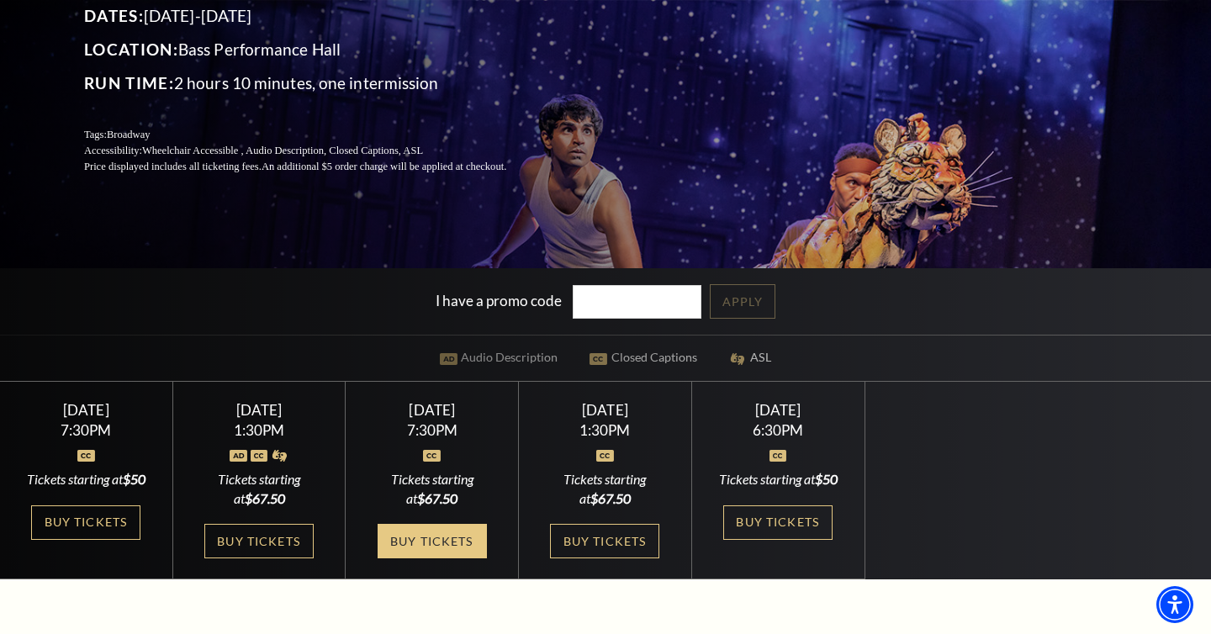
click at [440, 558] on link "Buy Tickets" at bounding box center [431, 541] width 109 height 34
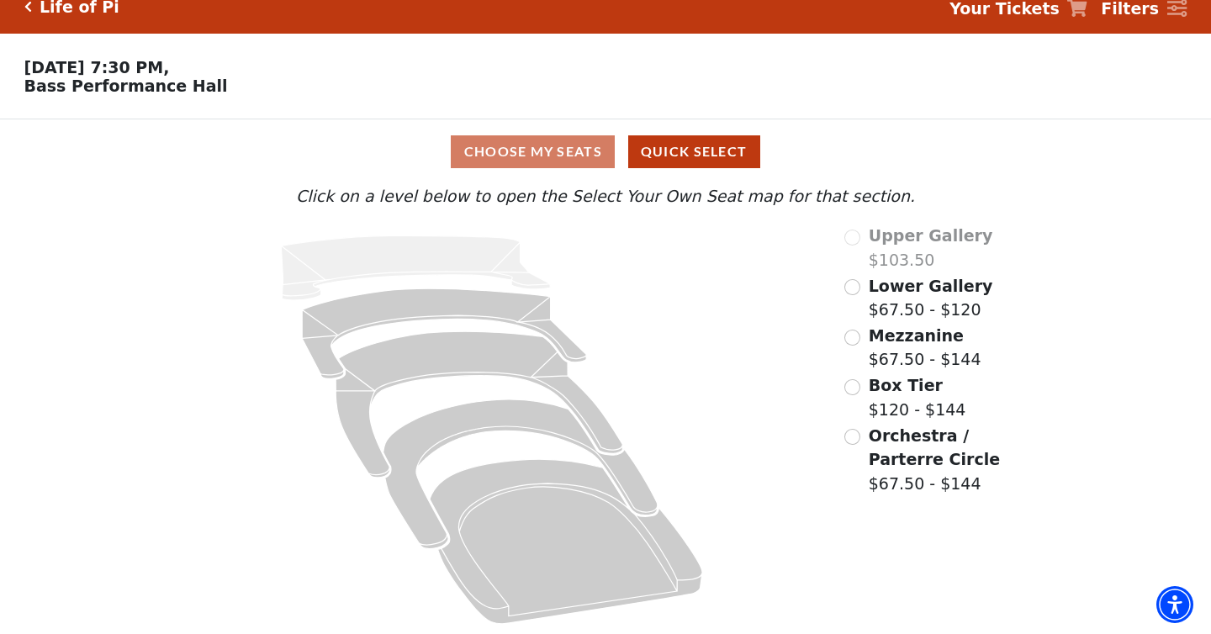
scroll to position [23, 0]
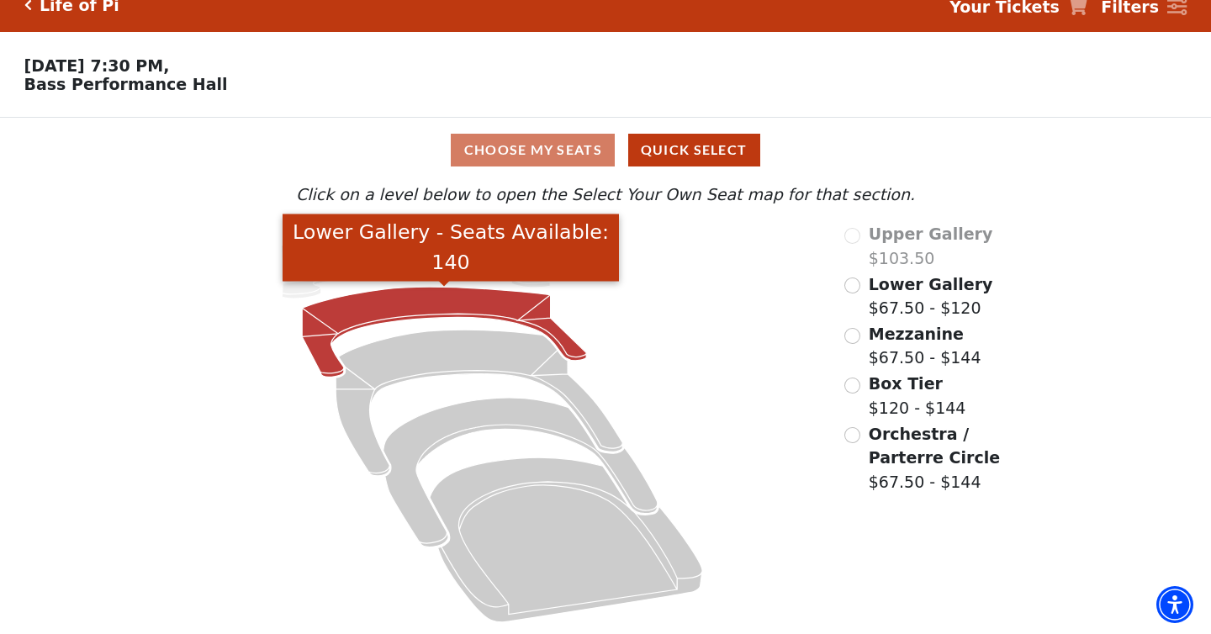
click at [392, 319] on icon "Lower Gallery - Seats Available: 140" at bounding box center [444, 332] width 284 height 90
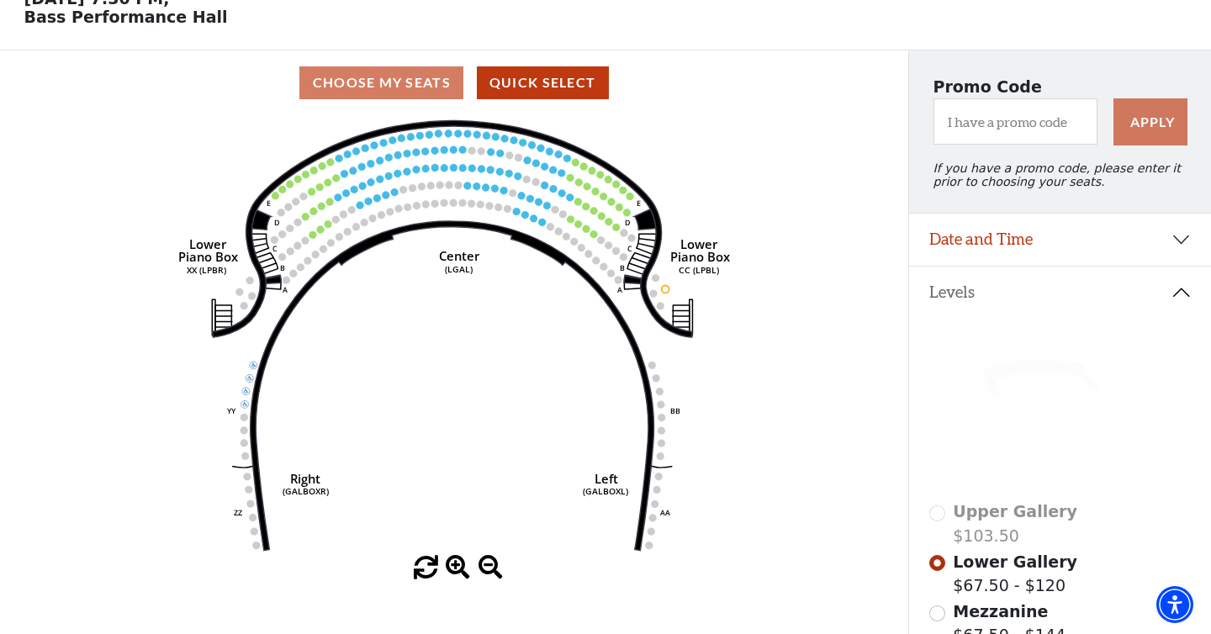
scroll to position [88, 0]
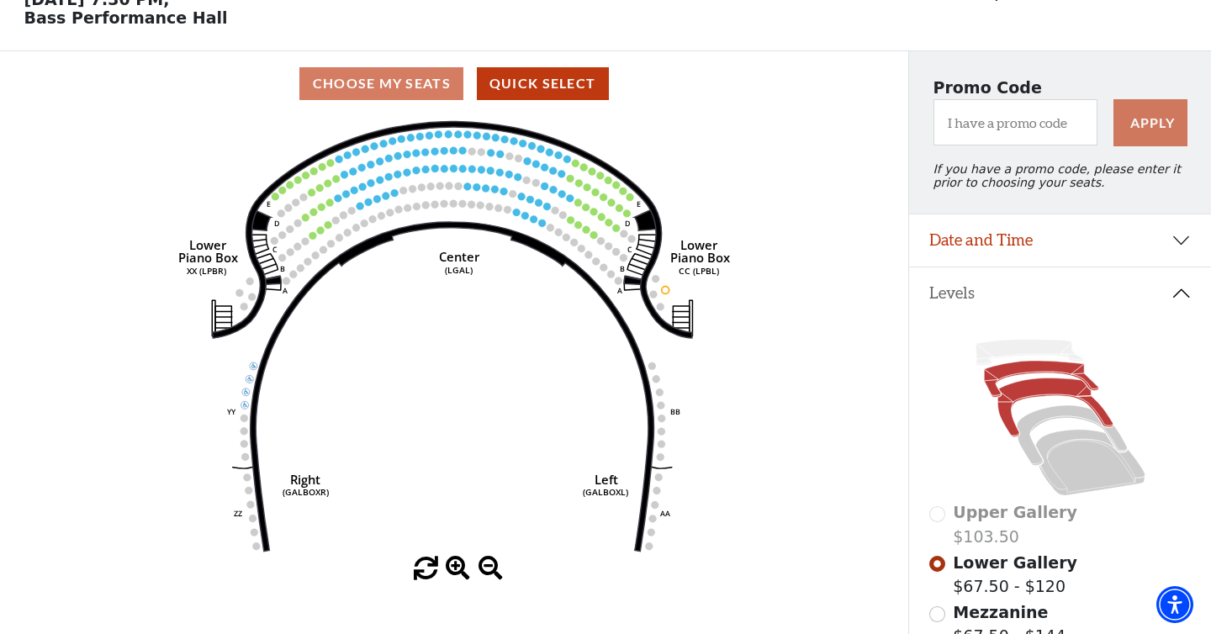
click at [1034, 392] on icon at bounding box center [1054, 407] width 115 height 59
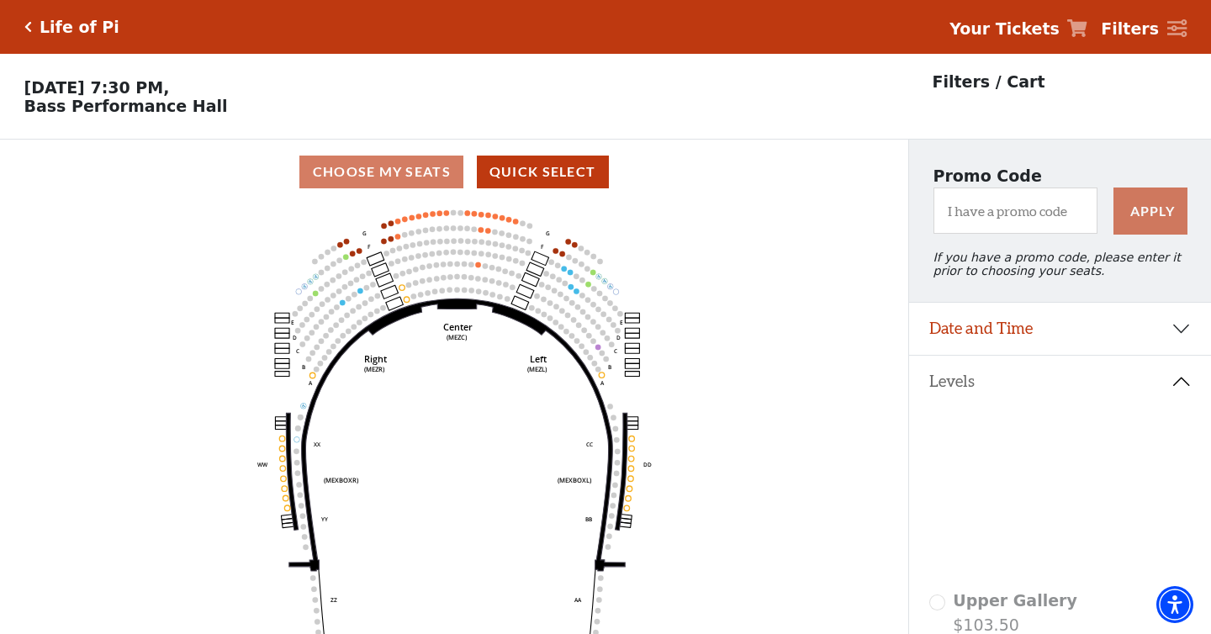
scroll to position [77, 0]
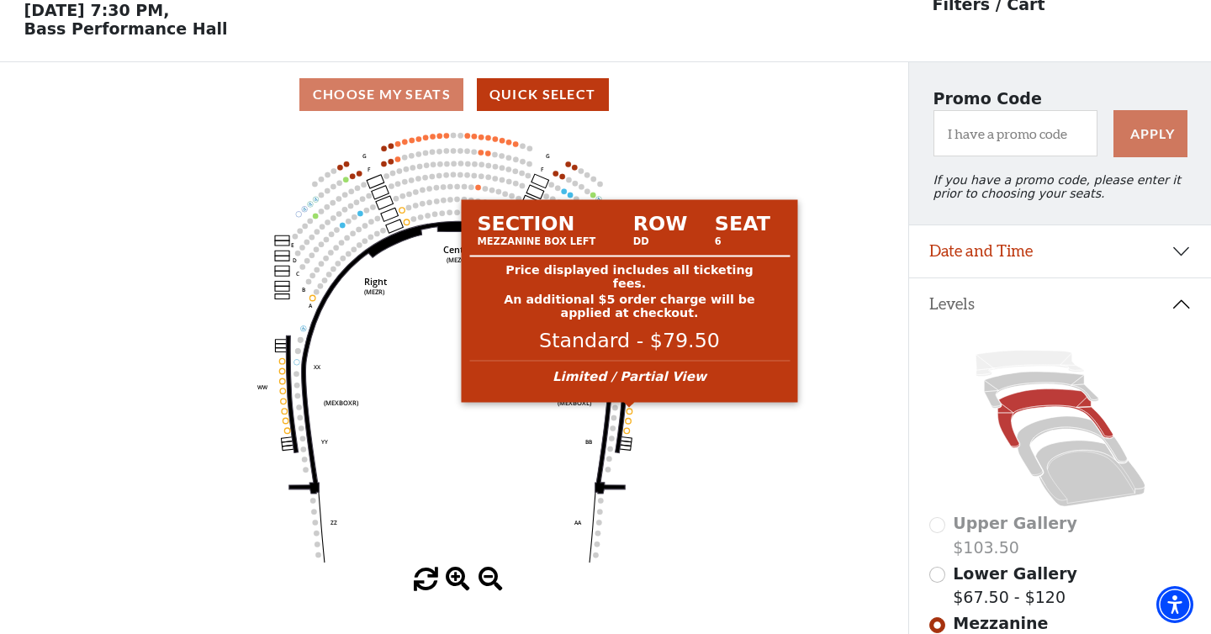
click at [629, 412] on circle at bounding box center [629, 412] width 6 height 6
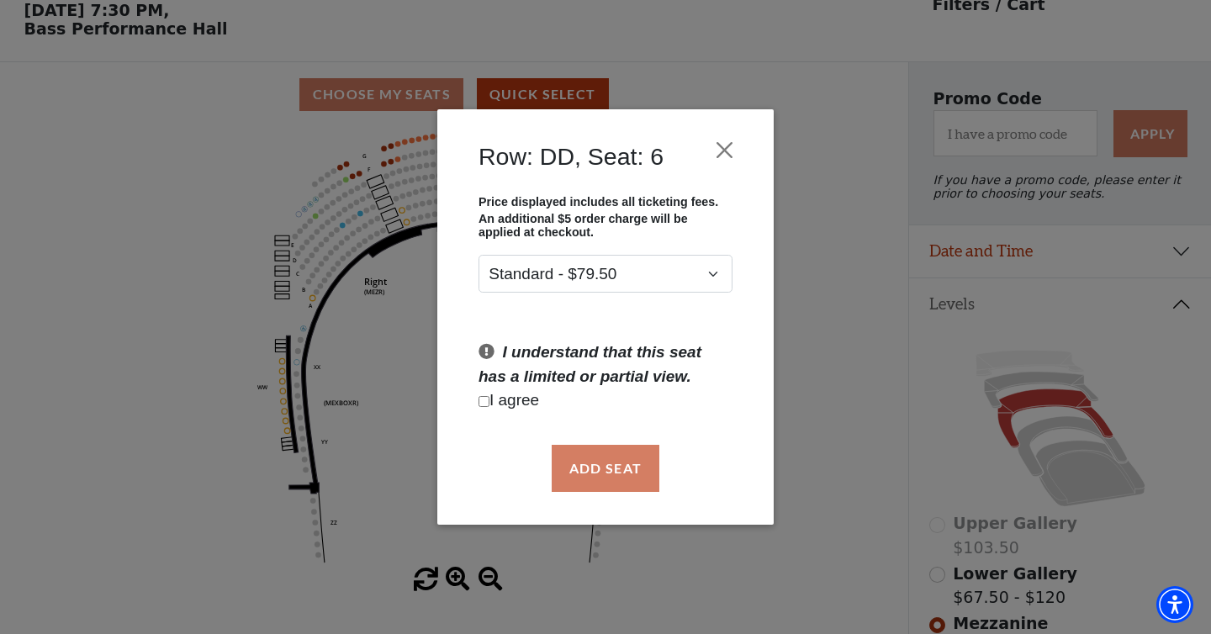
click at [483, 405] on input "Checkbox field" at bounding box center [483, 401] width 11 height 11
checkbox input "true"
click at [627, 491] on button "Add Seat" at bounding box center [606, 468] width 108 height 47
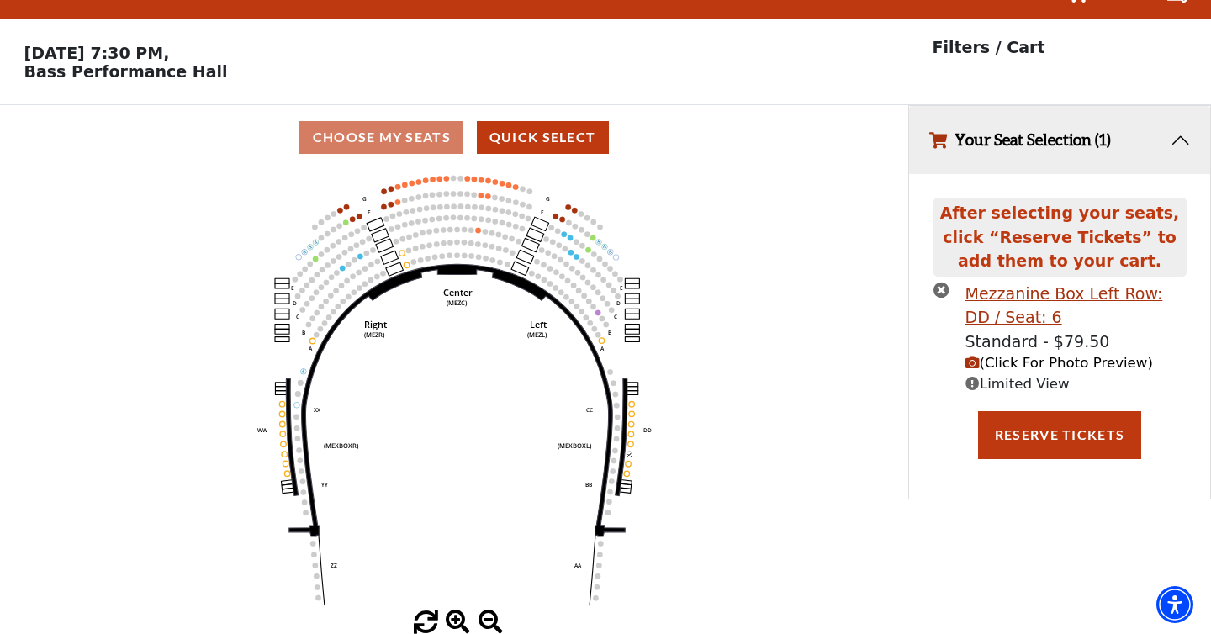
scroll to position [0, 0]
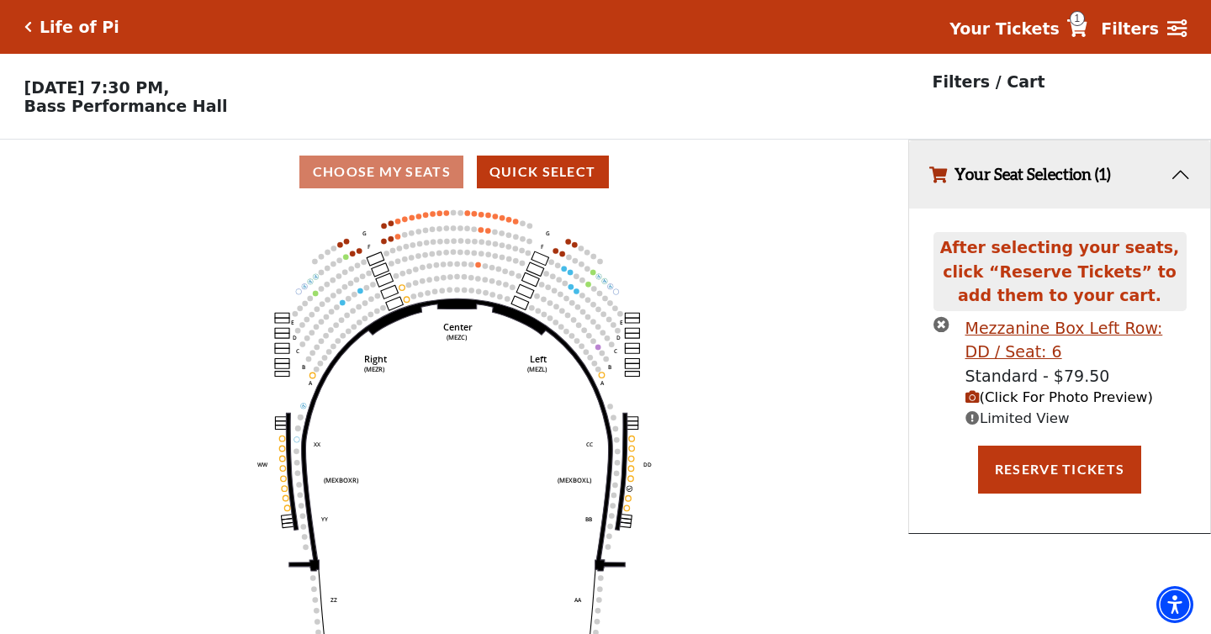
click at [1019, 402] on span "(Click For Photo Preview)" at bounding box center [1058, 397] width 187 height 16
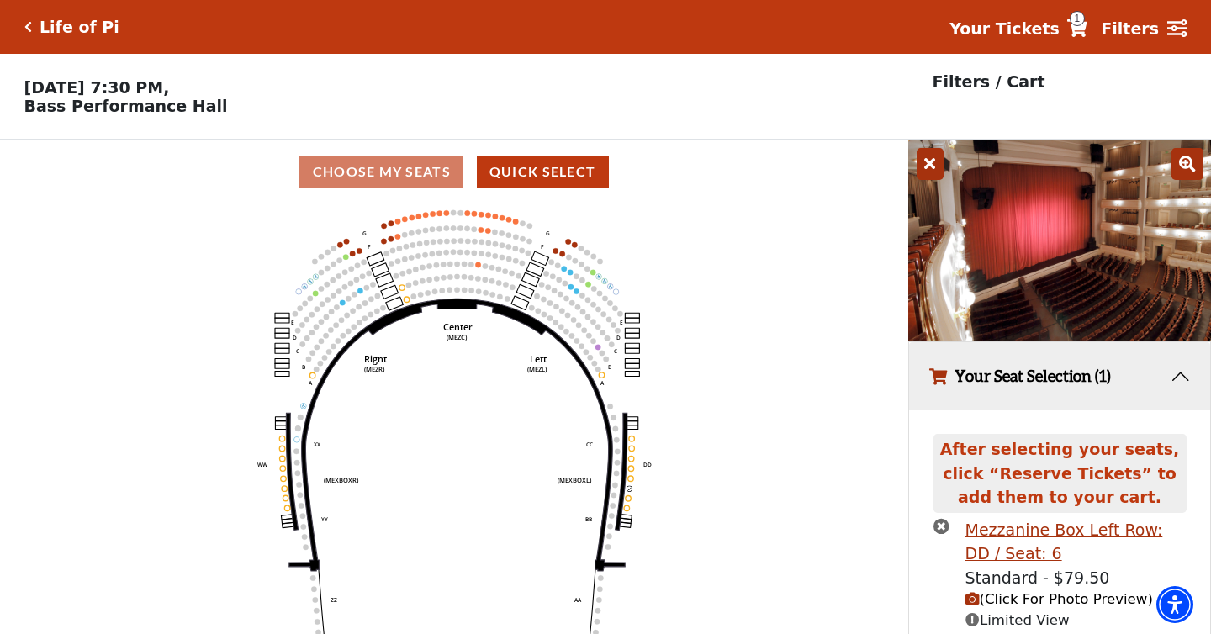
click at [1059, 203] on img at bounding box center [1059, 241] width 303 height 202
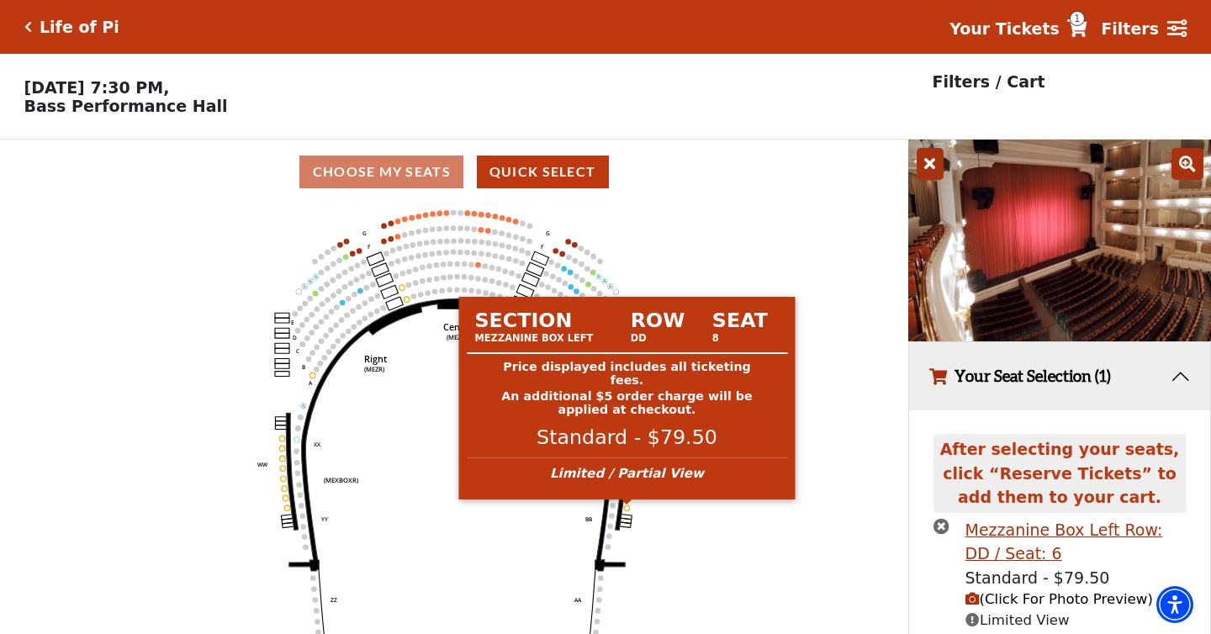
click at [625, 508] on circle at bounding box center [627, 508] width 6 height 6
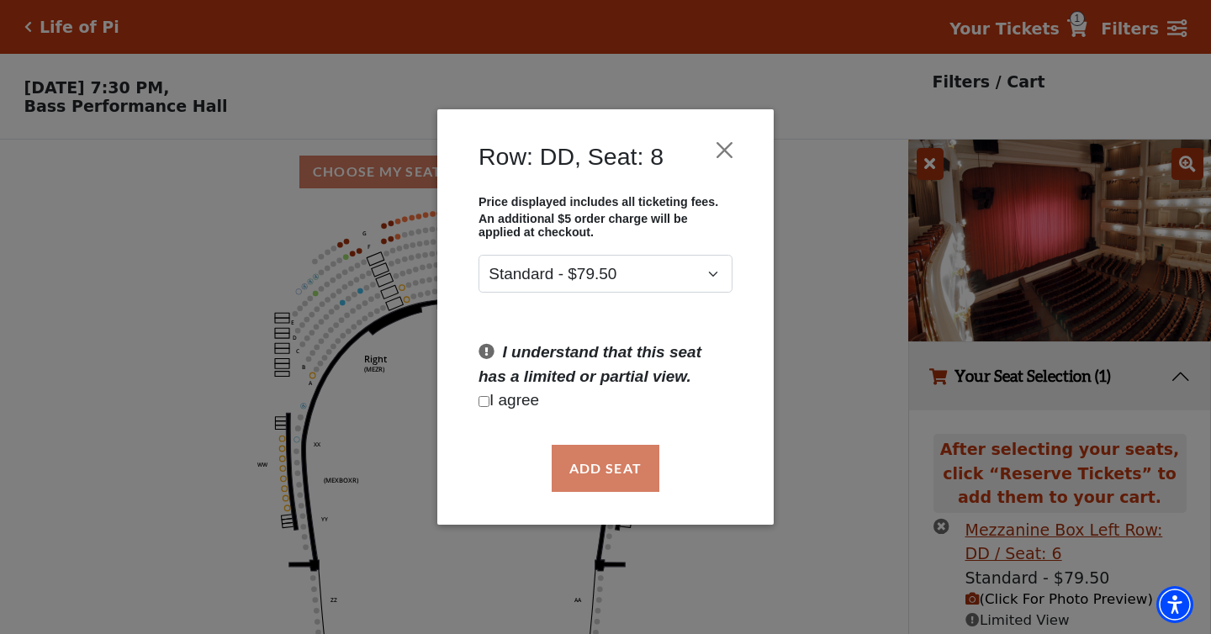
click at [624, 478] on div "Add Seat" at bounding box center [605, 468] width 286 height 79
click at [517, 400] on p "I agree" at bounding box center [605, 400] width 254 height 24
click at [480, 396] on p "I agree" at bounding box center [605, 400] width 254 height 24
click at [483, 401] on input "Checkbox field" at bounding box center [483, 401] width 11 height 11
checkbox input "true"
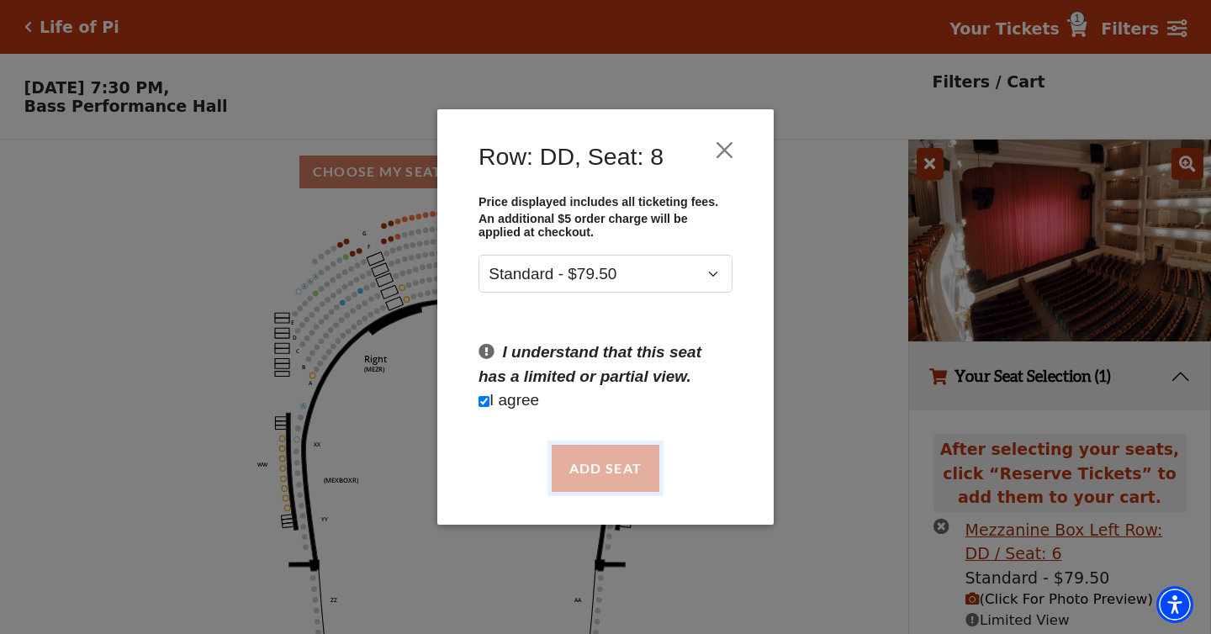
click at [615, 477] on button "Add Seat" at bounding box center [606, 468] width 108 height 47
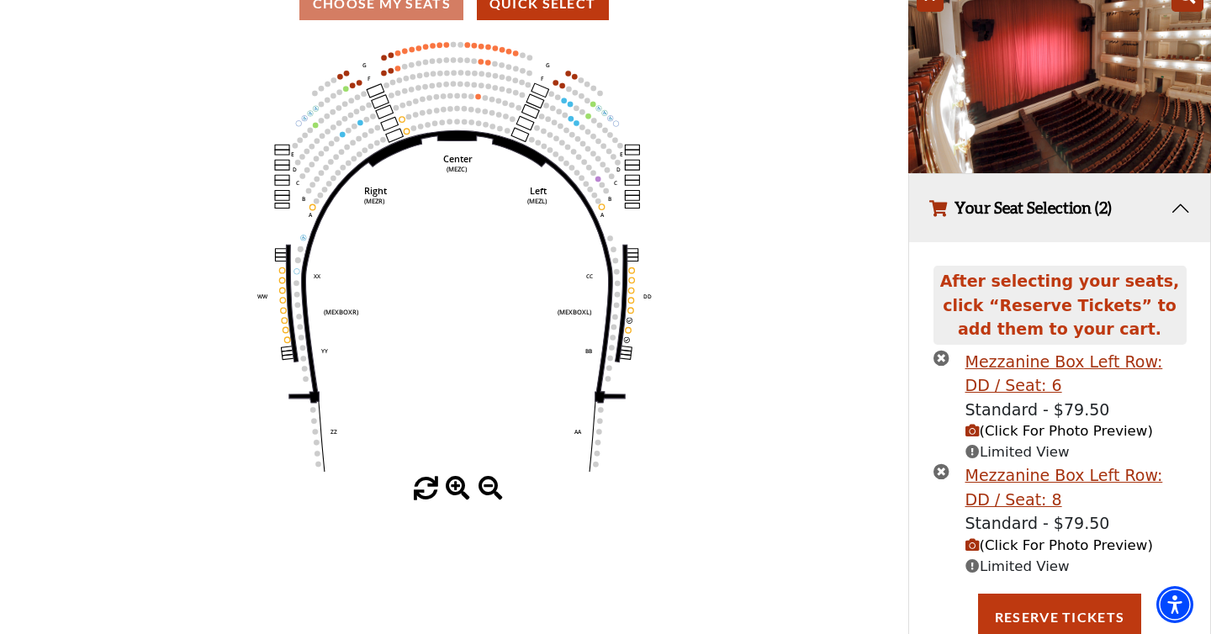
scroll to position [176, 0]
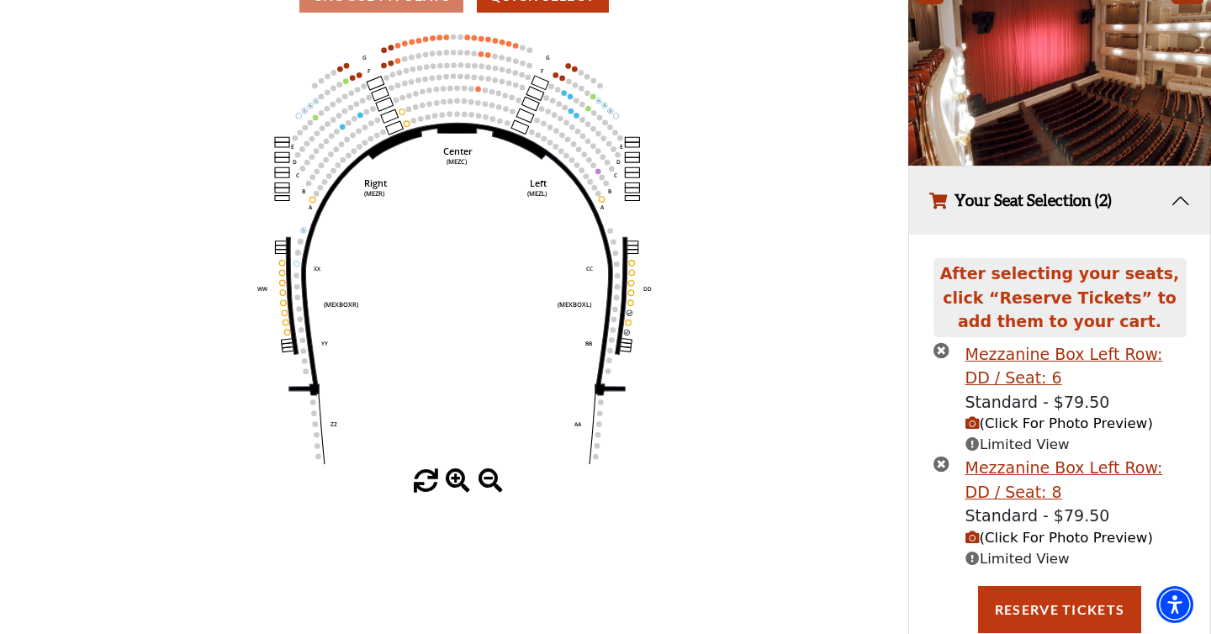
click at [628, 323] on circle at bounding box center [628, 322] width 6 height 6
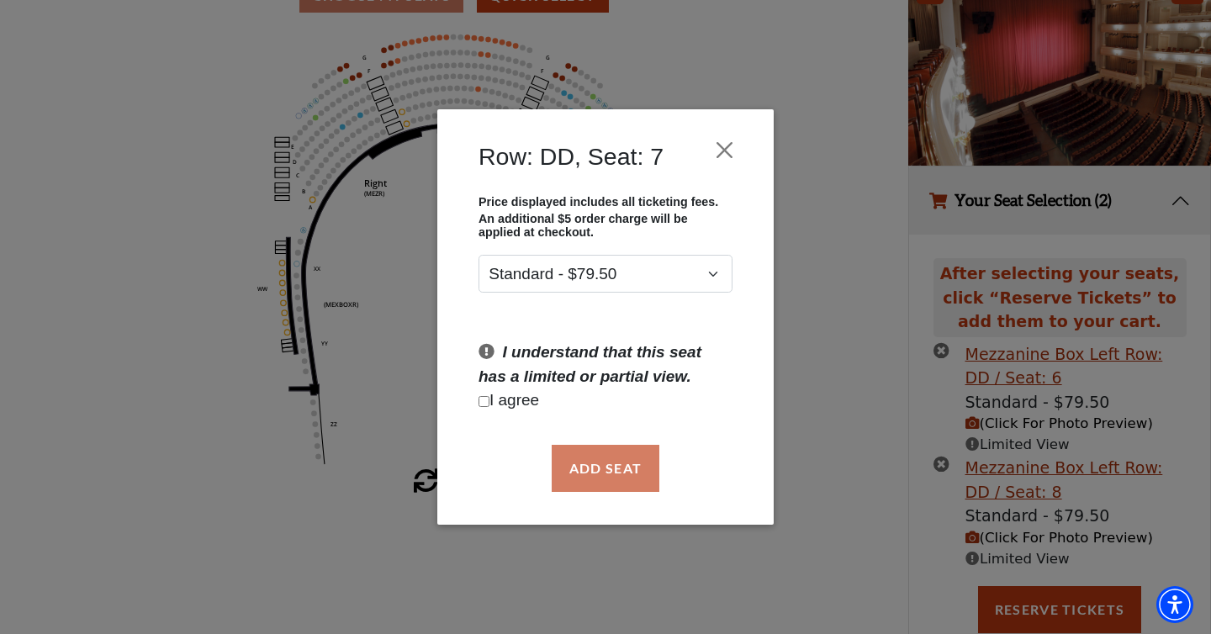
click at [488, 405] on input "Checkbox field" at bounding box center [483, 401] width 11 height 11
checkbox input "true"
click at [586, 457] on button "Add Seat" at bounding box center [606, 468] width 108 height 47
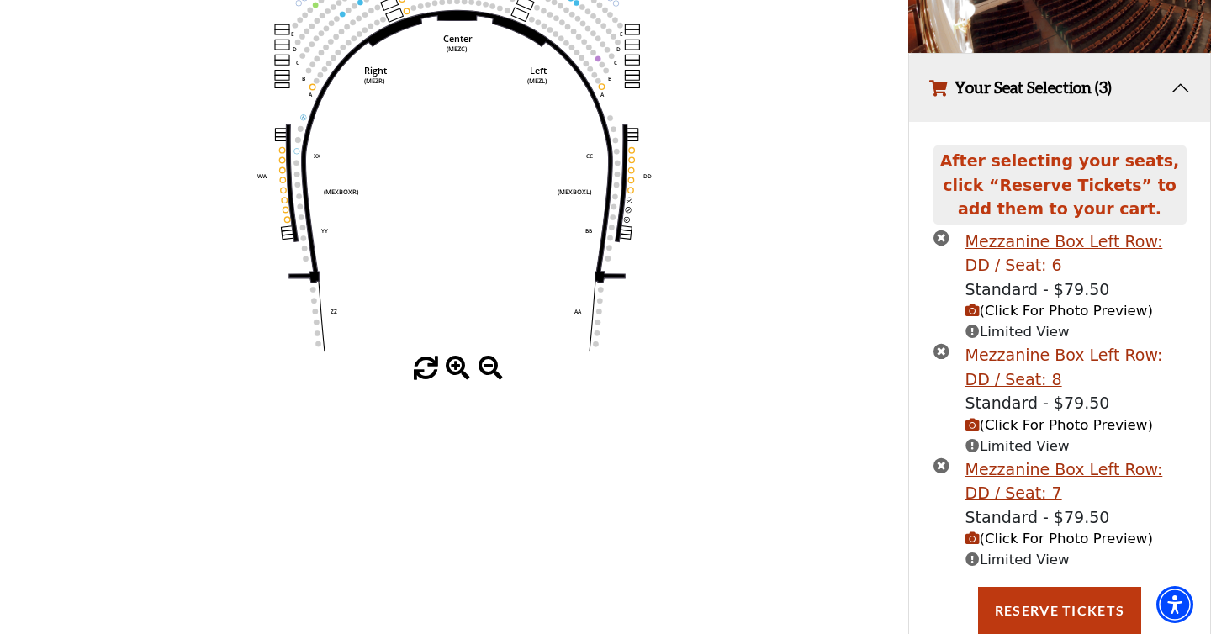
scroll to position [289, 0]
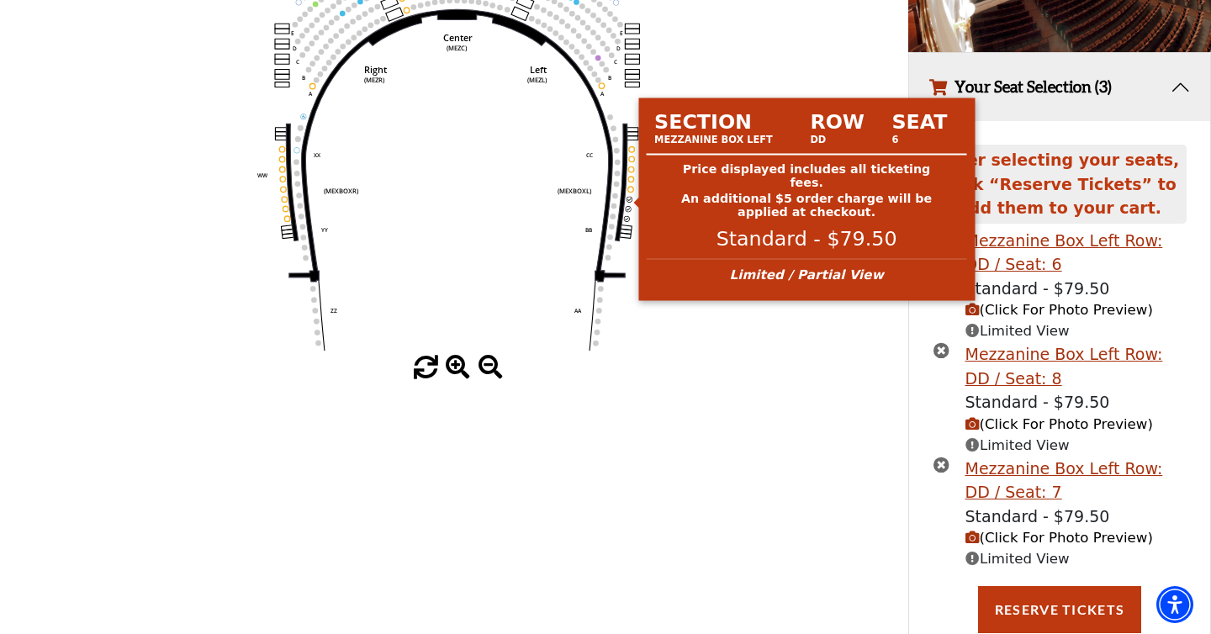
click at [627, 199] on circle at bounding box center [629, 200] width 6 height 6
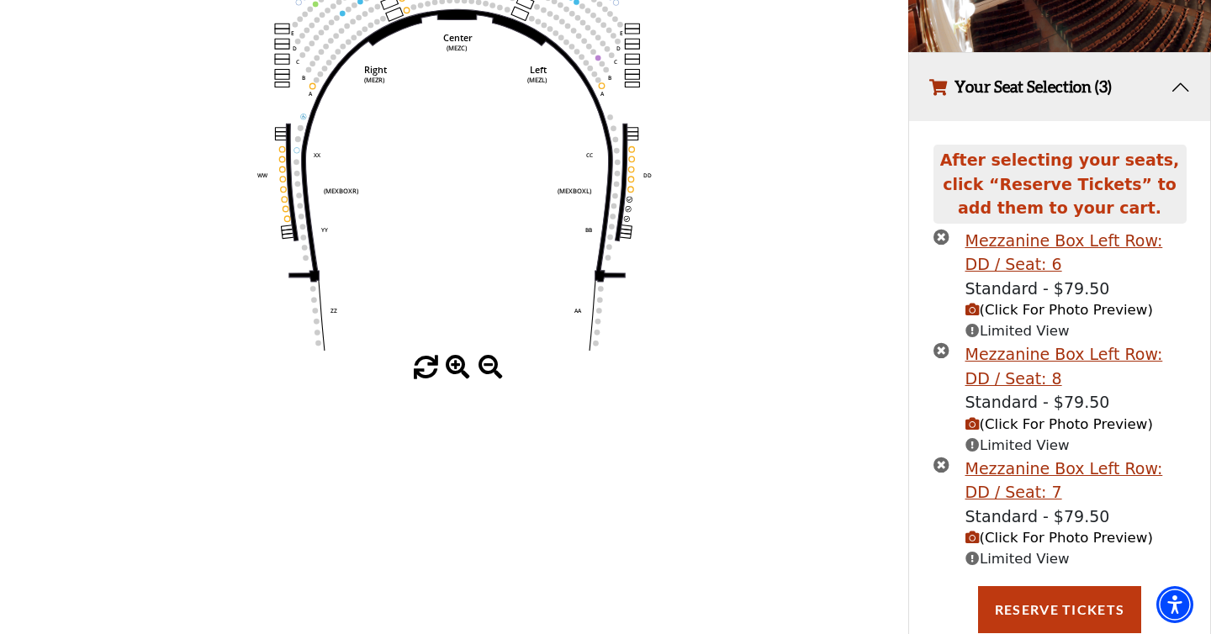
click at [941, 238] on icon "times-circle" at bounding box center [941, 237] width 16 height 16
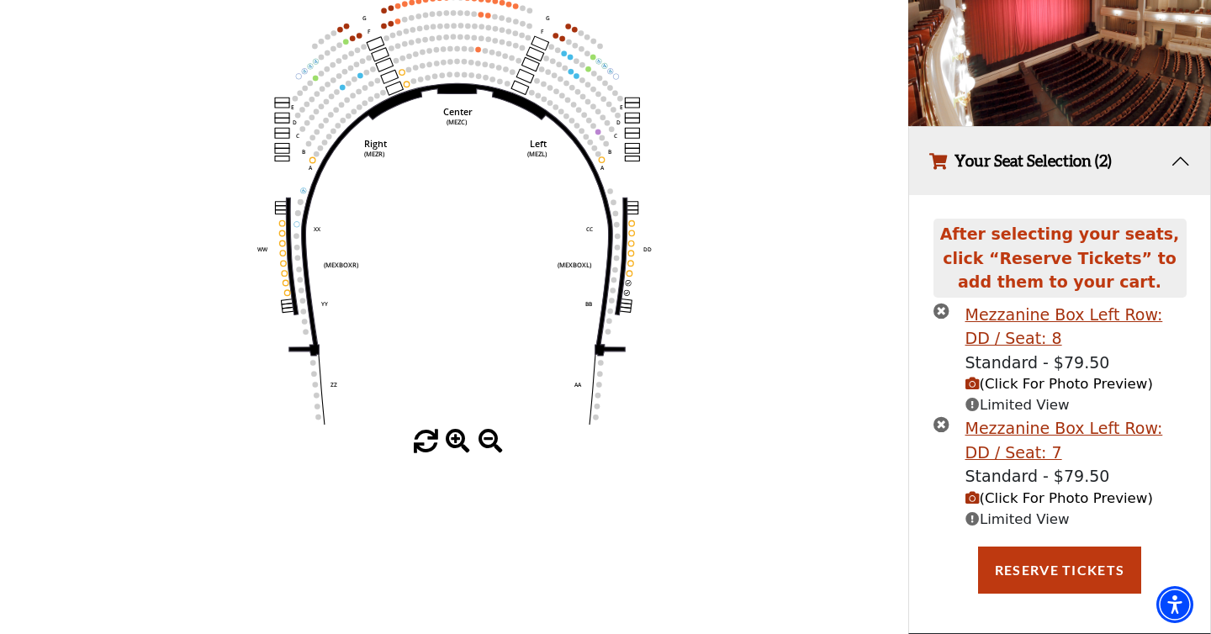
click at [996, 381] on span "(Click For Photo Preview)" at bounding box center [1058, 384] width 187 height 16
click at [974, 380] on icon "(Click For Photo Preview)" at bounding box center [972, 384] width 14 height 14
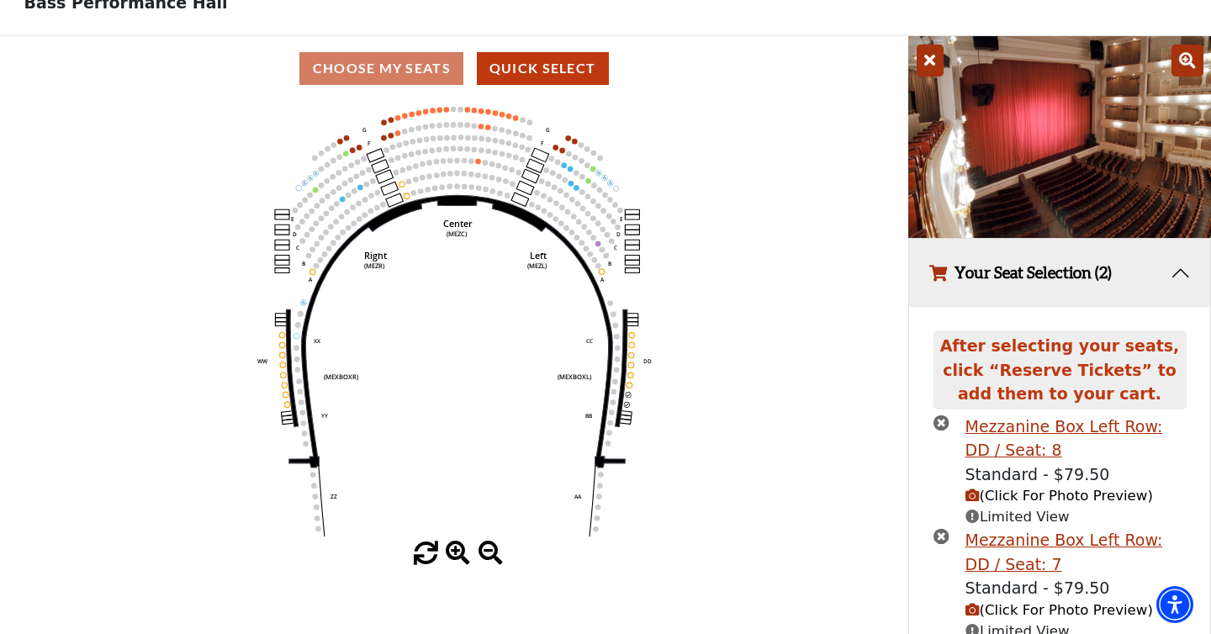
scroll to position [54, 0]
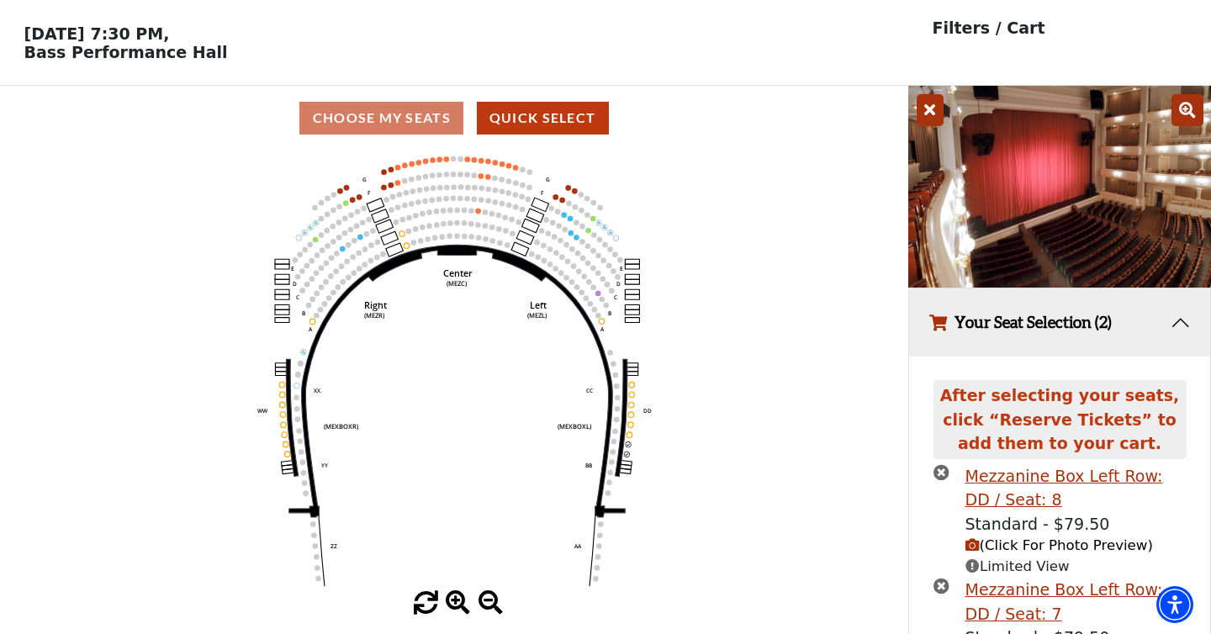
click at [1056, 147] on img at bounding box center [1059, 187] width 303 height 202
click at [1184, 113] on icon at bounding box center [1187, 110] width 32 height 32
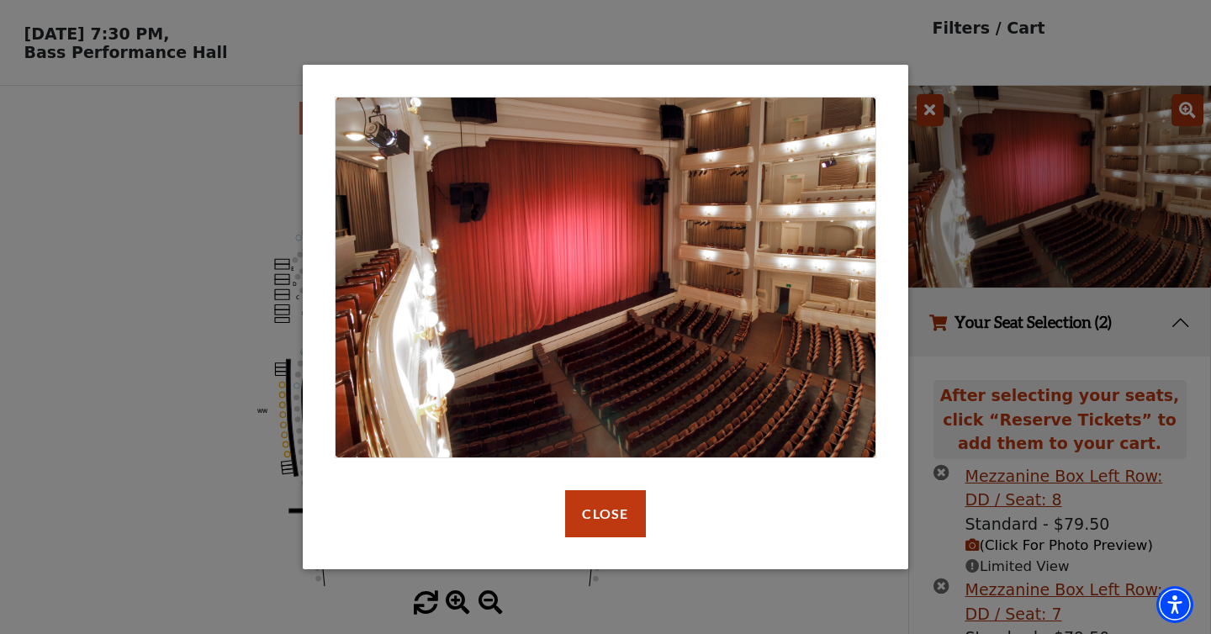
click at [927, 116] on div "default header Close" at bounding box center [605, 317] width 1211 height 634
click at [206, 68] on div "default header Close" at bounding box center [605, 317] width 1211 height 634
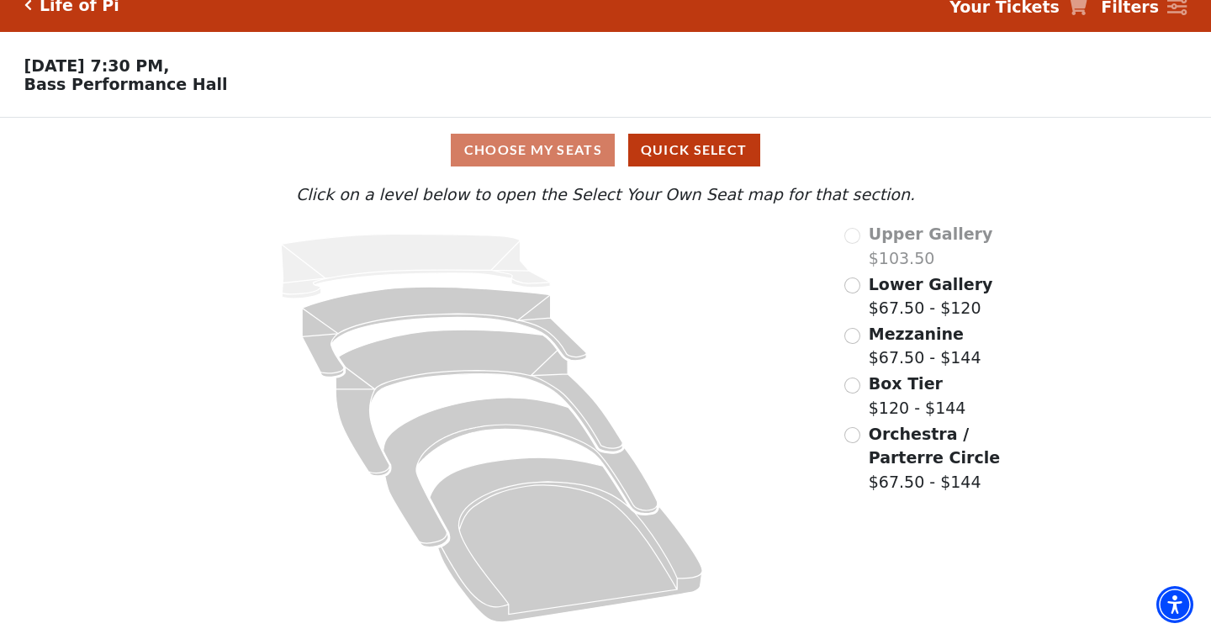
scroll to position [23, 0]
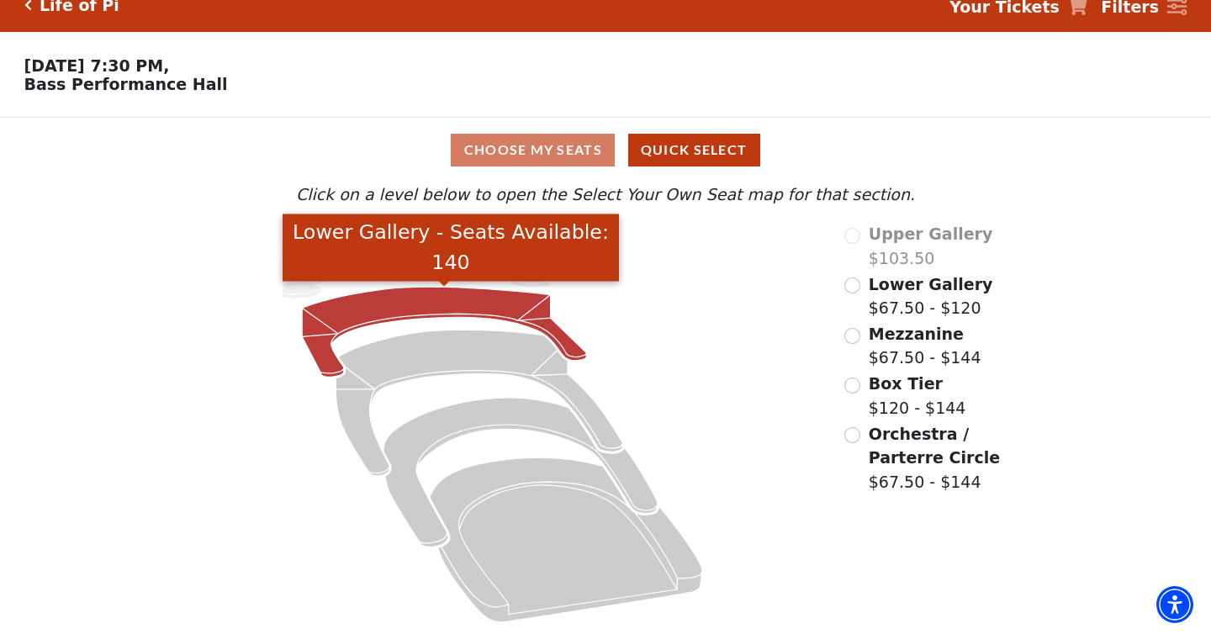
click at [373, 318] on icon "Lower Gallery - Seats Available: 140" at bounding box center [444, 332] width 284 height 90
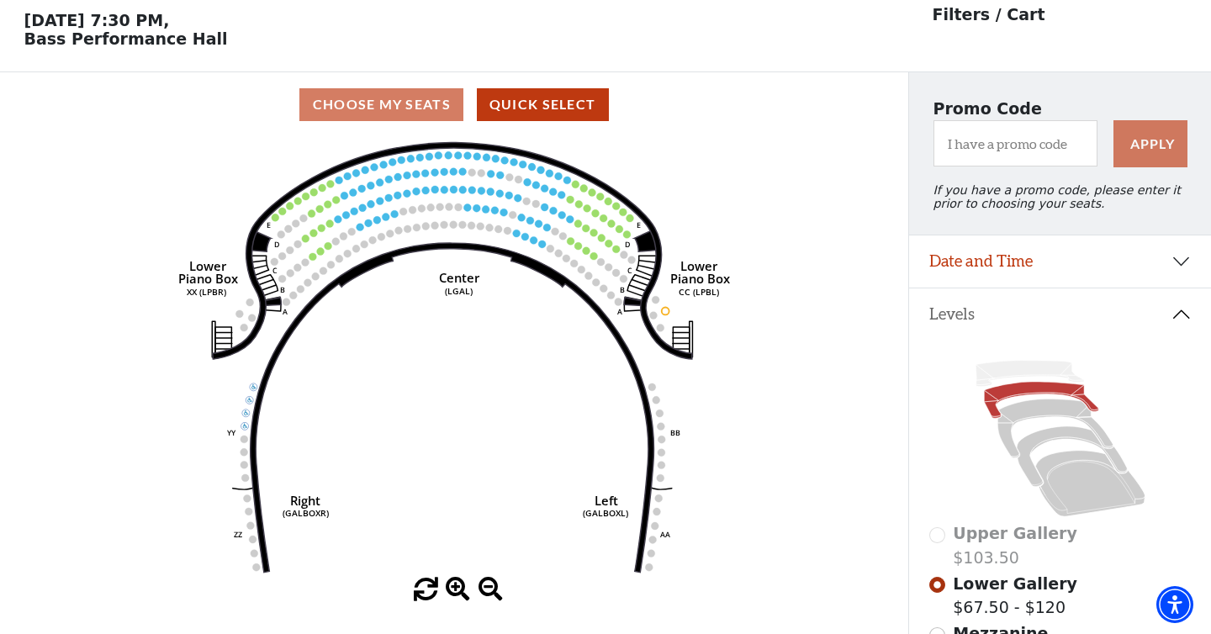
scroll to position [77, 0]
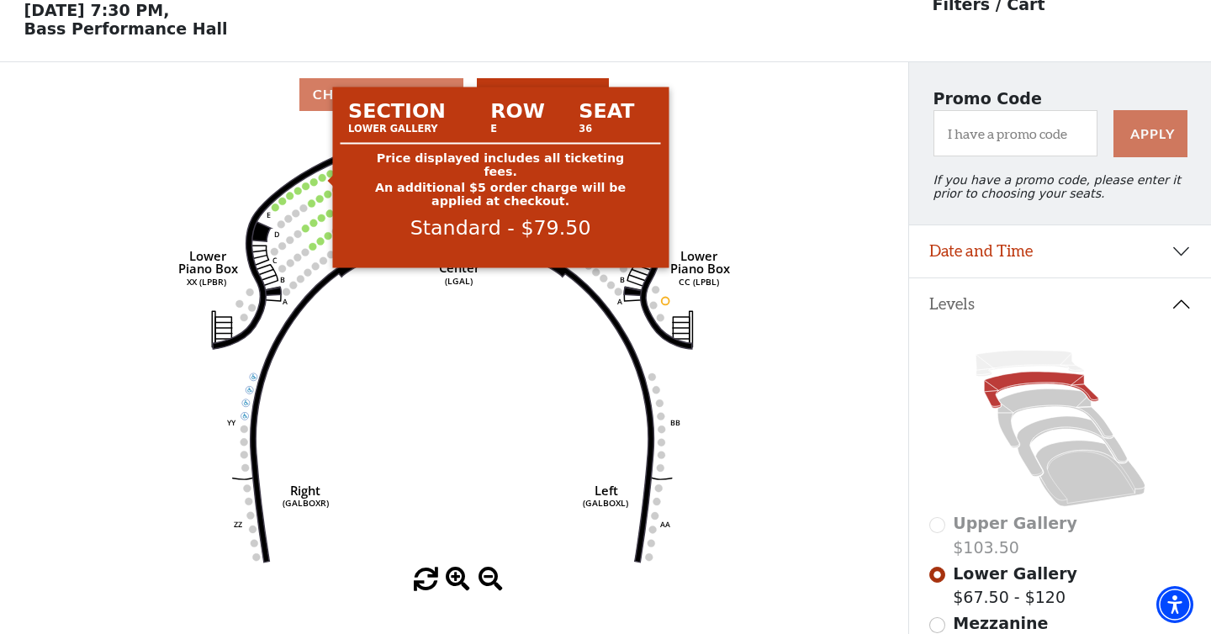
click at [324, 177] on circle at bounding box center [323, 178] width 8 height 8
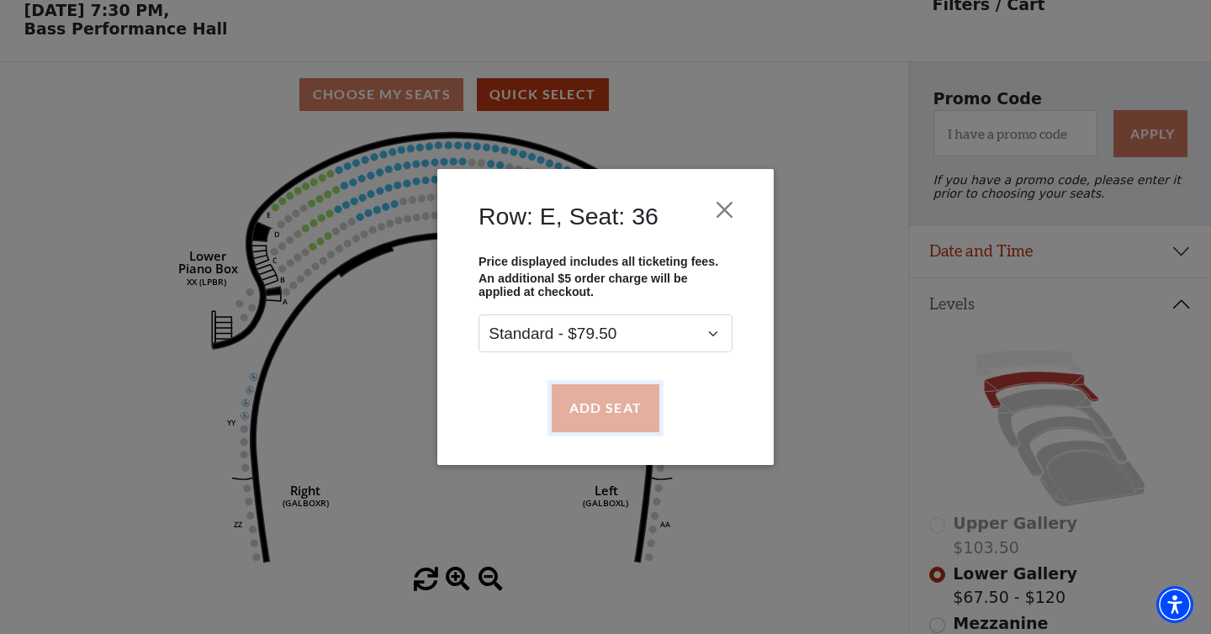
click at [606, 405] on button "Add Seat" at bounding box center [606, 407] width 108 height 47
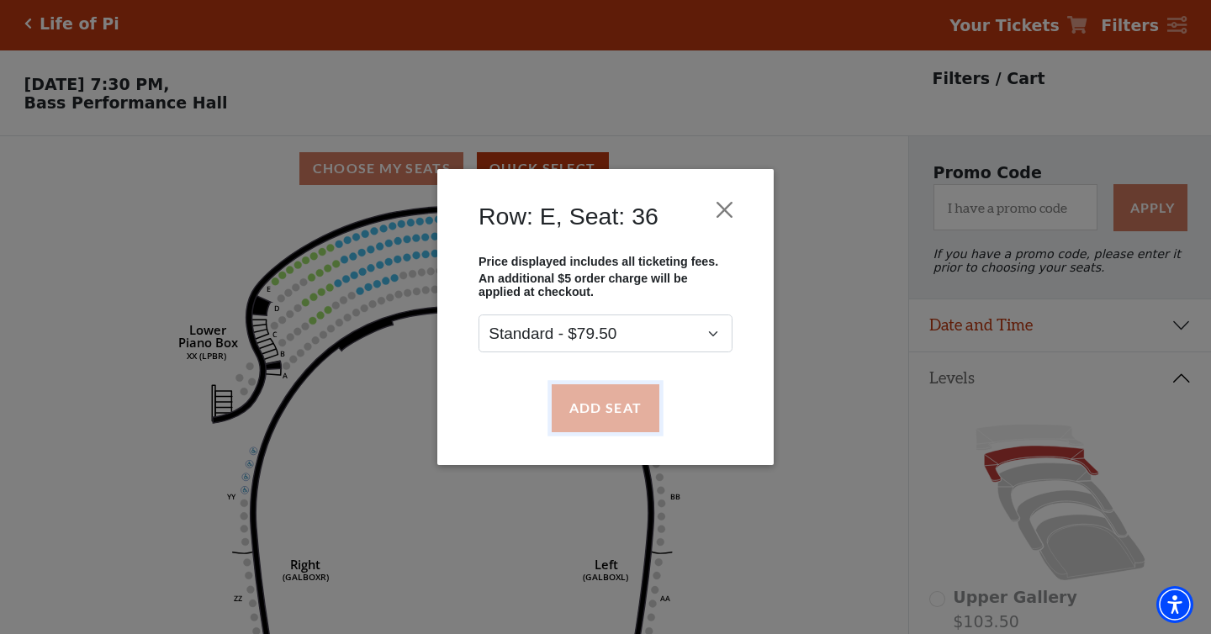
scroll to position [0, 0]
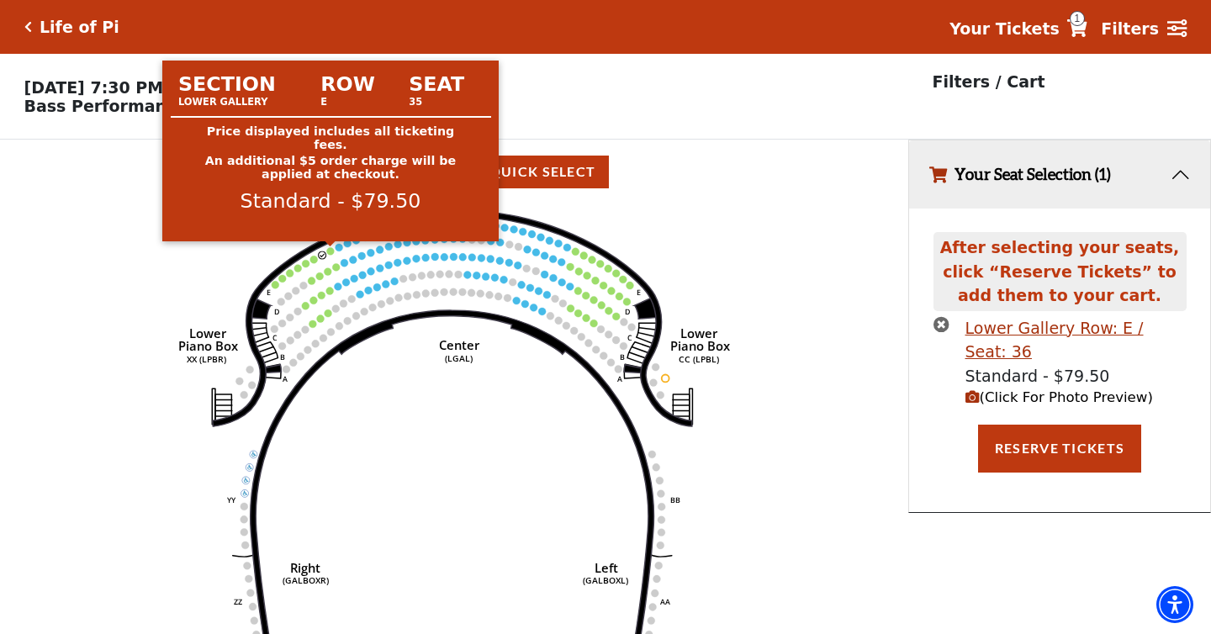
click at [332, 251] on circle at bounding box center [330, 251] width 8 height 8
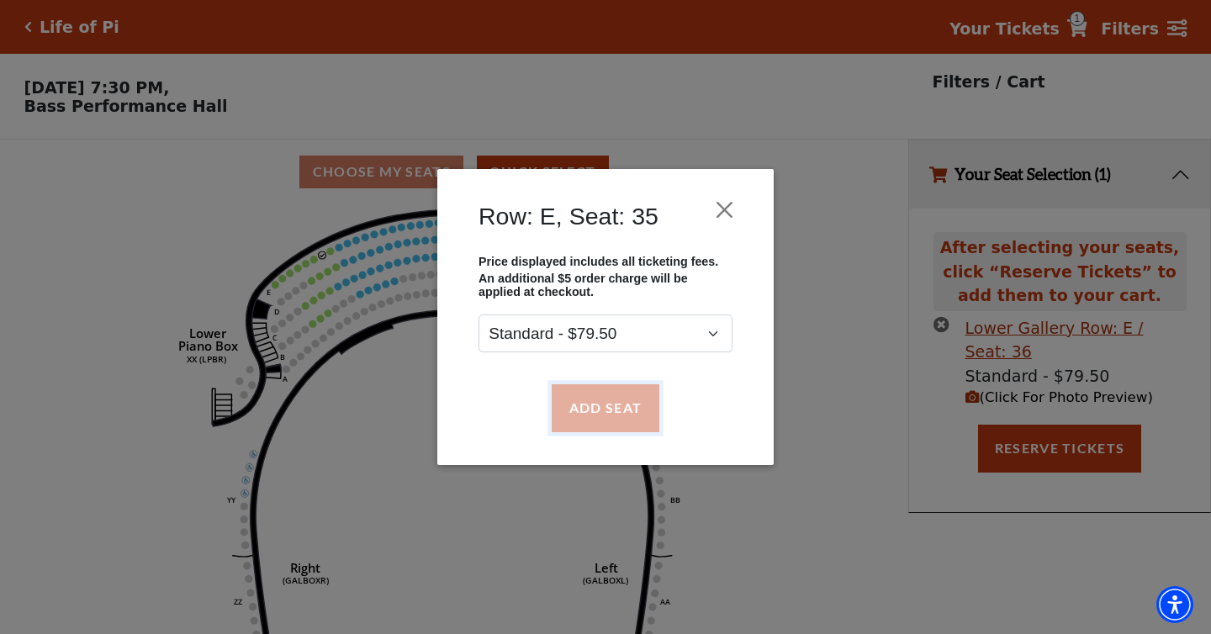
click at [588, 398] on button "Add Seat" at bounding box center [606, 407] width 108 height 47
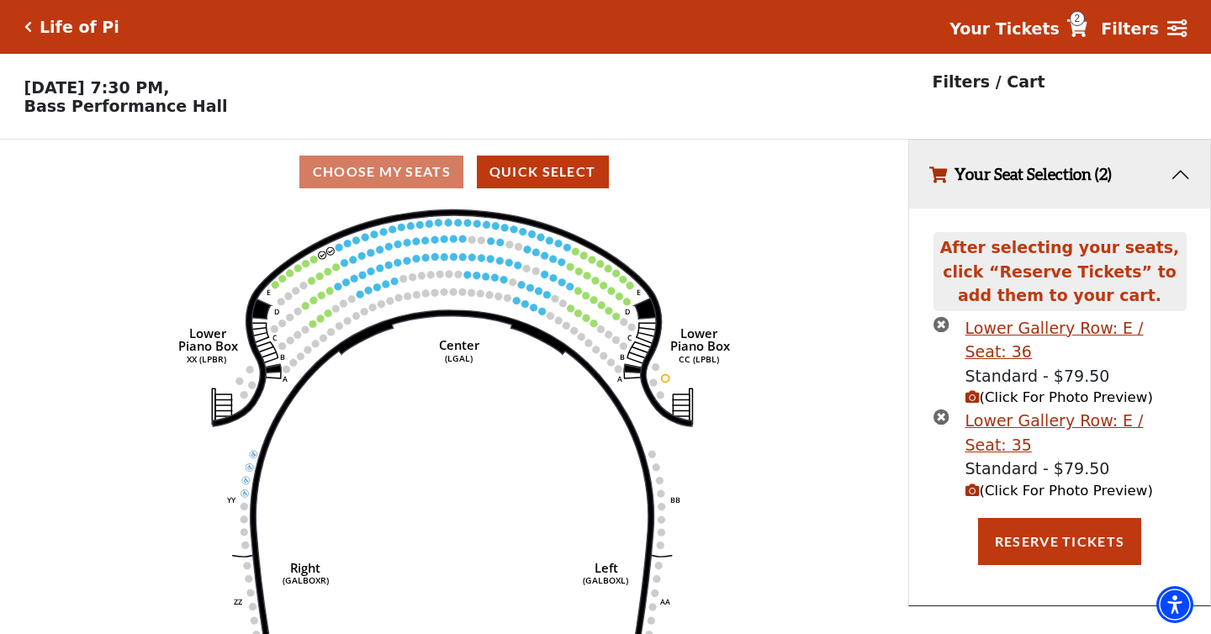
scroll to position [35, 0]
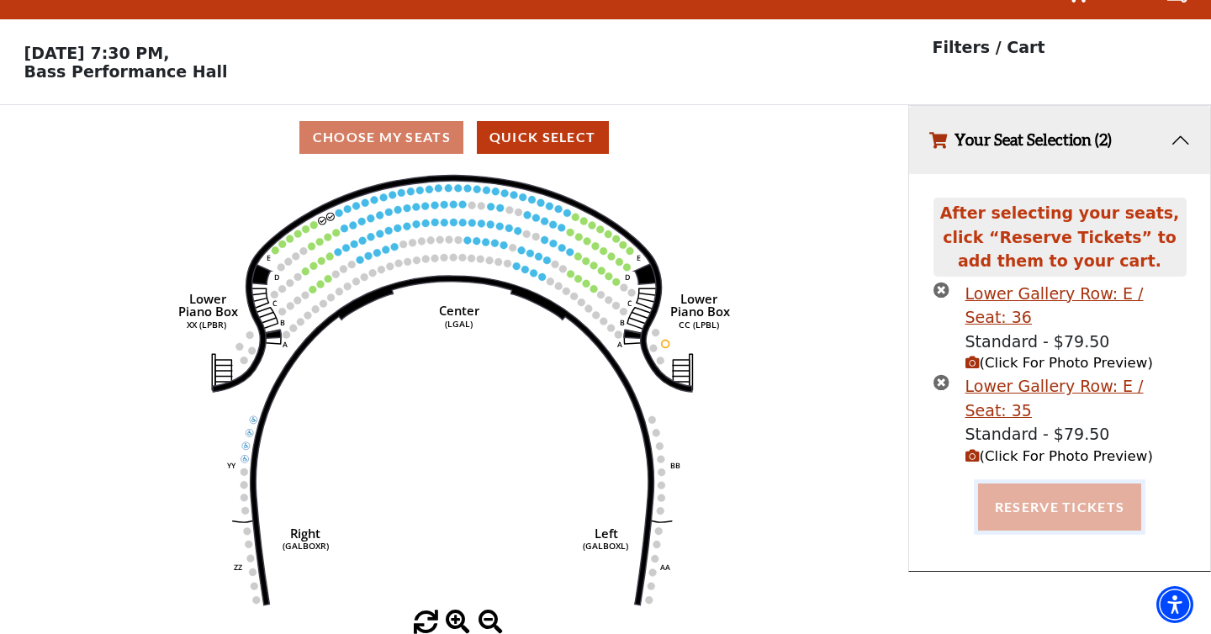
click at [1056, 483] on button "Reserve Tickets" at bounding box center [1059, 506] width 163 height 47
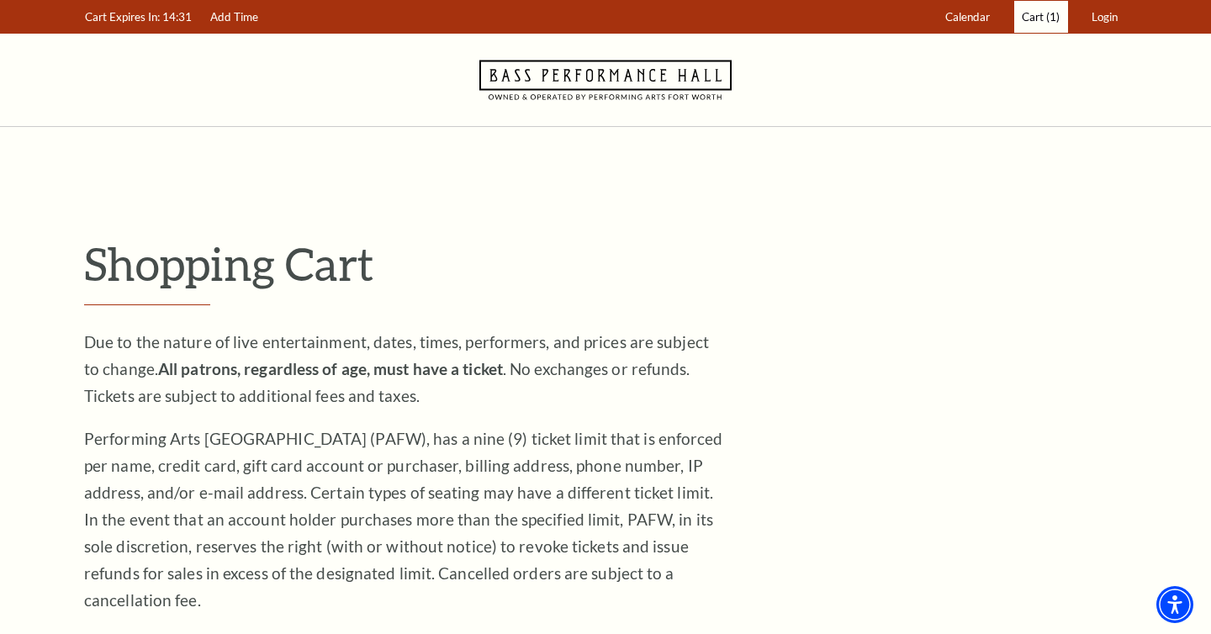
click at [1043, 19] on span "Cart" at bounding box center [1032, 16] width 22 height 13
click at [1041, 19] on span "Cart" at bounding box center [1032, 16] width 22 height 13
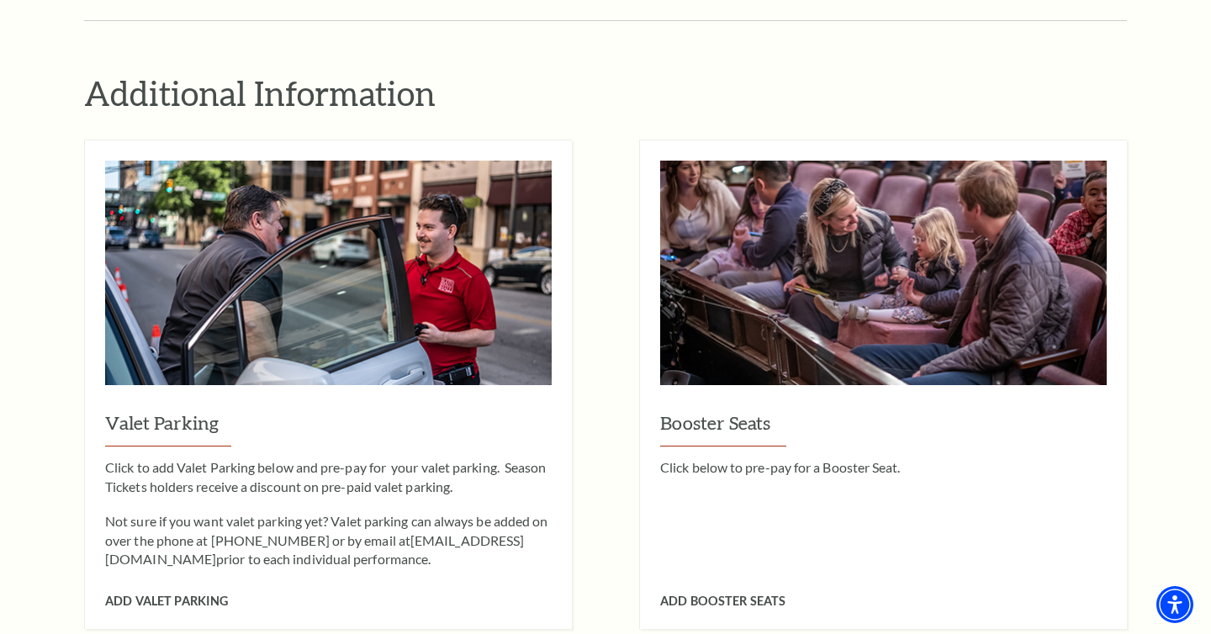
scroll to position [1089, 0]
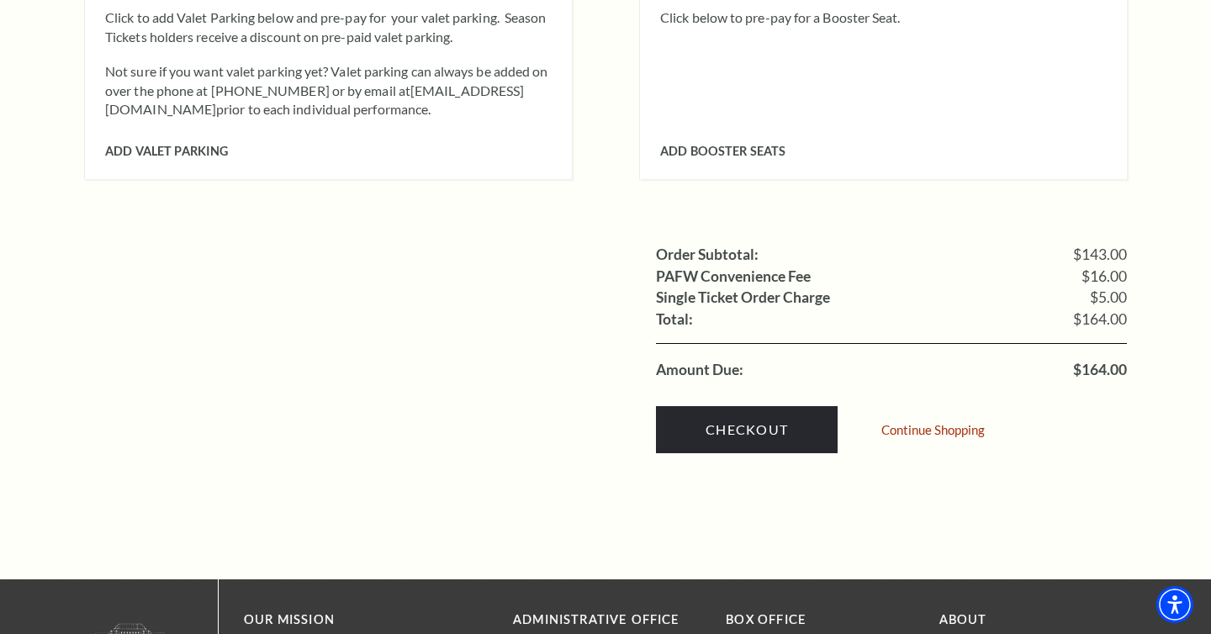
scroll to position [1532, 0]
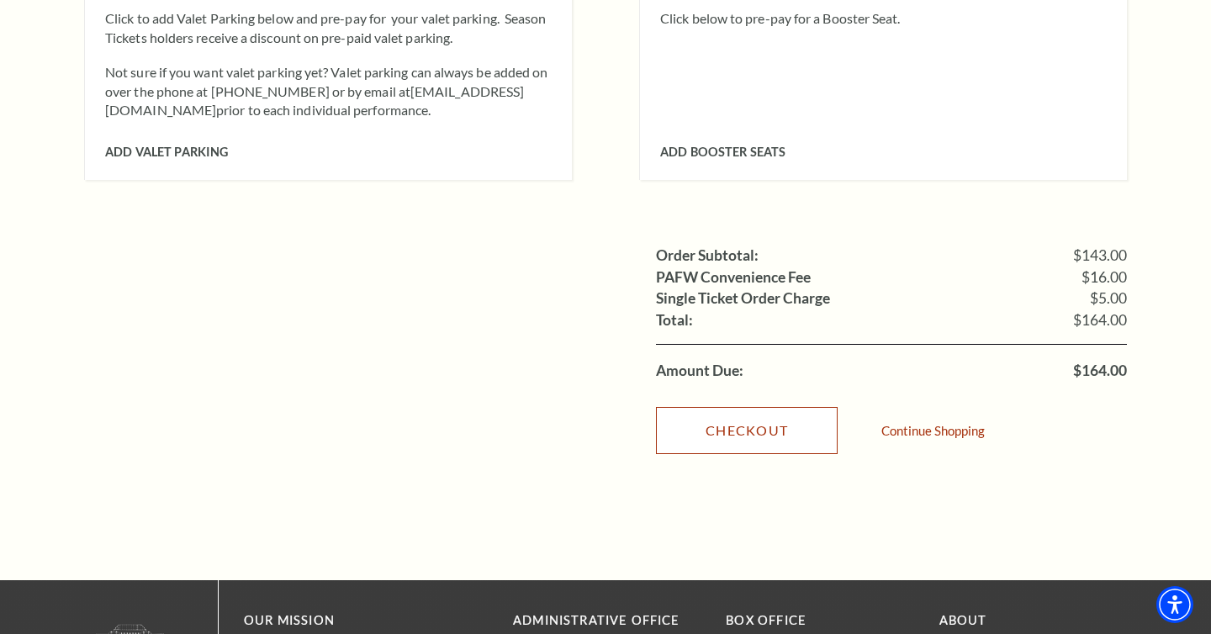
click at [779, 407] on link "Checkout" at bounding box center [747, 430] width 182 height 47
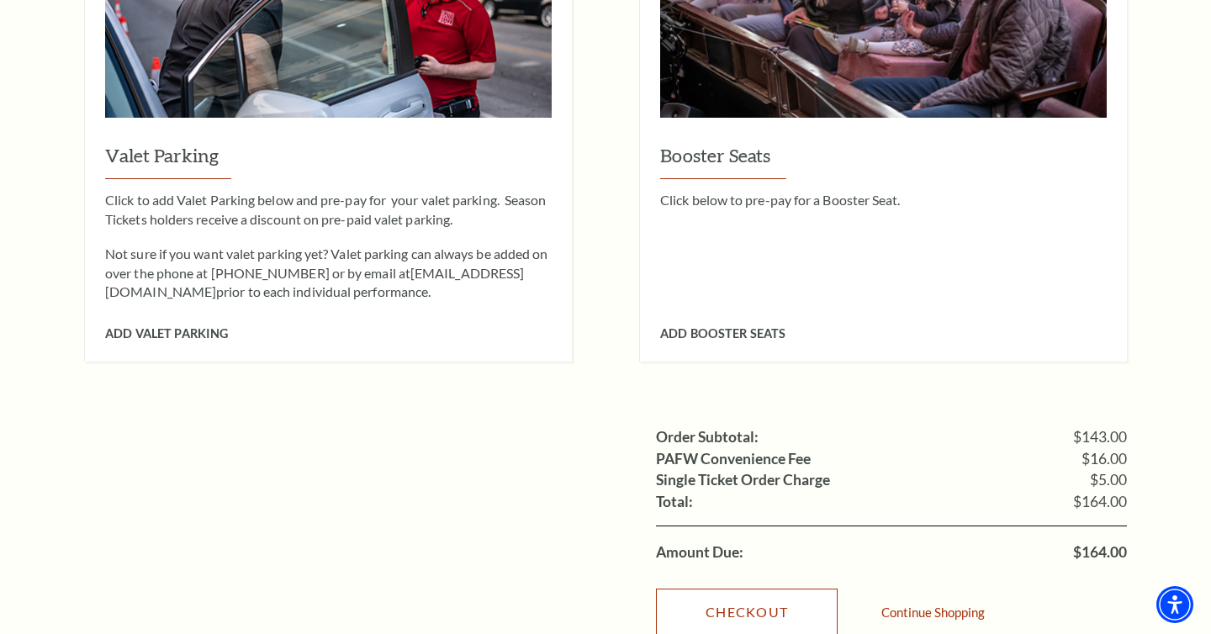
scroll to position [1334, 0]
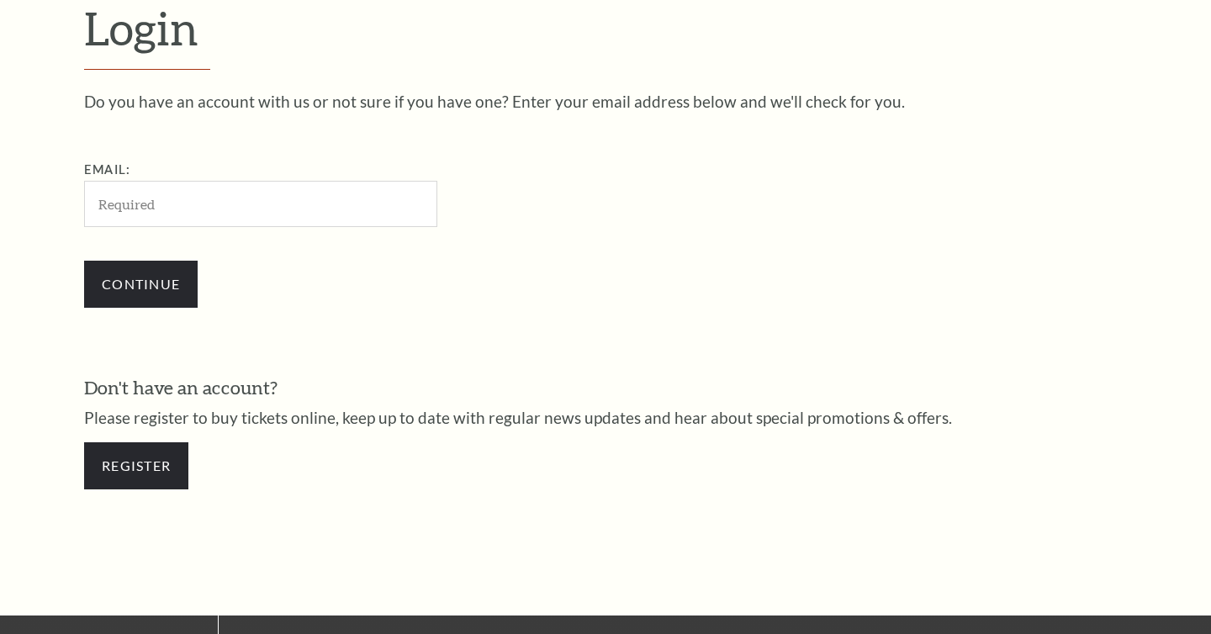
scroll to position [484, 0]
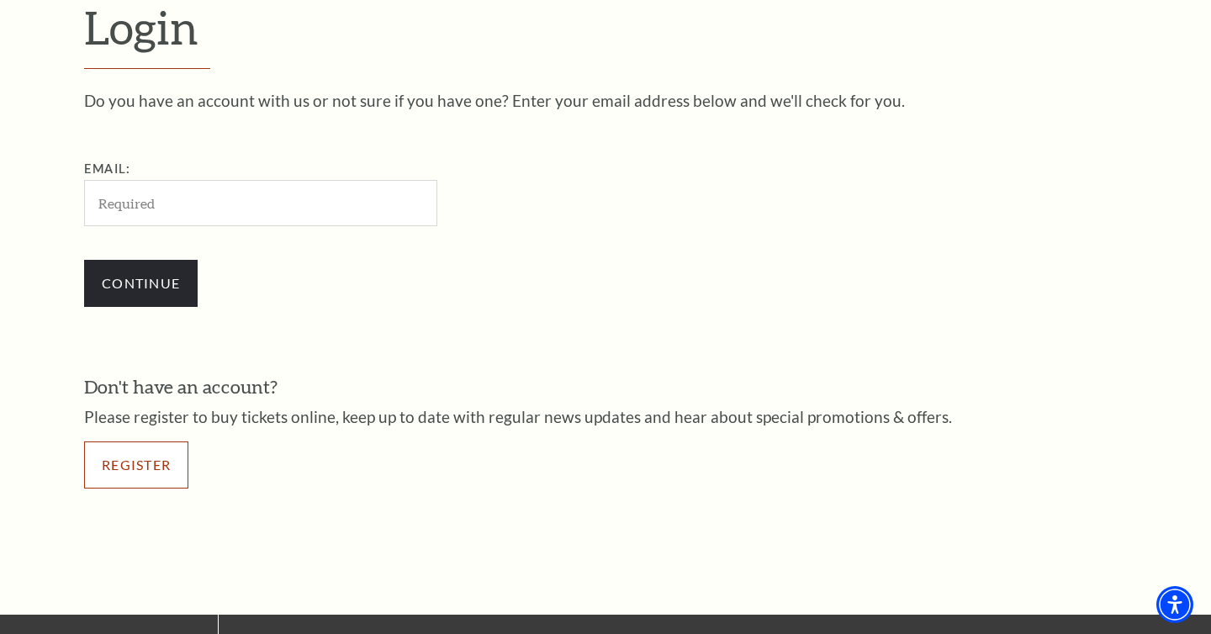
click at [166, 467] on link "Register" at bounding box center [136, 464] width 104 height 47
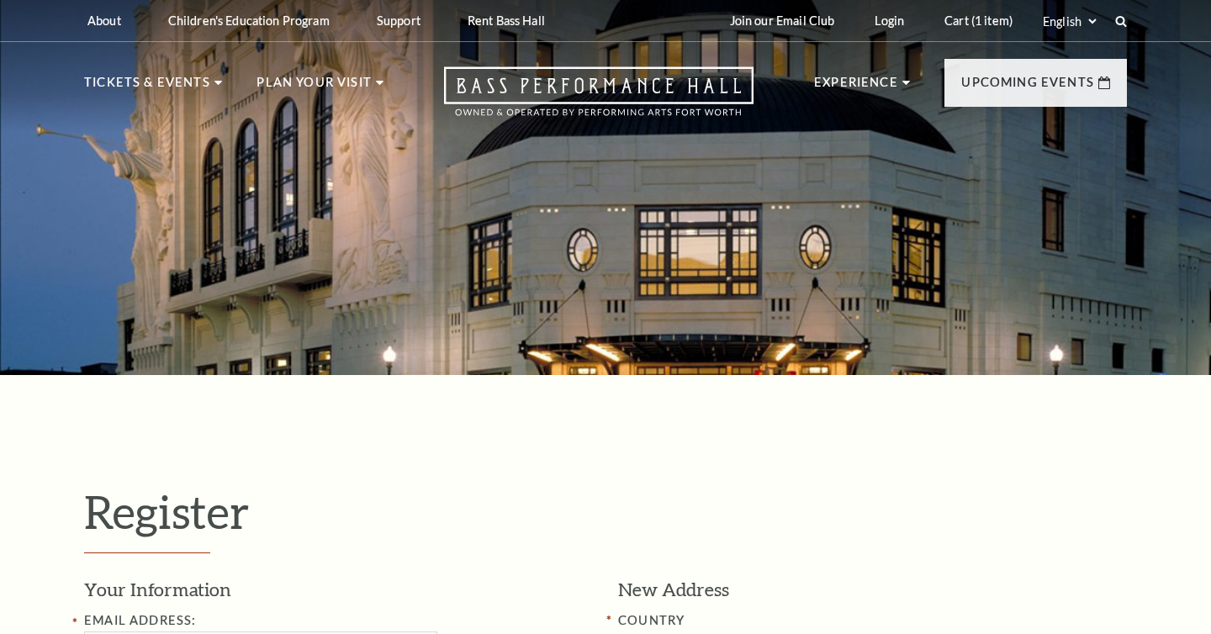
select select "1"
select select "[GEOGRAPHIC_DATA]"
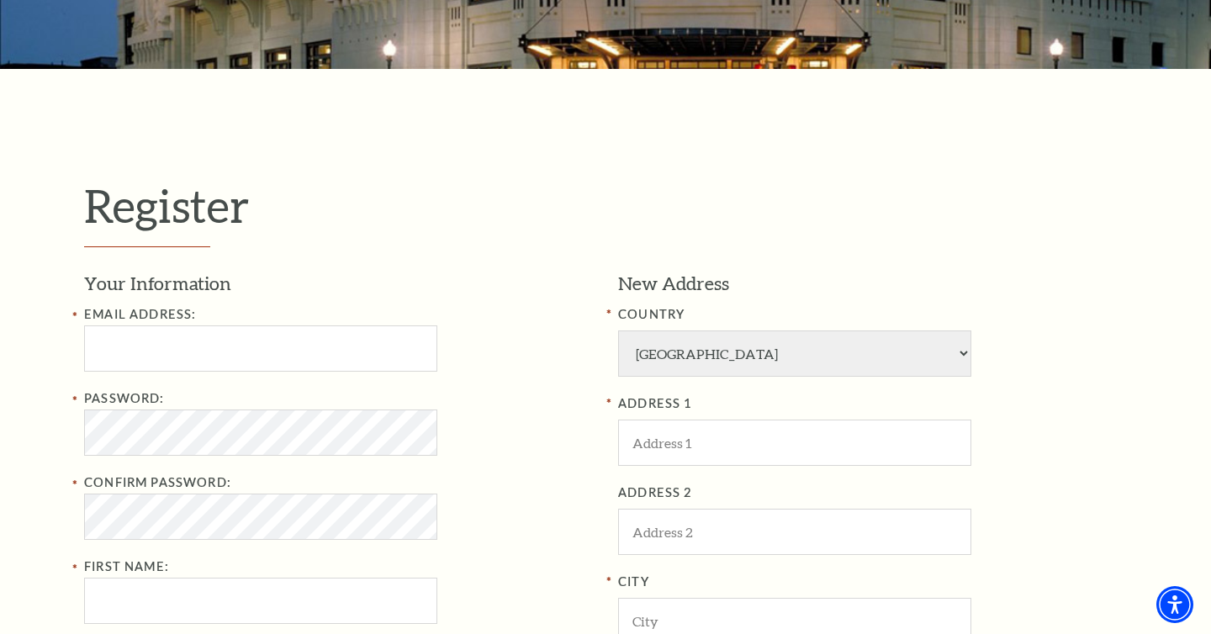
scroll to position [328, 0]
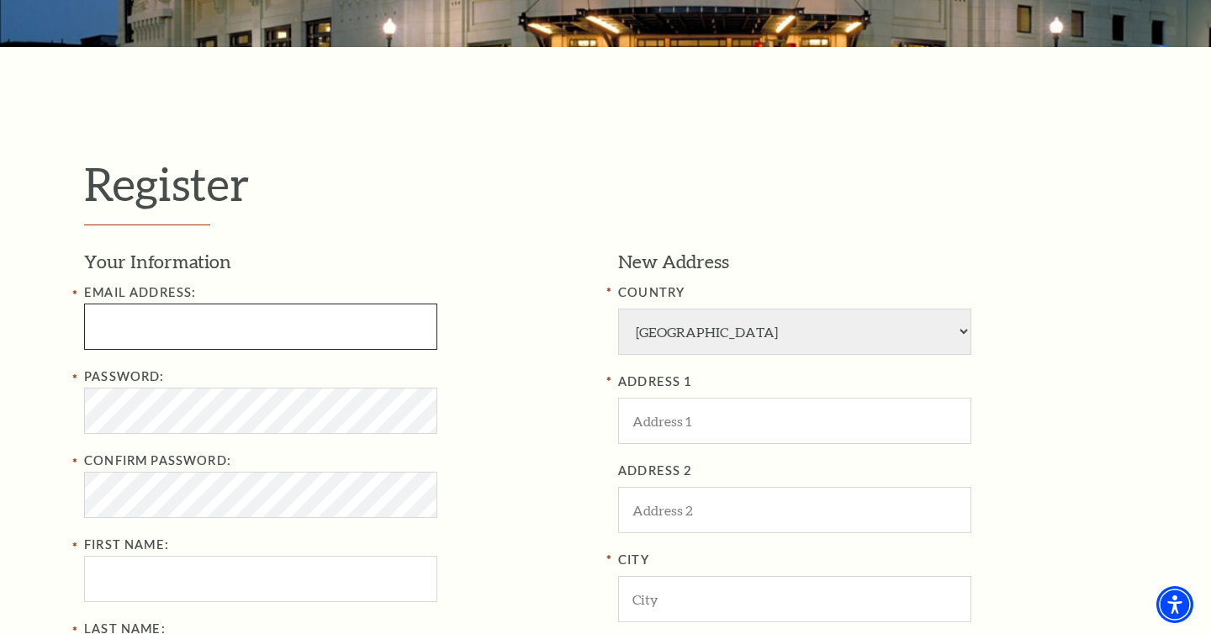
click at [291, 319] on input "Email Address:" at bounding box center [260, 326] width 353 height 46
type input "[EMAIL_ADDRESS][DOMAIN_NAME]"
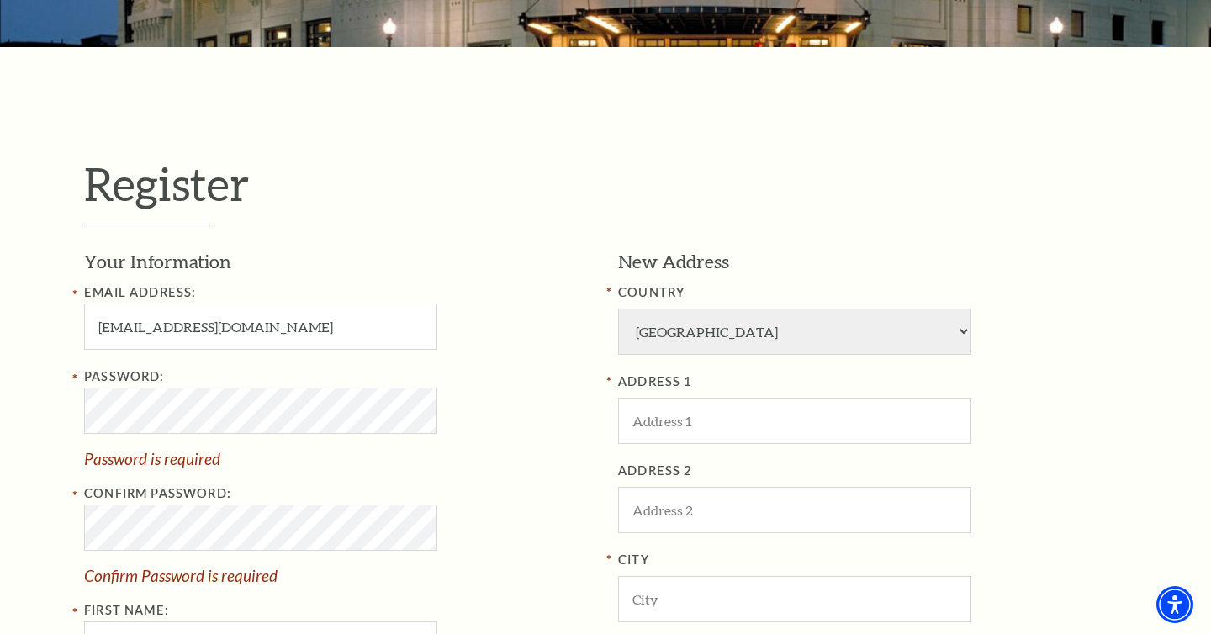
click at [472, 423] on div "Password: Password is required" at bounding box center [338, 417] width 509 height 100
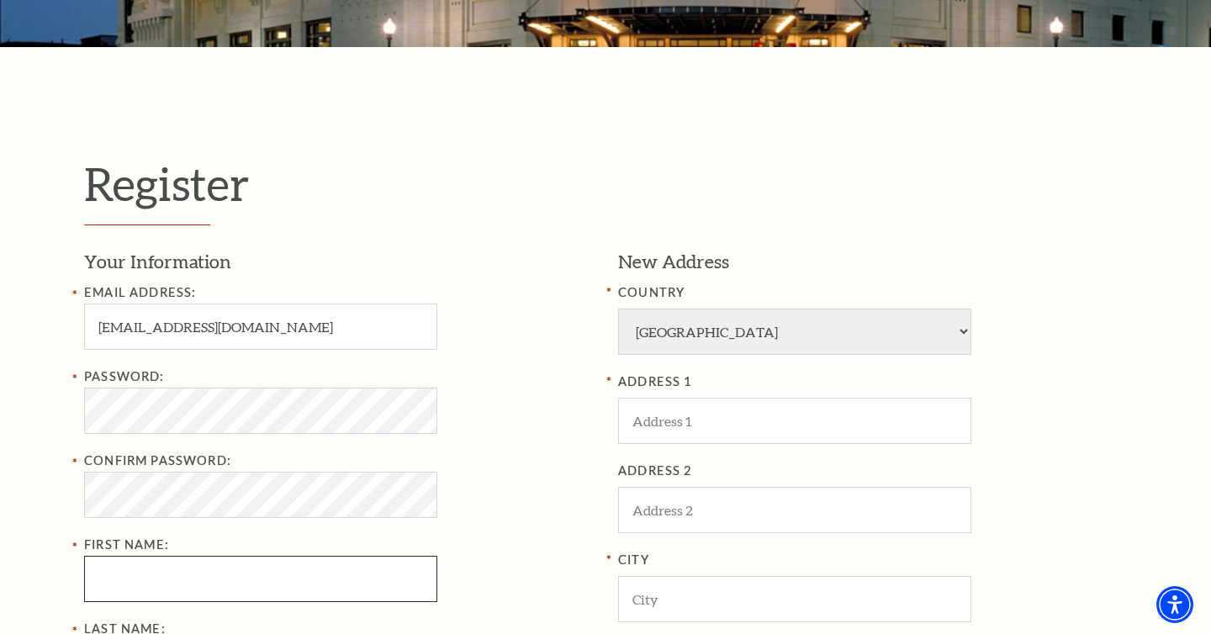
click at [293, 580] on input "First Name:" at bounding box center [260, 579] width 353 height 46
type input "Aarion"
type input "johnson"
type input "8174557960"
type input "1220 vincent street #910"
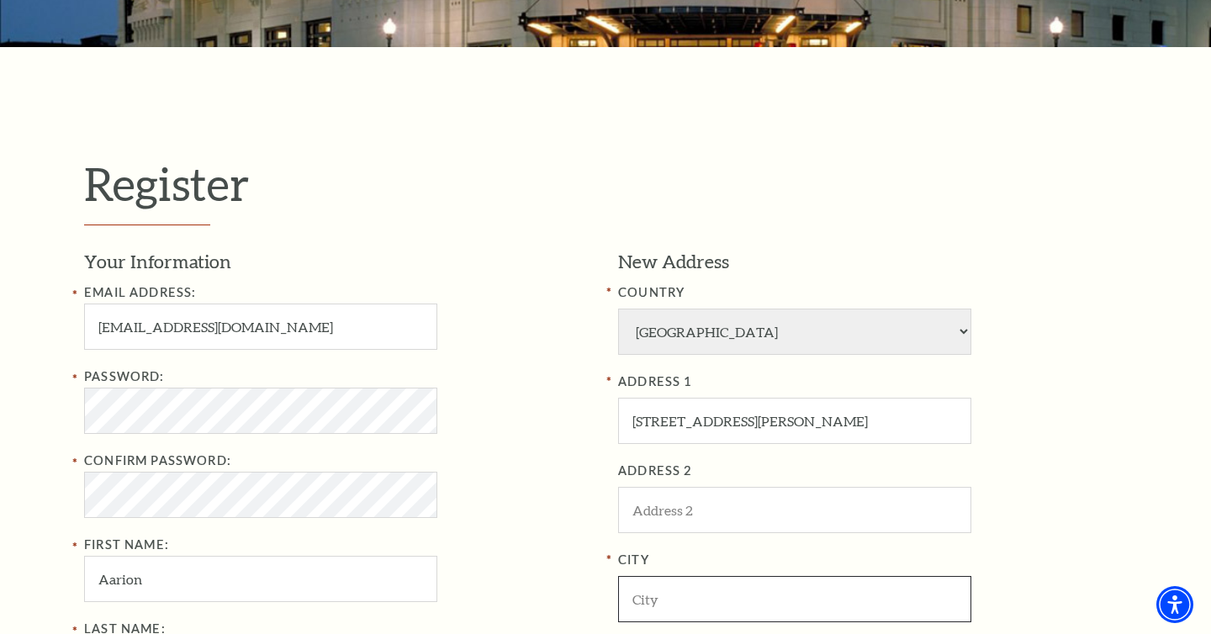
type input "Fort worth"
type input "76120"
type input "817-455-7960"
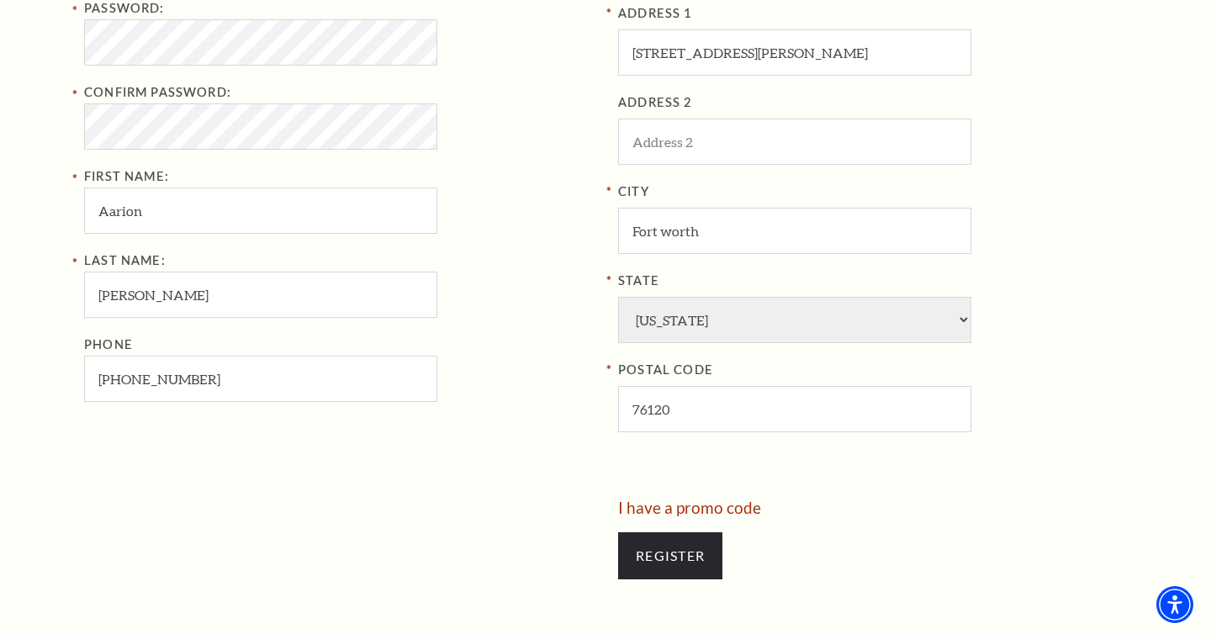
scroll to position [698, 0]
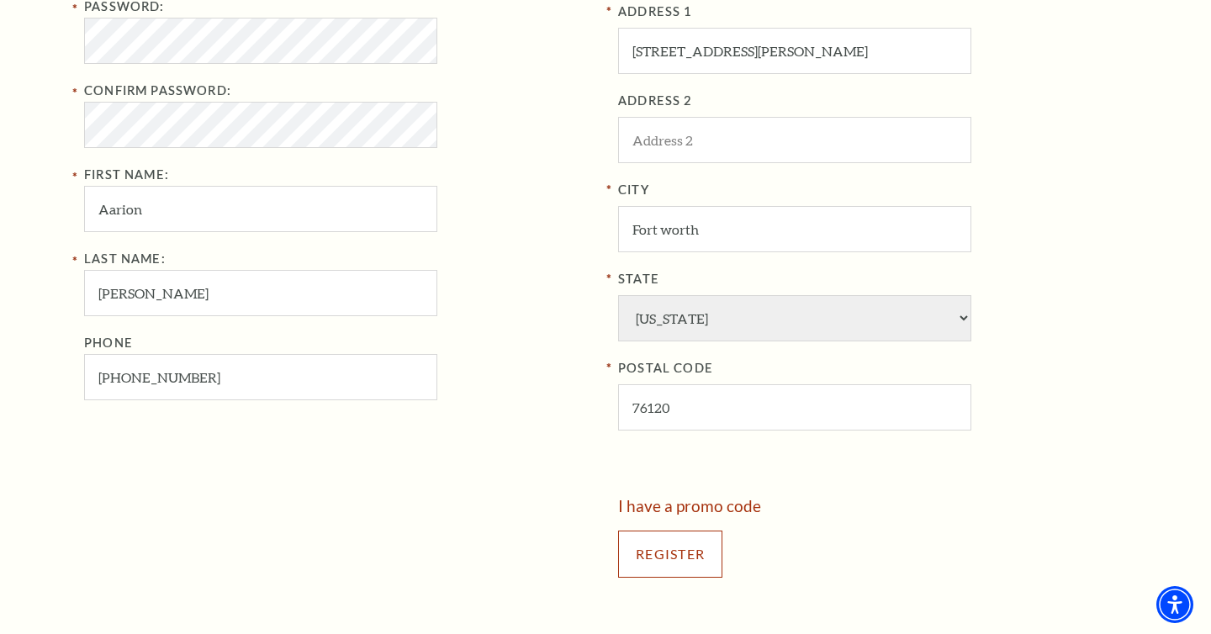
click at [693, 560] on input "Register" at bounding box center [670, 553] width 104 height 47
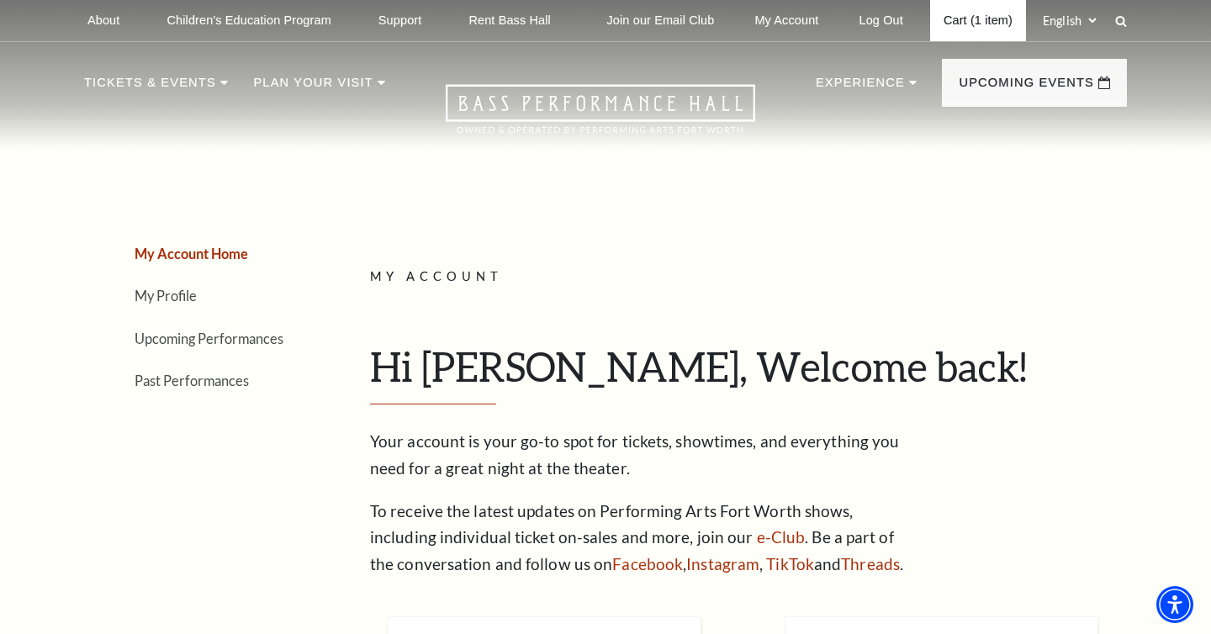
click at [967, 18] on link "Cart (1 item)" at bounding box center [978, 20] width 96 height 41
click at [968, 20] on link "Cart (1 item)" at bounding box center [978, 20] width 96 height 41
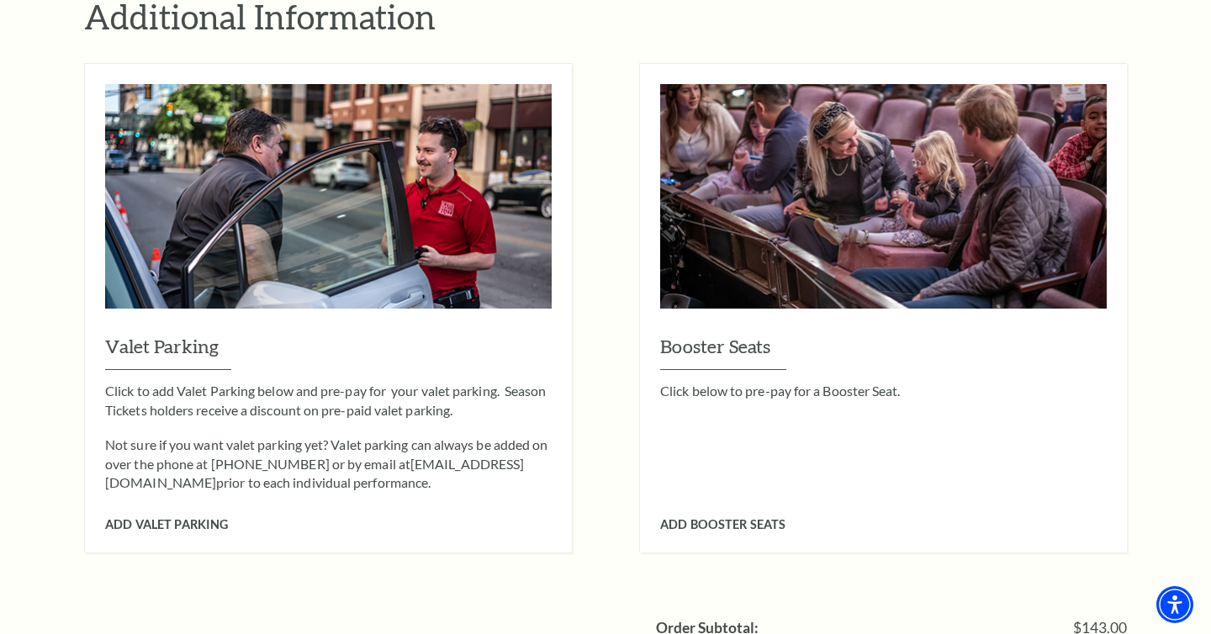
scroll to position [1385, 0]
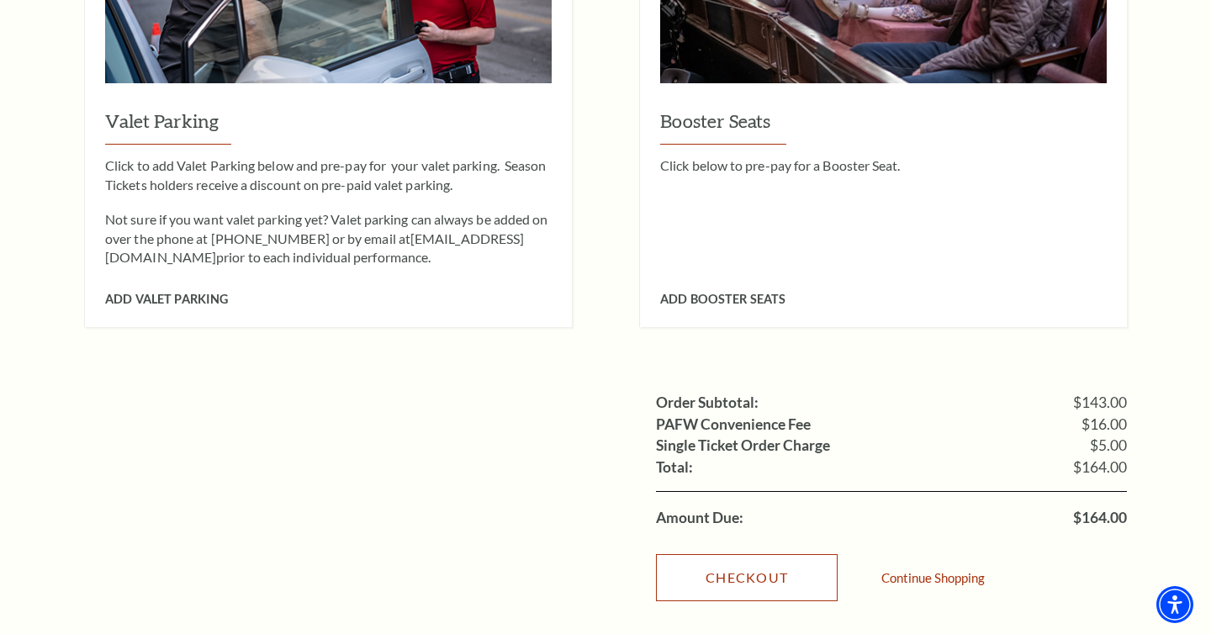
click at [768, 554] on link "Checkout" at bounding box center [747, 577] width 182 height 47
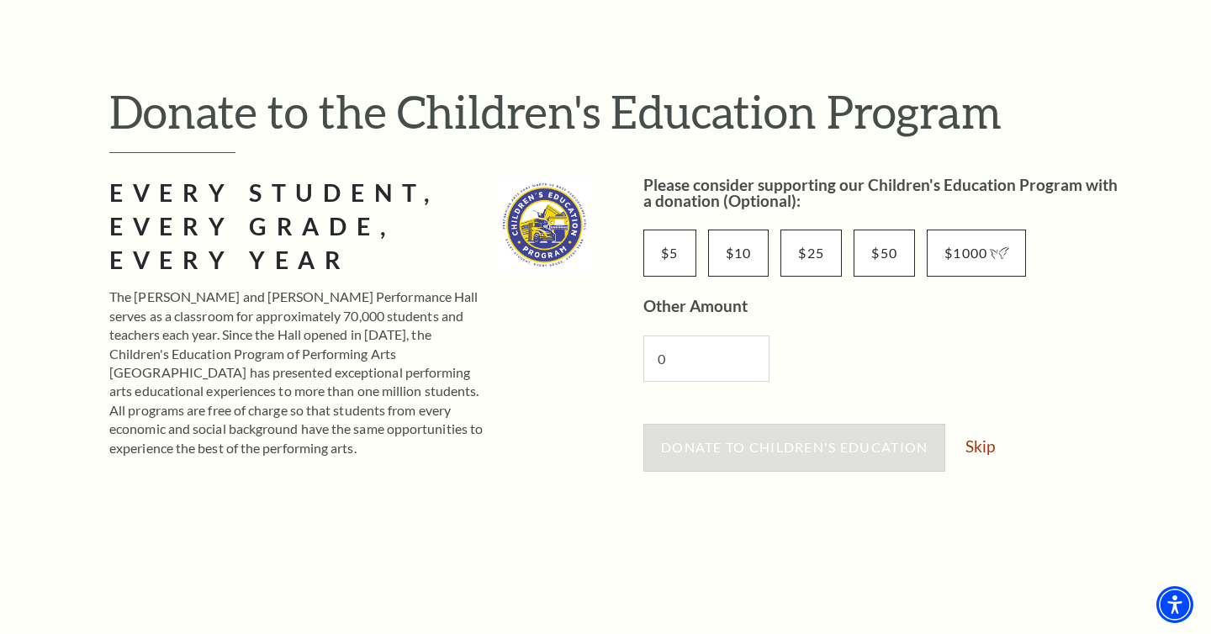
scroll to position [135, 0]
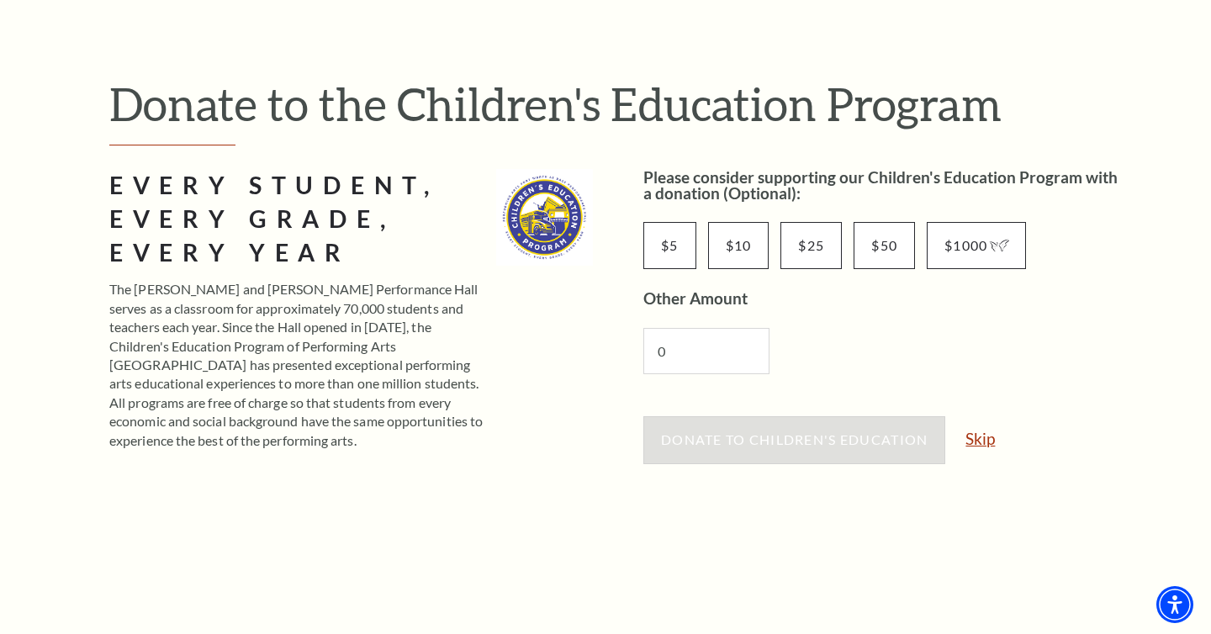
click at [987, 436] on link "Skip" at bounding box center [979, 438] width 29 height 16
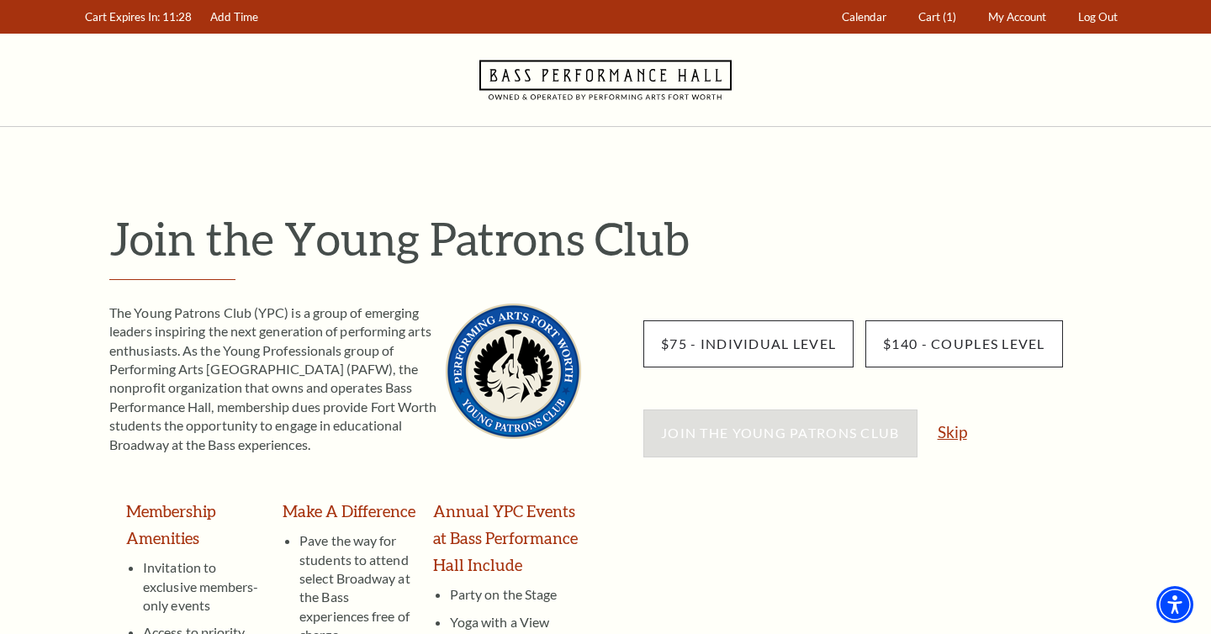
click at [962, 432] on link "Skip" at bounding box center [951, 432] width 29 height 16
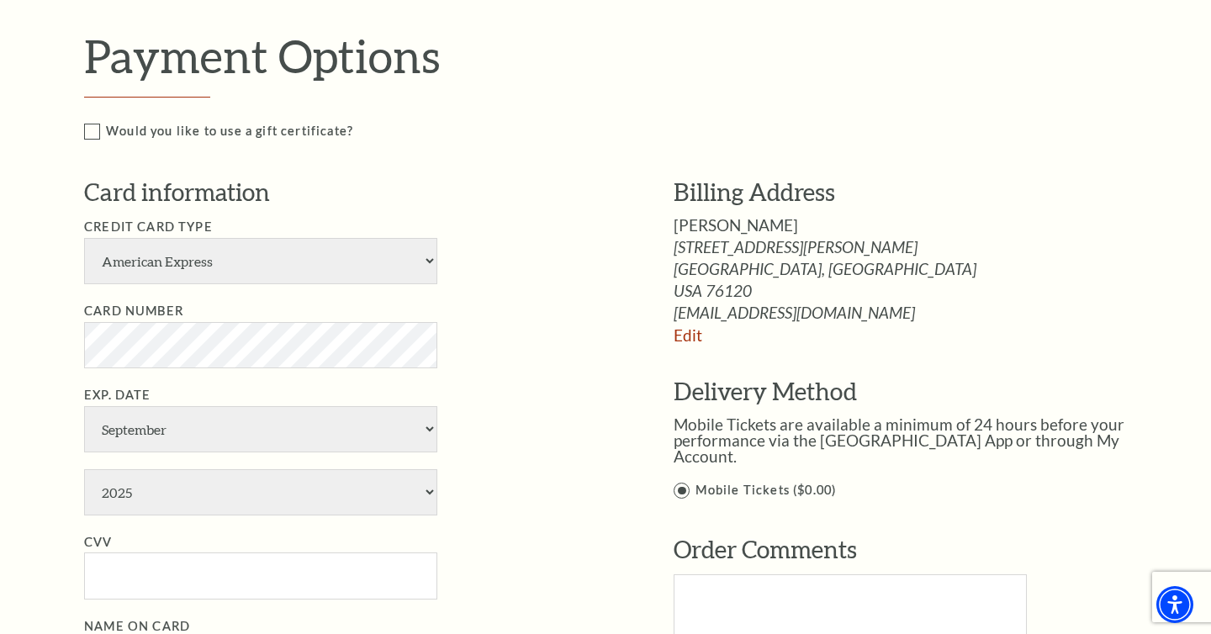
scroll to position [772, 0]
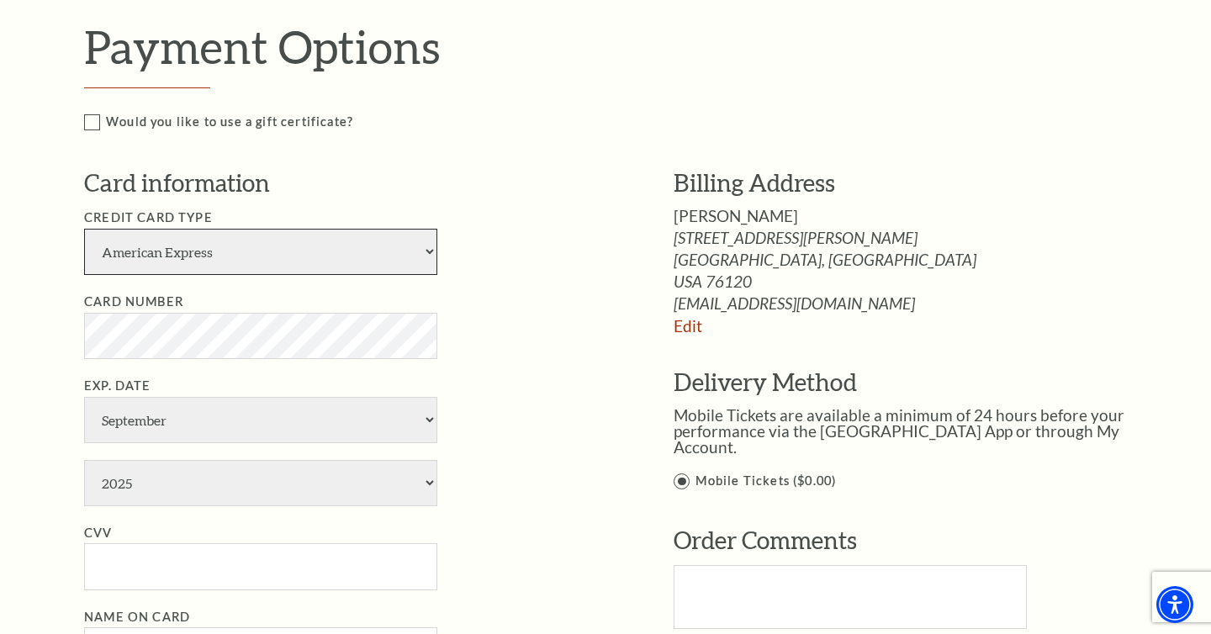
select select "25"
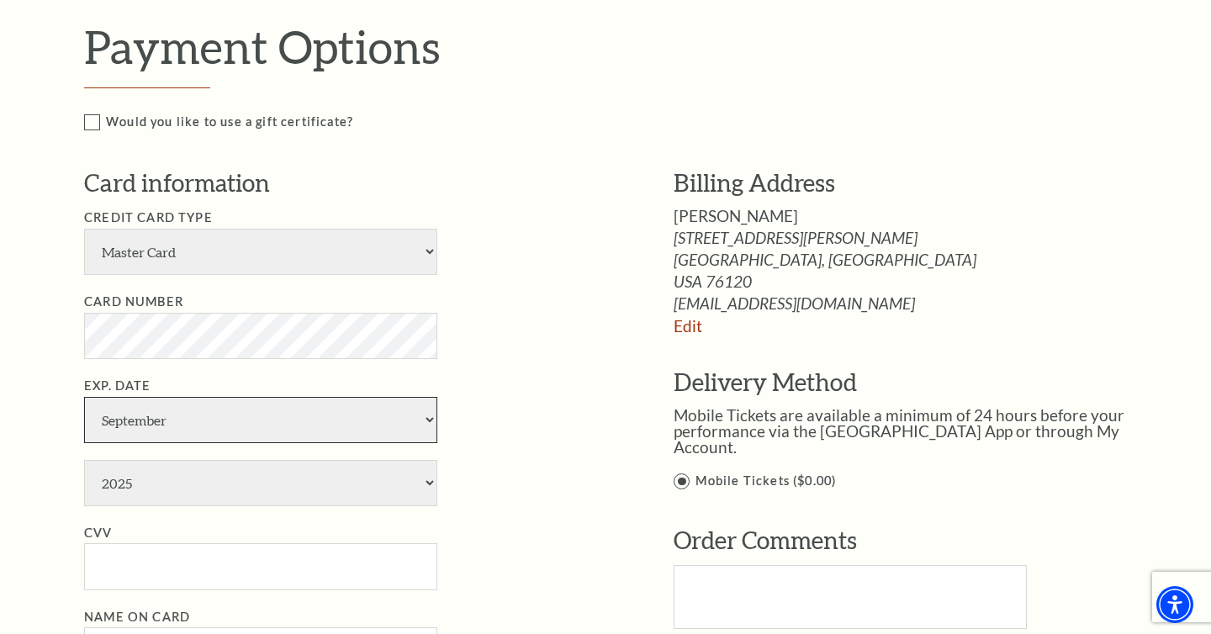
select select "10"
select select "2029"
type input "***"
type input "aarion johnson"
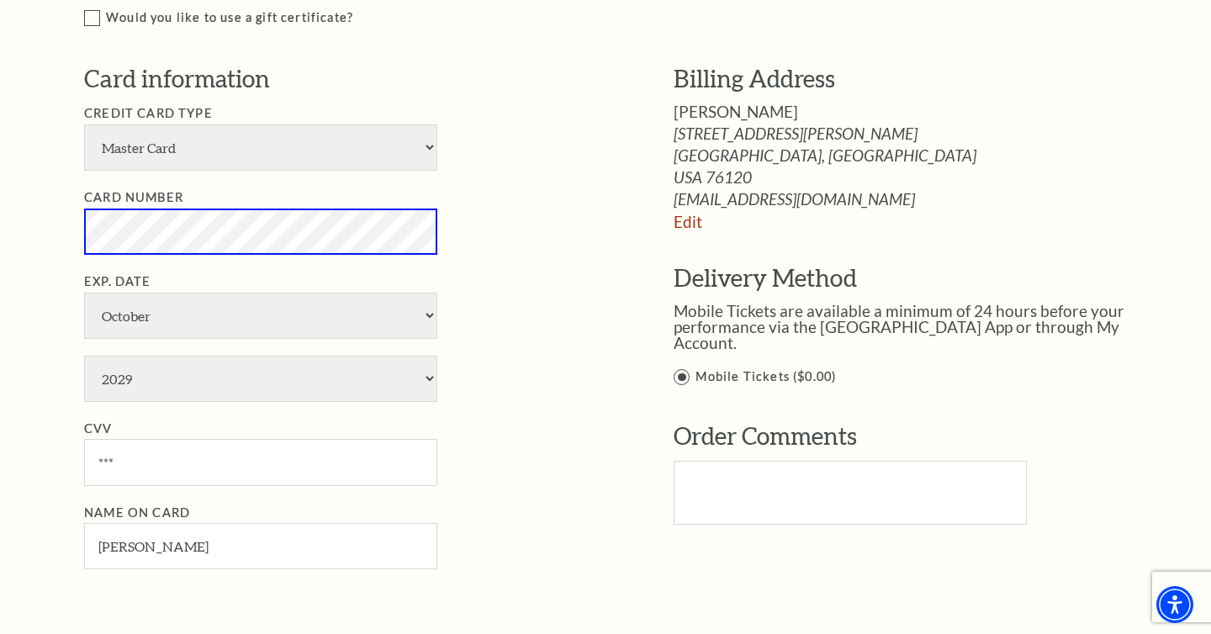
scroll to position [879, 0]
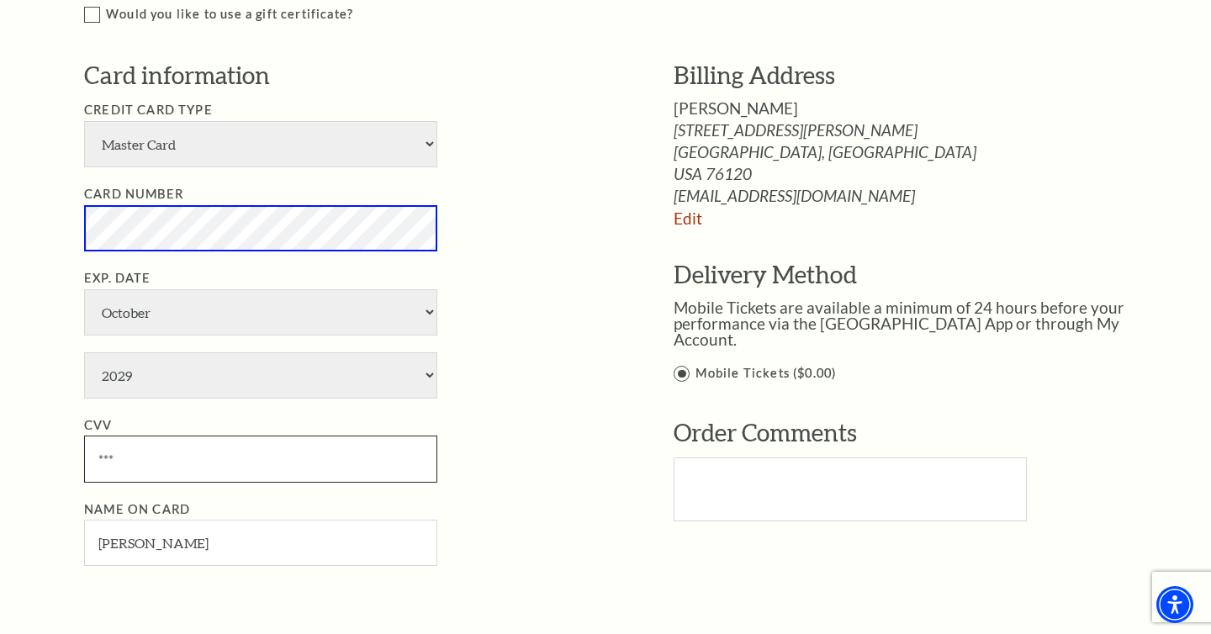
click at [247, 464] on input "***" at bounding box center [260, 458] width 353 height 46
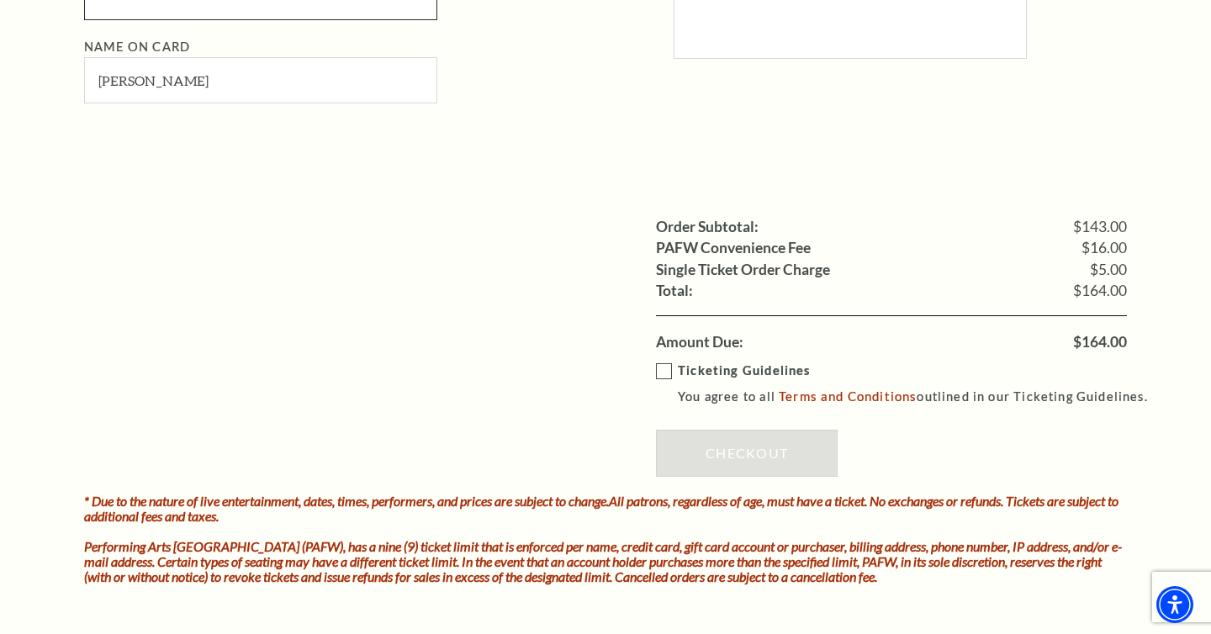
scroll to position [1353, 0]
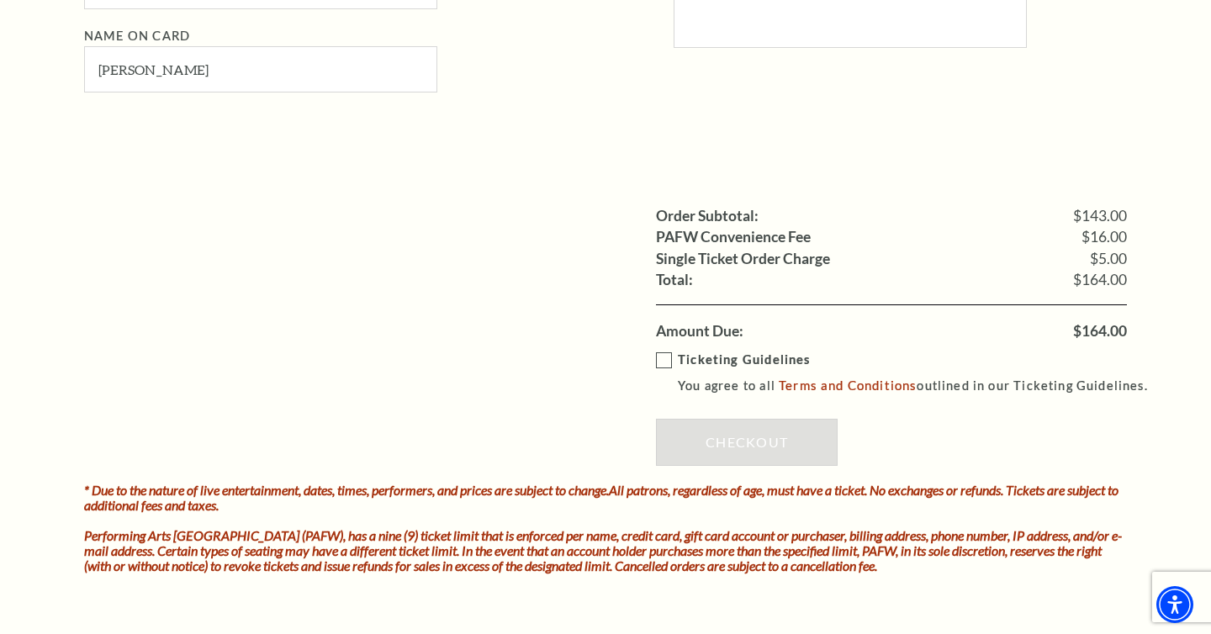
click at [657, 353] on label "Ticketing Guidelines You agree to all Terms and Conditions outlined in our Tick…" at bounding box center [909, 373] width 507 height 46
click at [0, 0] on input "Ticketing Guidelines You agree to all Terms and Conditions outlined in our Tick…" at bounding box center [0, 0] width 0 height 0
click at [738, 441] on link "Checkout" at bounding box center [747, 442] width 182 height 47
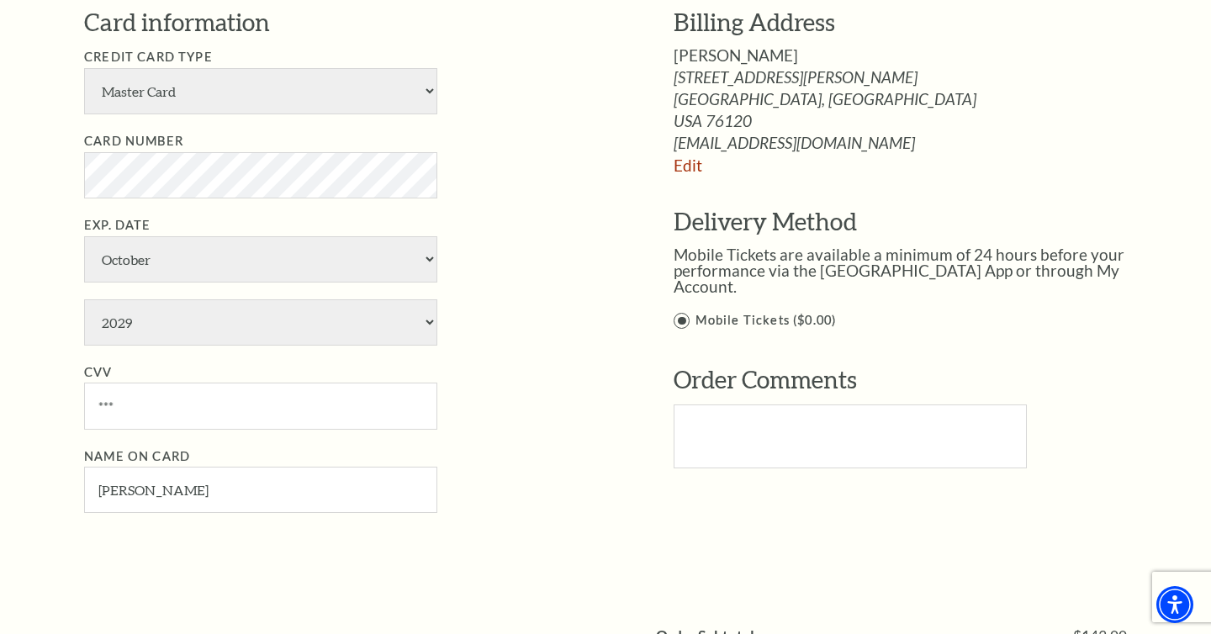
scroll to position [935, 0]
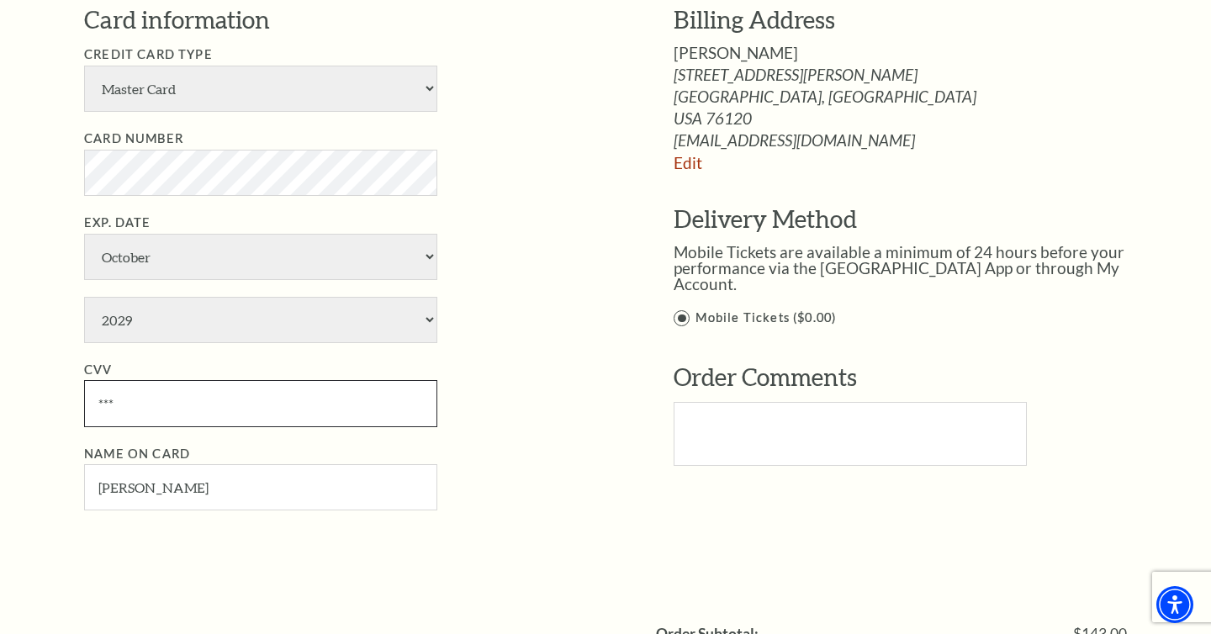
click at [187, 423] on input "***" at bounding box center [260, 403] width 353 height 46
type input "*"
type input "349"
click at [488, 409] on li "CVV 349" at bounding box center [353, 393] width 539 height 67
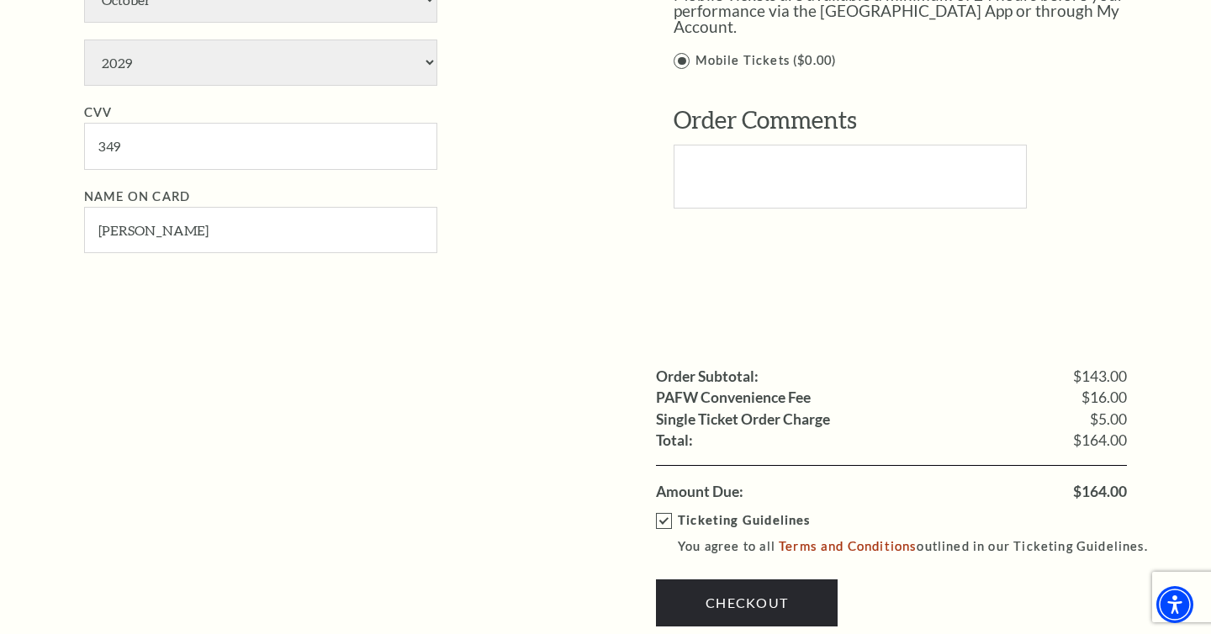
scroll to position [1199, 0]
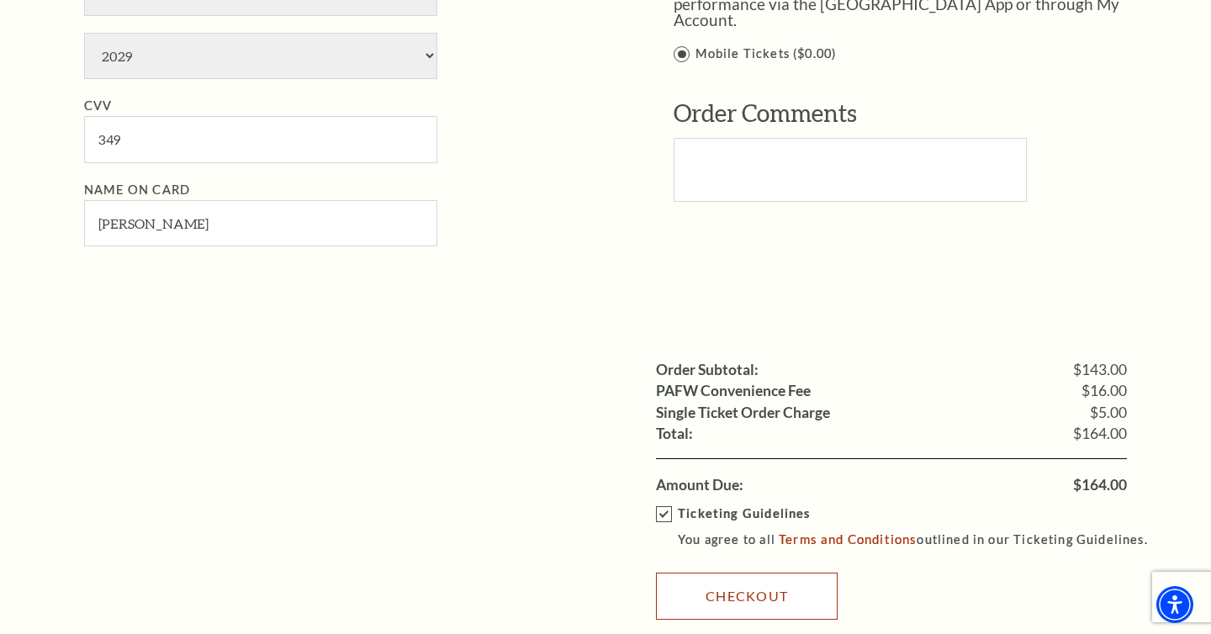
click at [789, 599] on link "Checkout" at bounding box center [747, 596] width 182 height 47
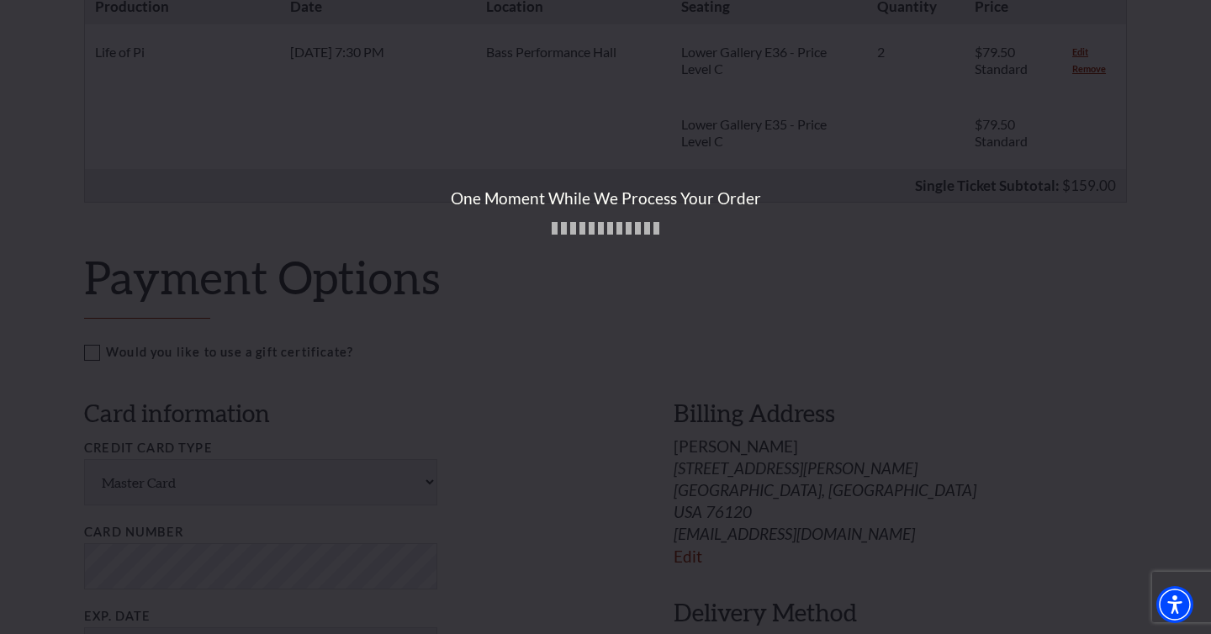
scroll to position [540, 0]
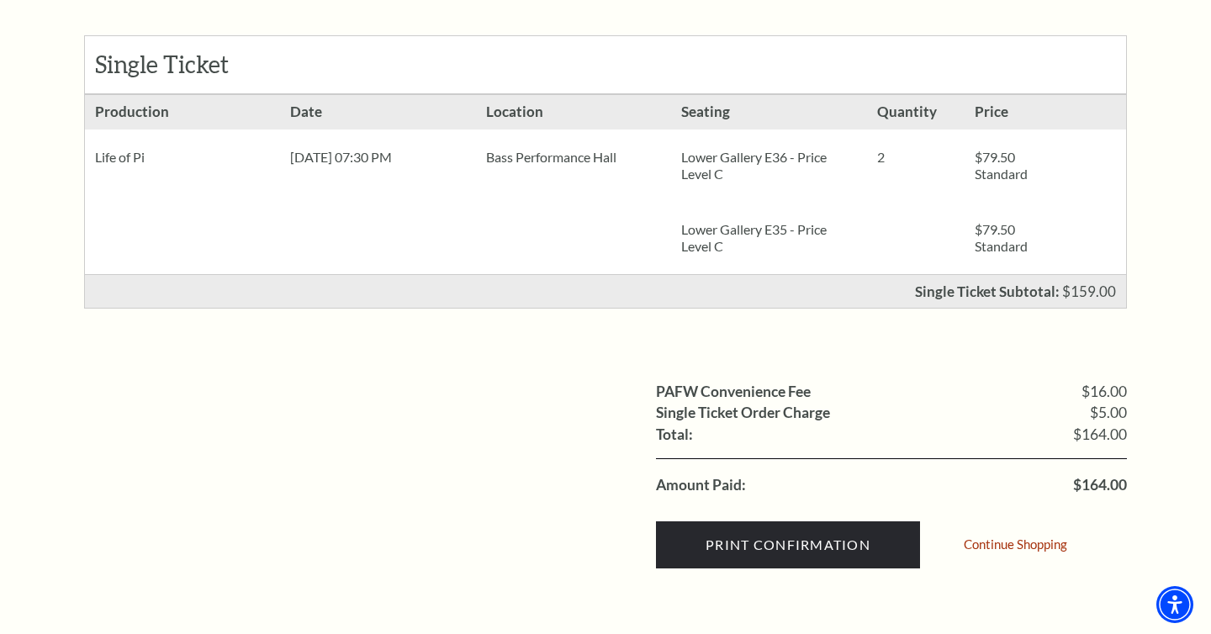
scroll to position [338, 0]
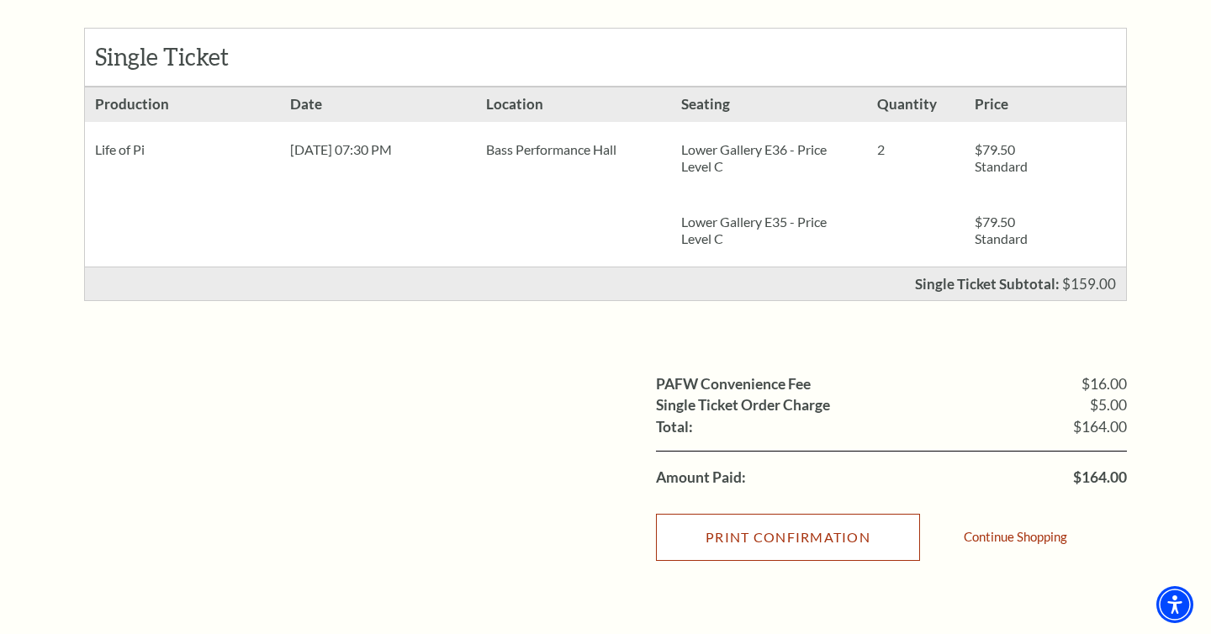
click at [794, 535] on input "Print Confirmation" at bounding box center [788, 537] width 264 height 47
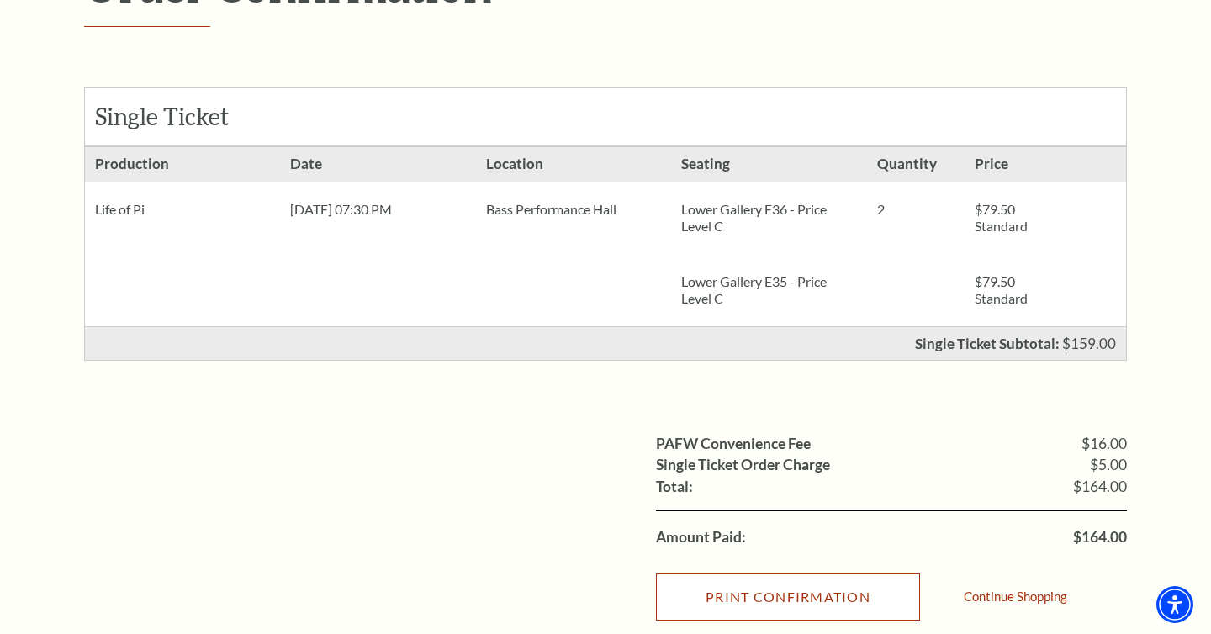
scroll to position [283, 0]
